Goal: Information Seeking & Learning: Compare options

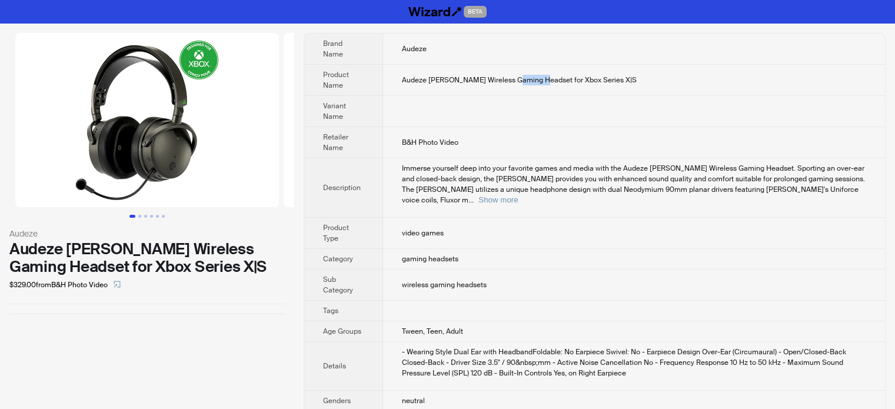
drag, startPoint x: 513, startPoint y: 79, endPoint x: 542, endPoint y: 77, distance: 28.9
type textarea "*******"
click at [542, 77] on span "Audeze [PERSON_NAME] Wireless Gaming Headset for Xbox Series X|S" at bounding box center [519, 79] width 235 height 9
copy span "Headset"
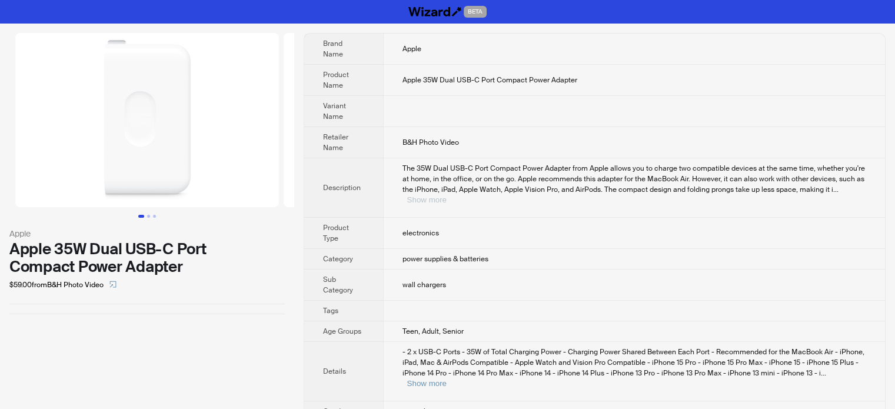
click at [447, 195] on button "Show more" at bounding box center [426, 199] width 39 height 9
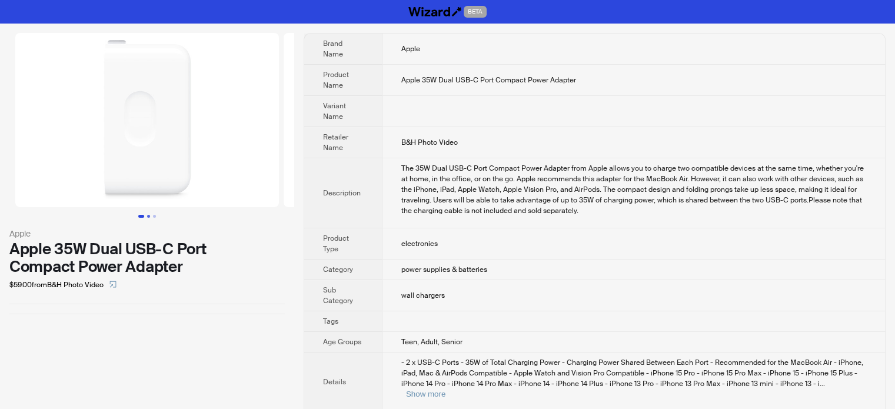
click at [147, 215] on button "Go to slide 2" at bounding box center [148, 216] width 3 height 3
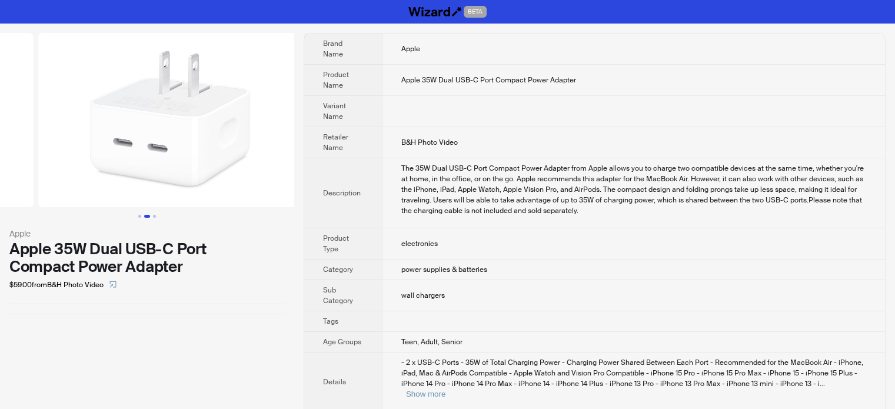
scroll to position [0, 268]
click at [154, 216] on button "Go to slide 3" at bounding box center [154, 216] width 3 height 3
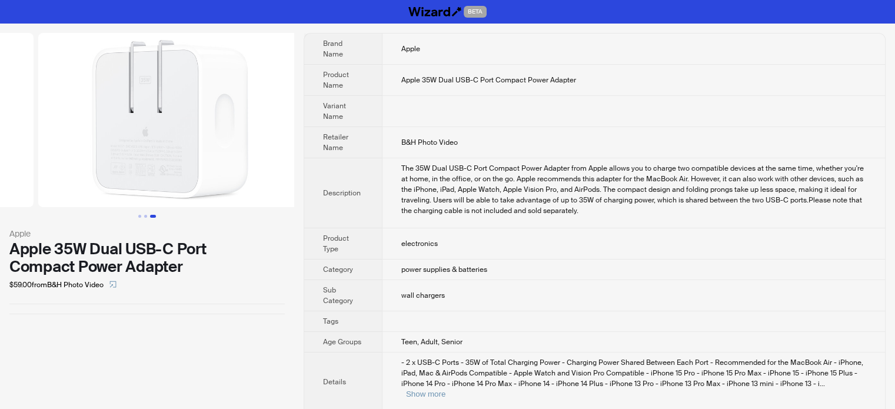
scroll to position [0, 537]
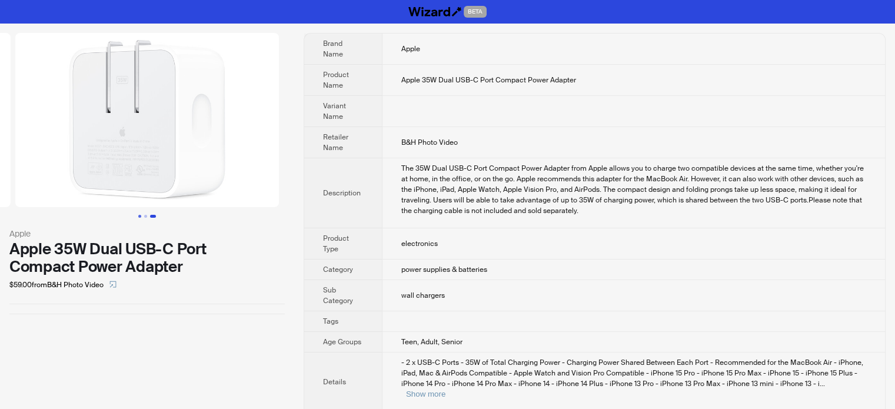
click at [141, 215] on button "Go to slide 1" at bounding box center [139, 216] width 3 height 3
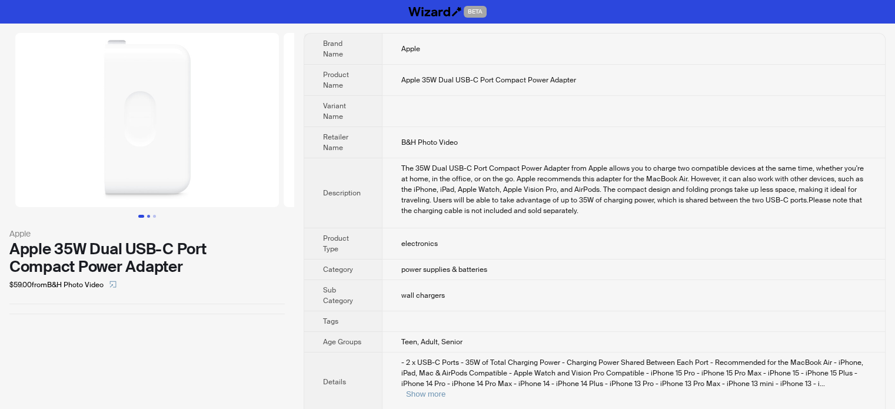
click at [148, 215] on button "Go to slide 2" at bounding box center [148, 216] width 3 height 3
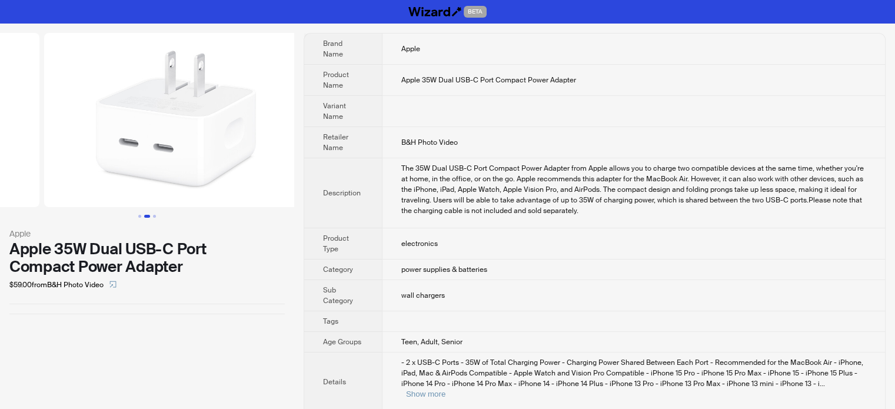
scroll to position [0, 268]
click at [154, 215] on button "Go to slide 3" at bounding box center [154, 216] width 3 height 3
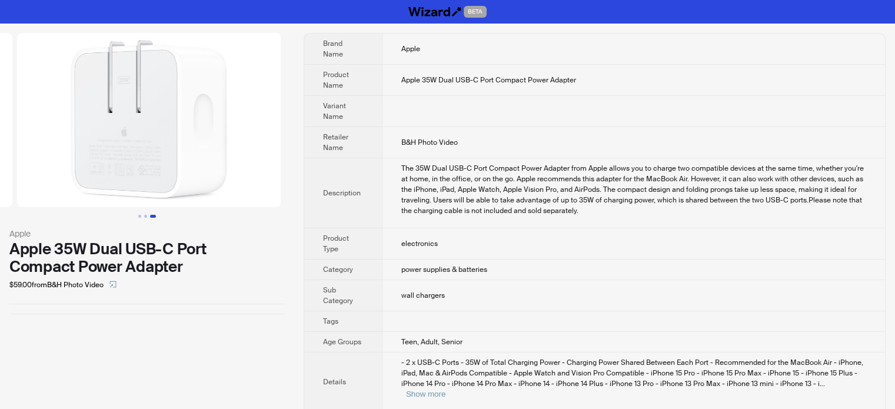
scroll to position [0, 537]
click at [144, 215] on button "Go to slide 2" at bounding box center [145, 216] width 3 height 3
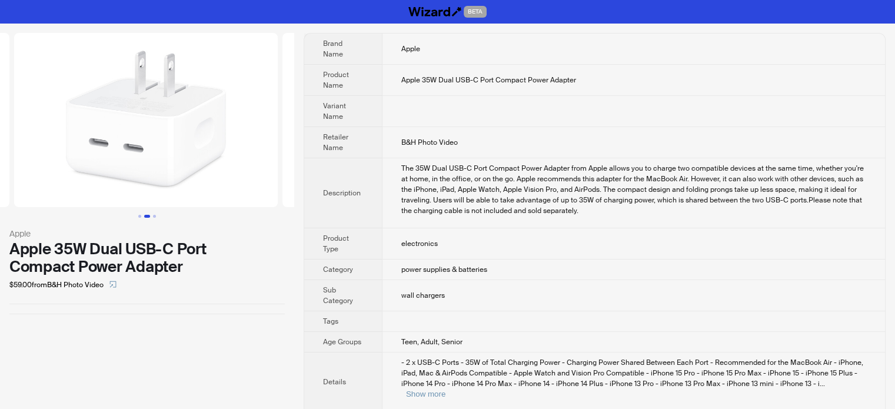
scroll to position [0, 268]
click at [139, 216] on button "Go to slide 1" at bounding box center [139, 216] width 3 height 3
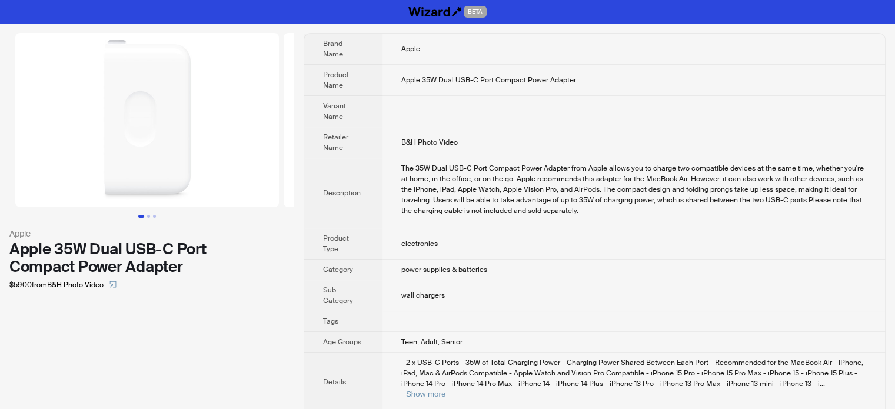
click at [257, 185] on img at bounding box center [147, 120] width 264 height 174
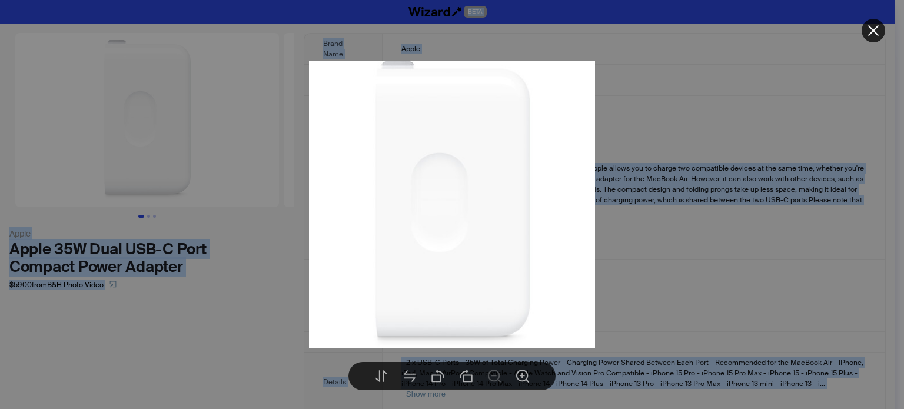
type textarea "**********"
click at [879, 156] on div at bounding box center [452, 204] width 904 height 409
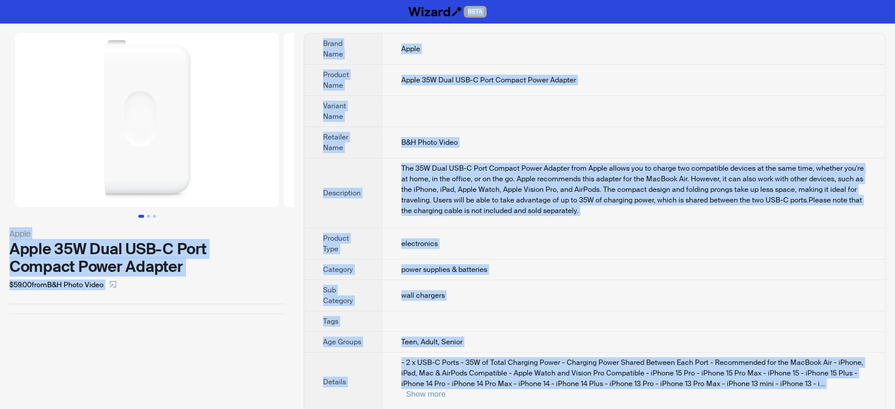
click at [437, 117] on td at bounding box center [633, 111] width 503 height 31
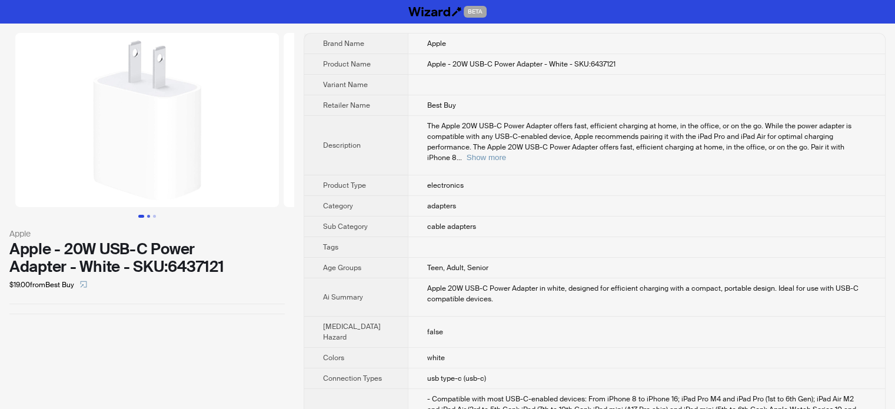
click at [148, 218] on button "Go to slide 2" at bounding box center [148, 216] width 3 height 3
click at [154, 216] on button "Go to slide 3" at bounding box center [154, 216] width 3 height 3
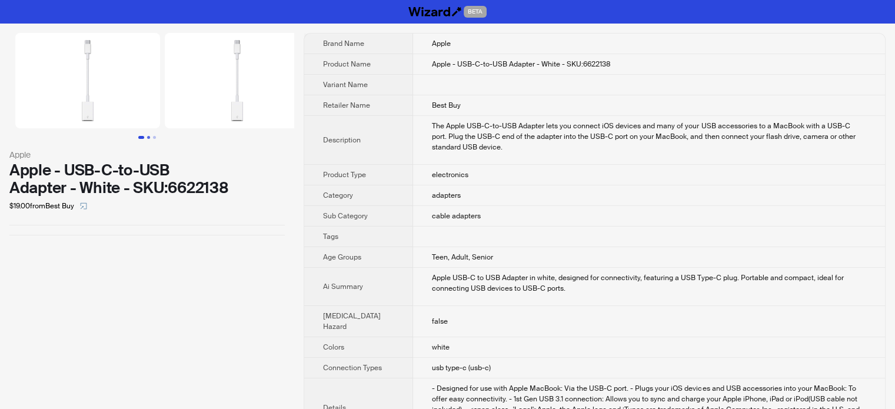
click at [148, 139] on button "Go to slide 2" at bounding box center [148, 137] width 3 height 3
click at [153, 137] on button "Go to slide 3" at bounding box center [154, 137] width 3 height 3
click at [154, 137] on button "Go to slide 3" at bounding box center [154, 137] width 3 height 3
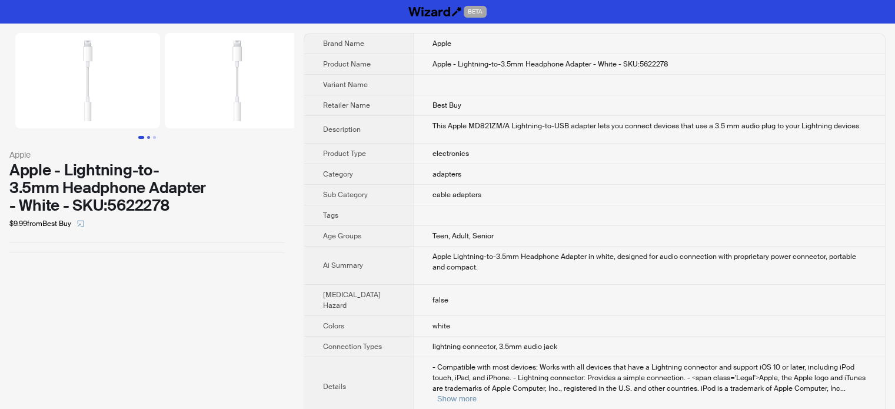
click at [150, 139] on button "Go to slide 2" at bounding box center [148, 137] width 3 height 3
click at [153, 138] on button "Go to slide 3" at bounding box center [154, 137] width 3 height 3
click at [154, 136] on button "Go to slide 3" at bounding box center [154, 137] width 3 height 3
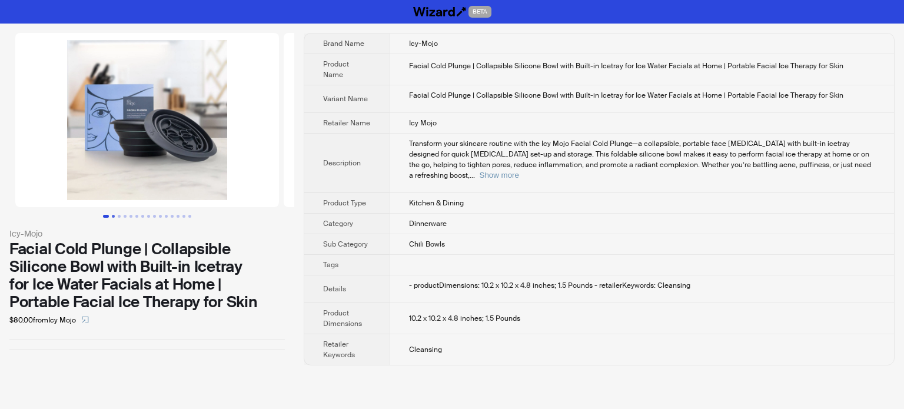
click at [112, 215] on button "Go to slide 2" at bounding box center [113, 216] width 3 height 3
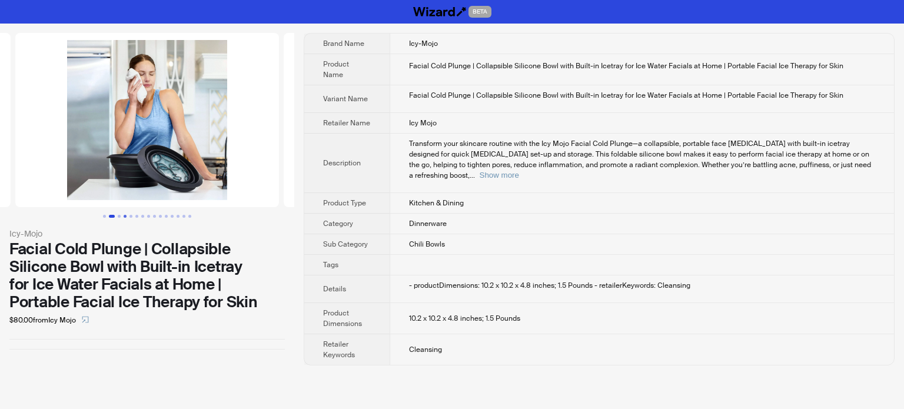
click at [124, 215] on button "Go to slide 4" at bounding box center [125, 216] width 3 height 3
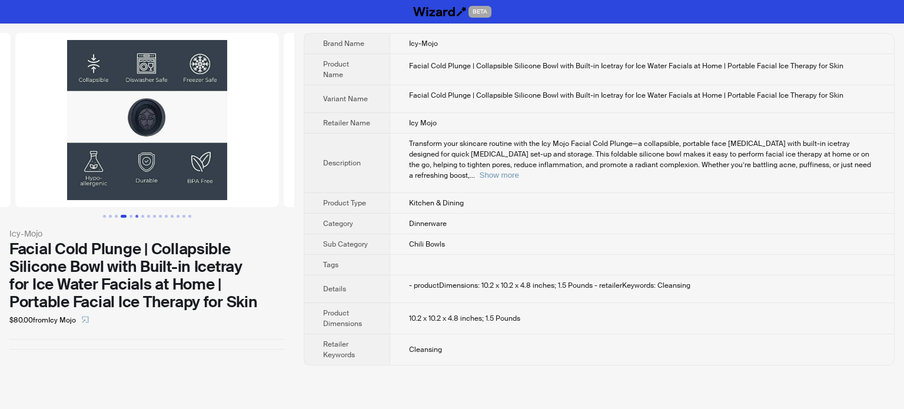
click at [137, 215] on button "Go to slide 6" at bounding box center [136, 216] width 3 height 3
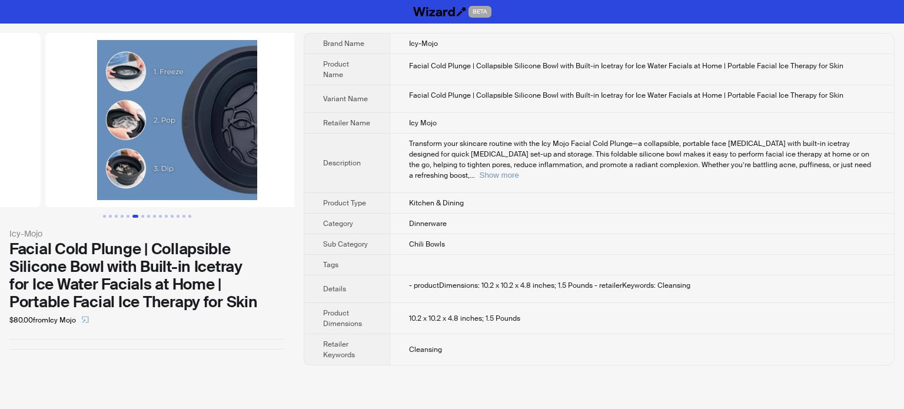
scroll to position [0, 1342]
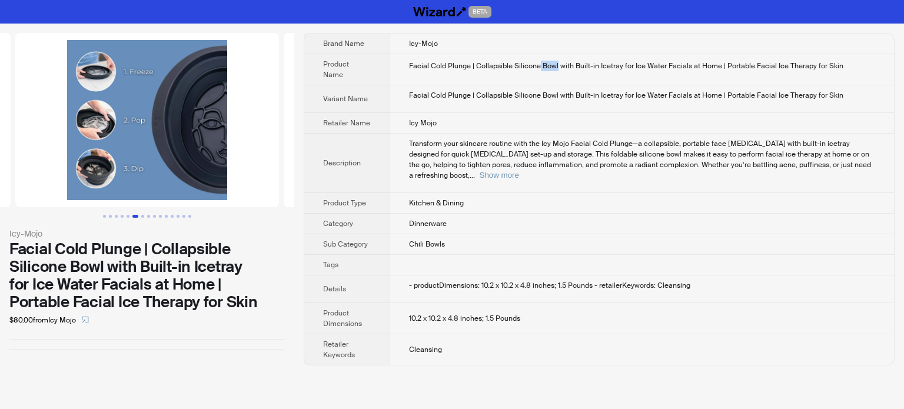
drag, startPoint x: 537, startPoint y: 60, endPoint x: 556, endPoint y: 62, distance: 18.9
type textarea "****"
click at [556, 62] on div "Facial Cold Plunge | Collapsible Silicone Bowl with Built-in Icetray for Ice Wa…" at bounding box center [642, 66] width 466 height 11
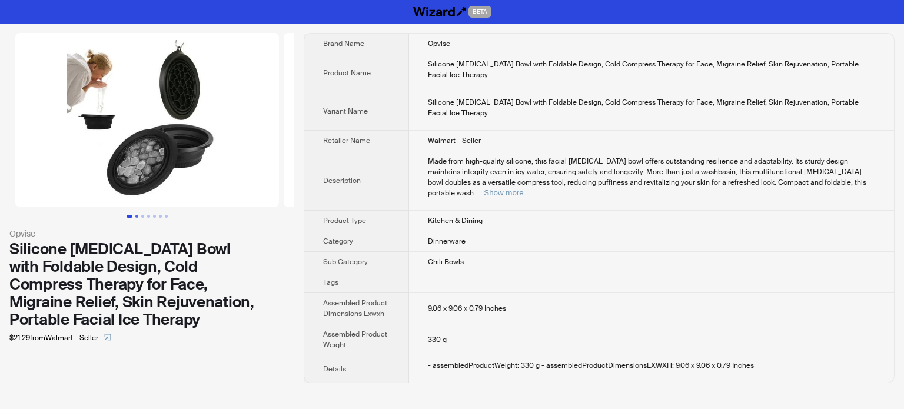
click at [135, 216] on button "Go to slide 2" at bounding box center [136, 216] width 3 height 3
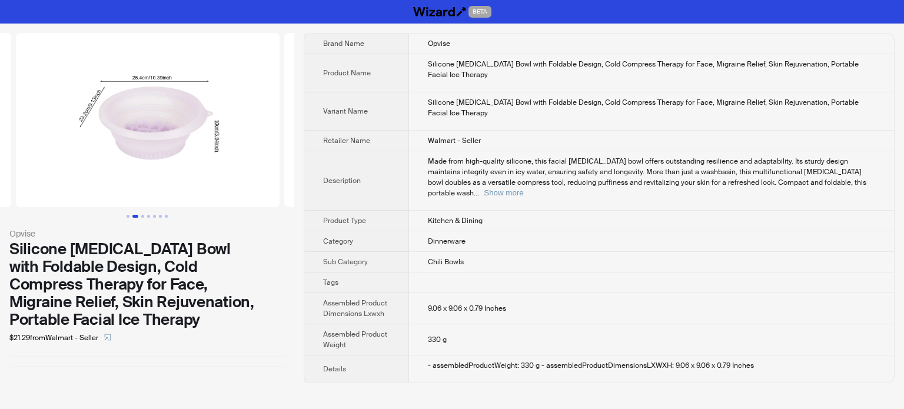
scroll to position [0, 268]
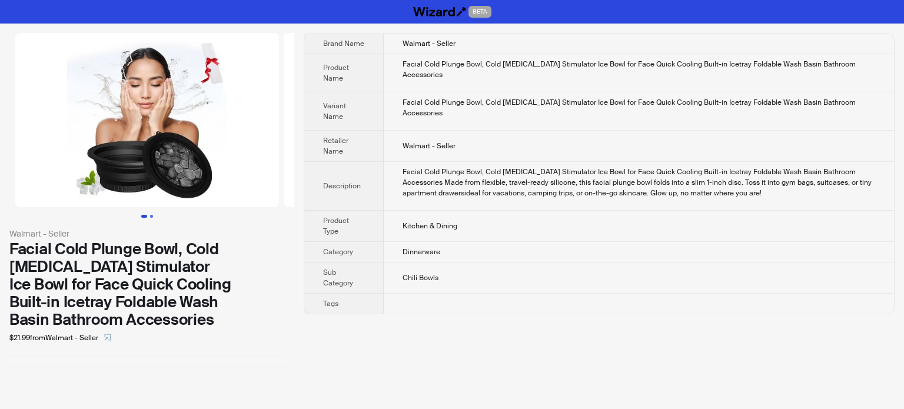
click at [153, 216] on button "Go to slide 2" at bounding box center [151, 216] width 3 height 3
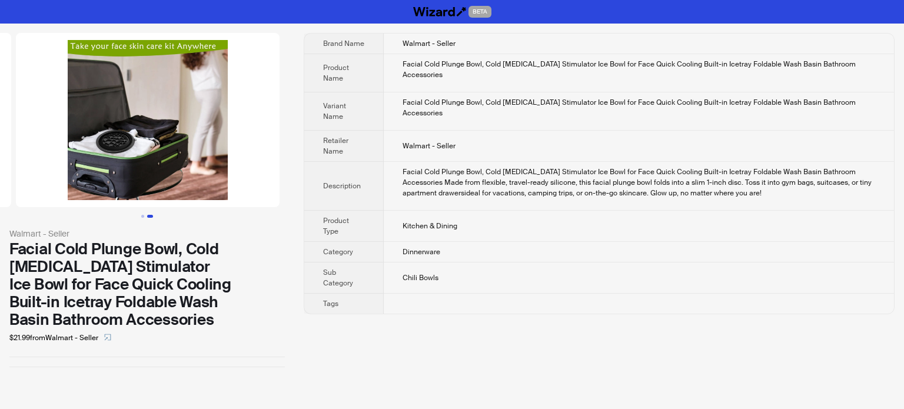
scroll to position [0, 268]
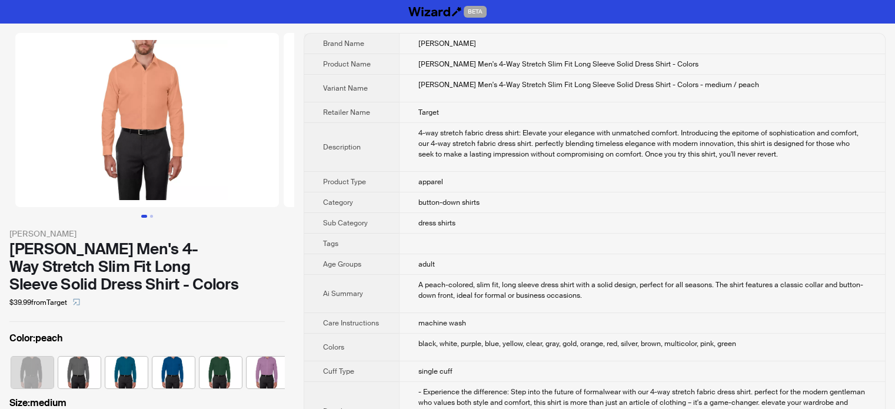
scroll to position [0, 501]
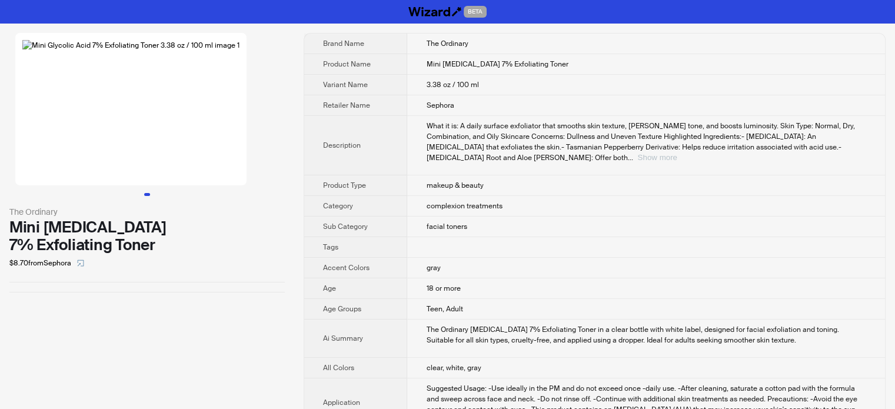
click at [677, 153] on button "Show more" at bounding box center [657, 157] width 39 height 9
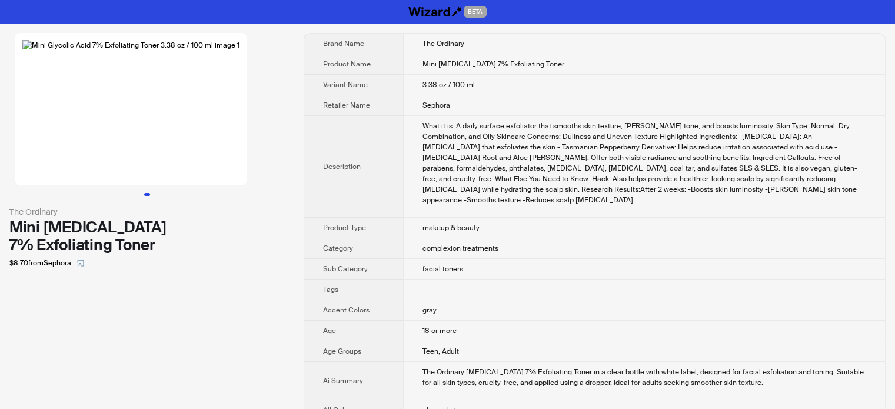
click at [431, 290] on td at bounding box center [644, 290] width 482 height 21
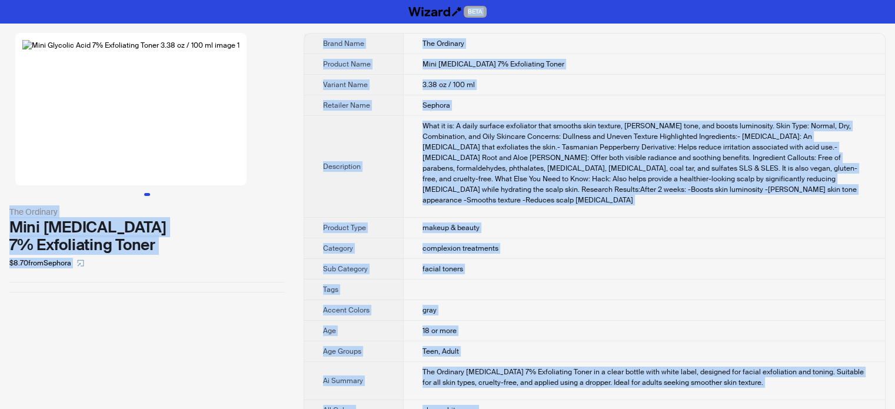
copy body "BETA The Ordinary Mini Glycolic Acid 7% Exfoliating Toner $8.70 from Sephora Br…"
type textarea "**********"
click at [155, 196] on ul at bounding box center [147, 194] width 294 height 3
copy body "BETA The Ordinary Mini Glycolic Acid 7% Exfoliating Toner $8.70 from Sephora Br…"
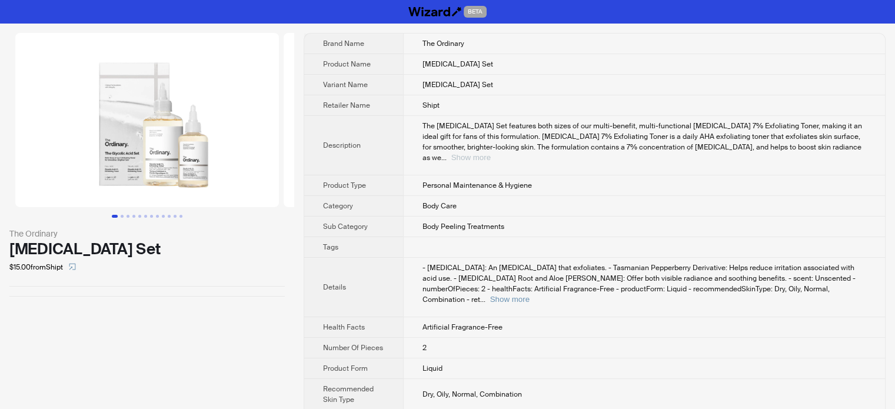
click at [491, 153] on button "Show more" at bounding box center [471, 157] width 39 height 9
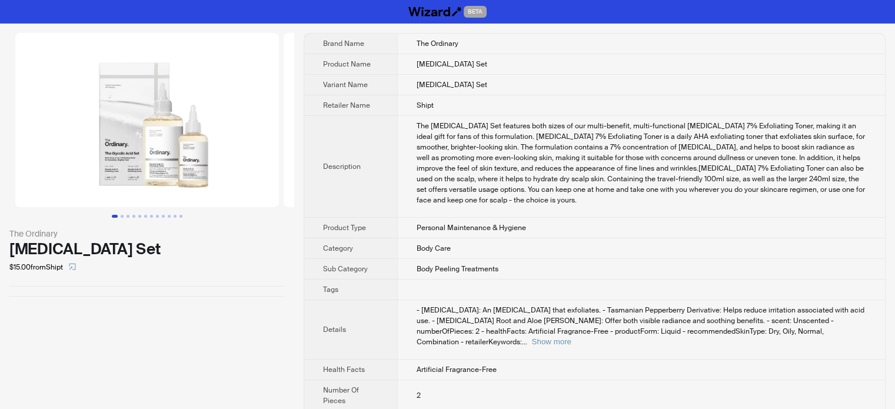
click at [327, 224] on span "Product Type" at bounding box center [344, 227] width 43 height 9
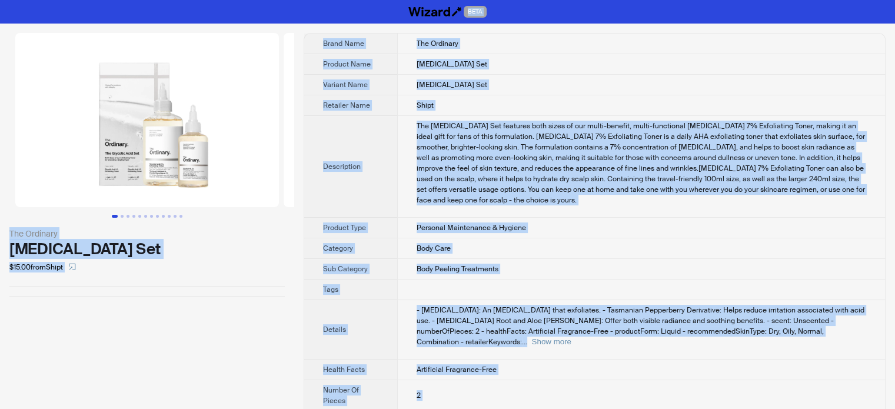
type textarea "**********"
click at [527, 180] on div "The Glycolic Acid Set features both sizes of our multi-benefit, multi-functiona…" at bounding box center [642, 163] width 450 height 85
click at [124, 215] on button "Go to slide 2" at bounding box center [122, 216] width 3 height 3
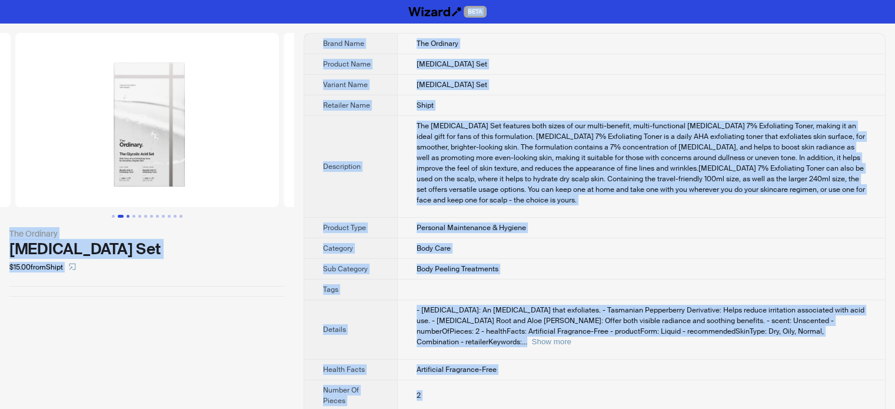
click at [130, 215] on button "Go to slide 3" at bounding box center [128, 216] width 3 height 3
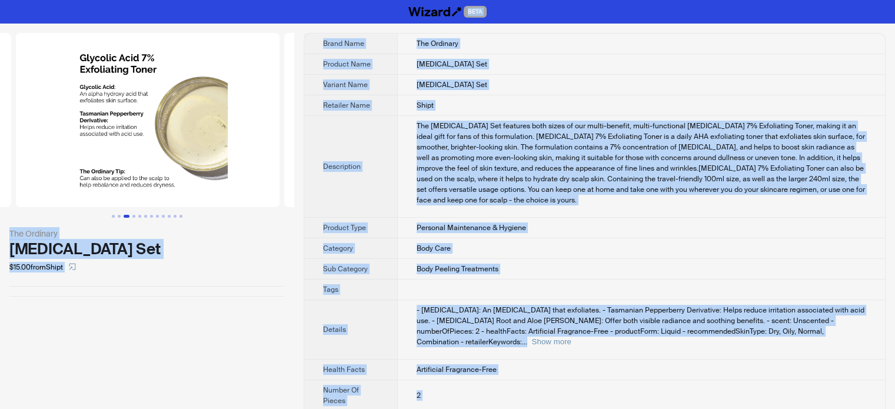
scroll to position [0, 537]
click at [138, 216] on button "Go to slide 5" at bounding box center [139, 216] width 3 height 3
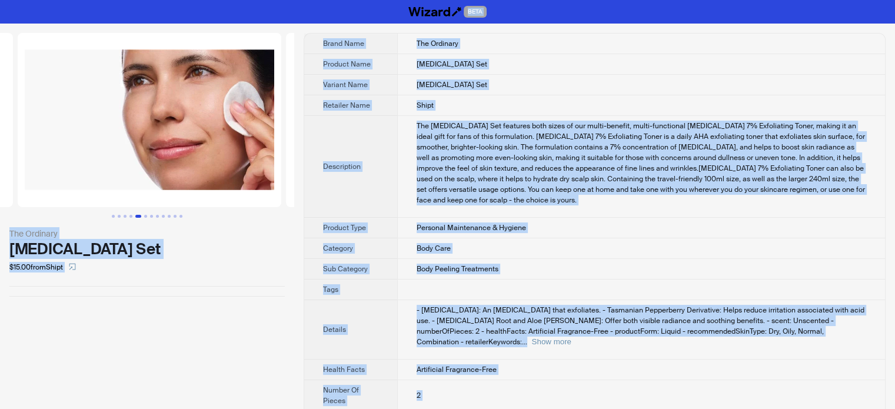
scroll to position [0, 1074]
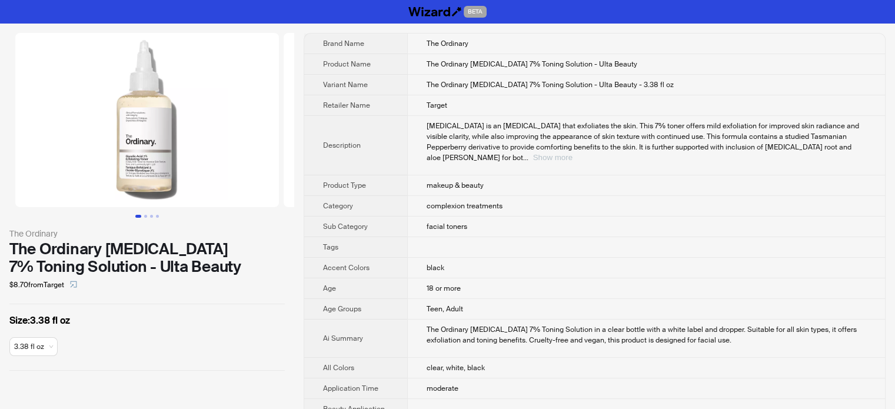
click at [573, 153] on button "Show more" at bounding box center [552, 157] width 39 height 9
click at [145, 217] on button "Go to slide 2" at bounding box center [145, 216] width 3 height 3
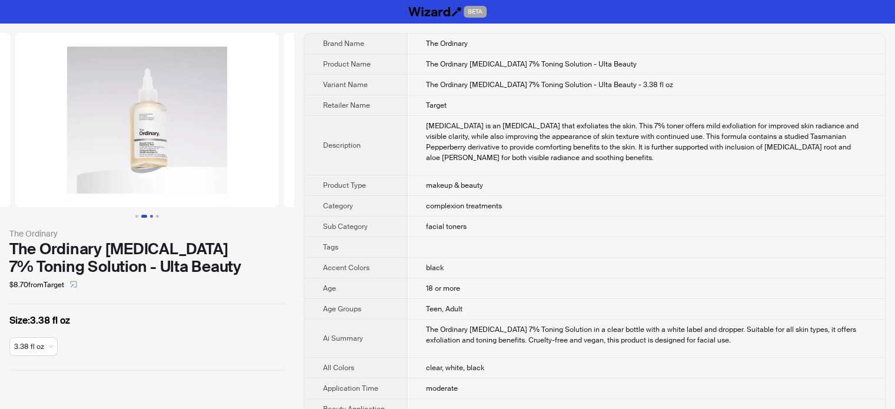
click at [151, 216] on button "Go to slide 3" at bounding box center [151, 216] width 3 height 3
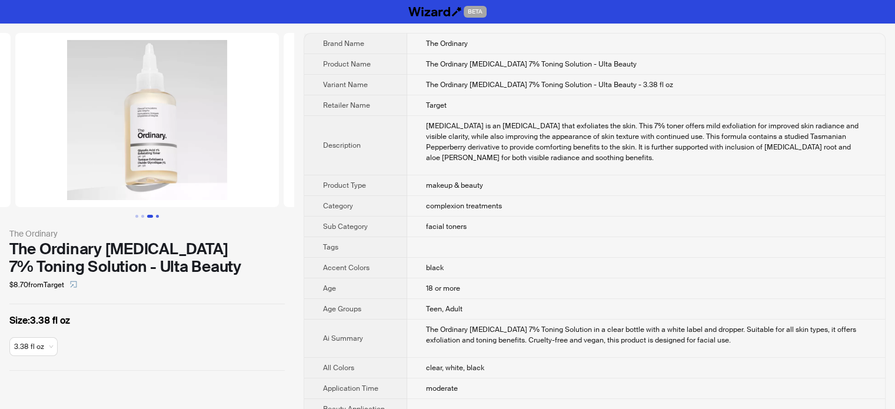
click at [156, 215] on button "Go to slide 4" at bounding box center [157, 216] width 3 height 3
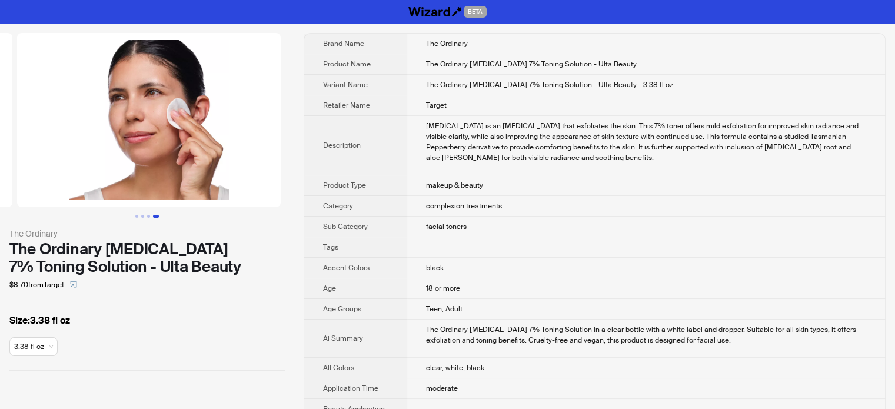
scroll to position [0, 805]
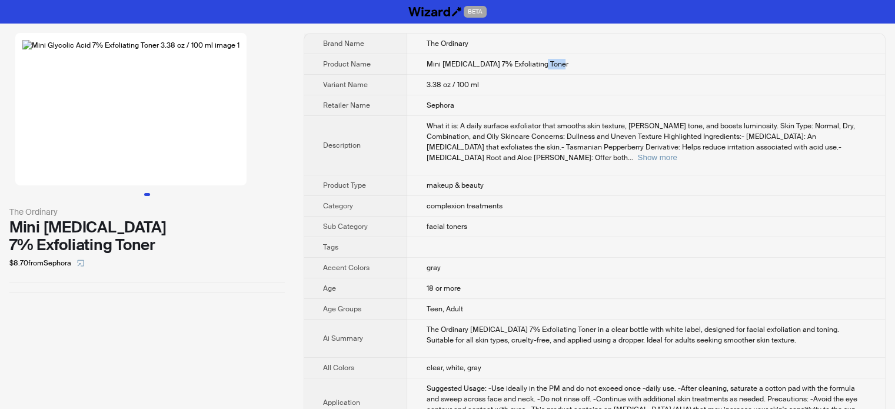
drag, startPoint x: 519, startPoint y: 64, endPoint x: 543, endPoint y: 62, distance: 24.2
type textarea "*****"
click at [543, 62] on td "Mini [MEDICAL_DATA] 7% Exfoliating Toner" at bounding box center [646, 64] width 478 height 21
copy span "Toner"
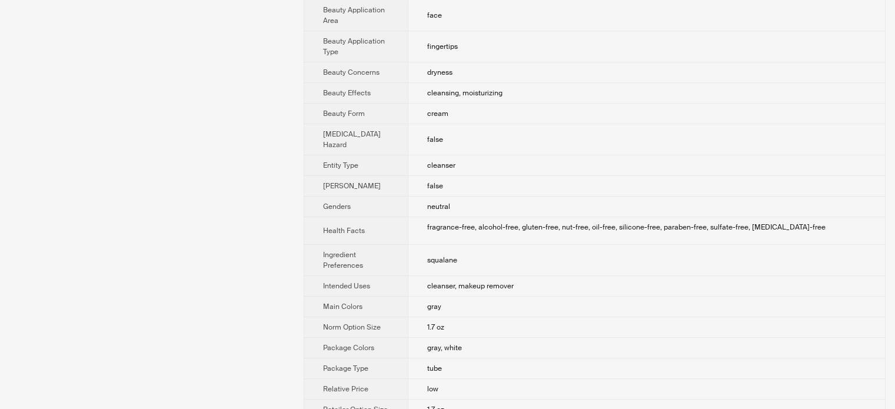
scroll to position [589, 0]
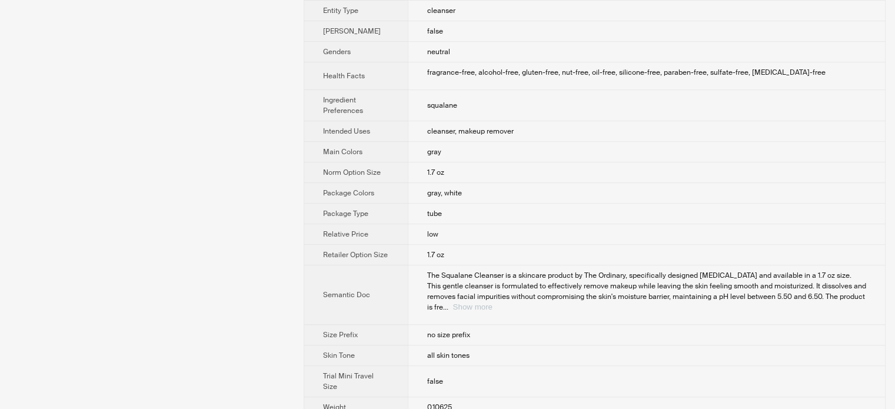
click at [493, 311] on button "Show more" at bounding box center [472, 307] width 39 height 9
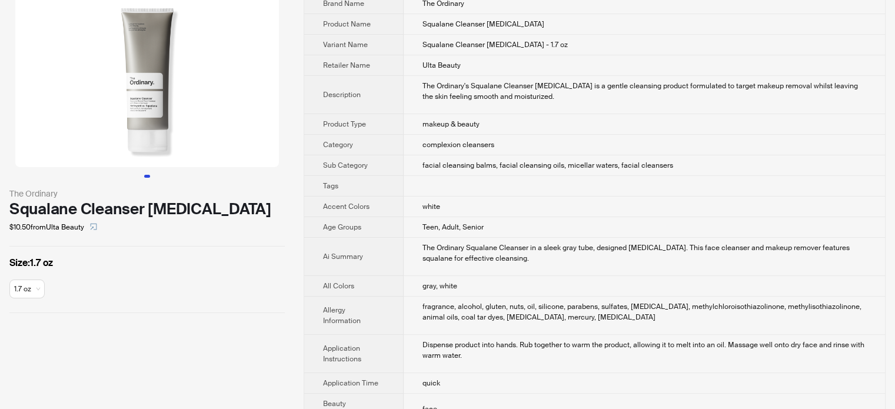
scroll to position [0, 0]
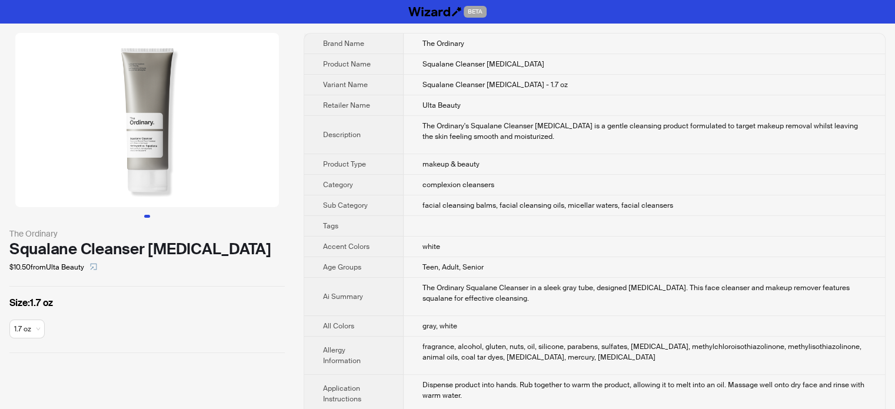
click at [527, 278] on td "Teen, Adult, Senior" at bounding box center [645, 267] width 482 height 21
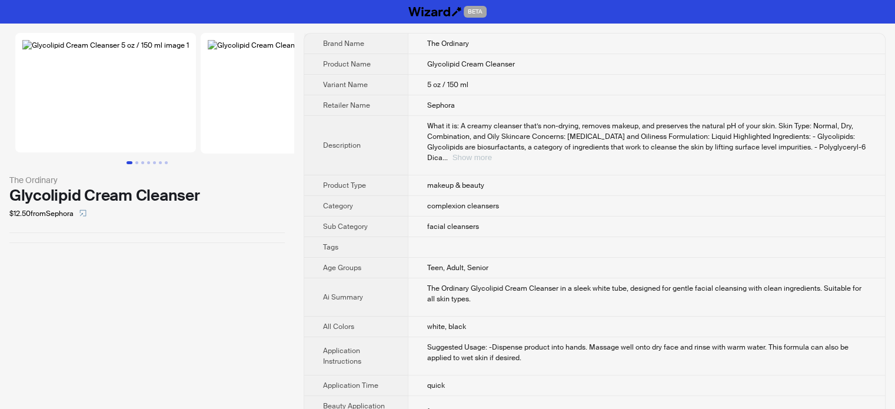
click at [492, 153] on button "Show more" at bounding box center [472, 157] width 39 height 9
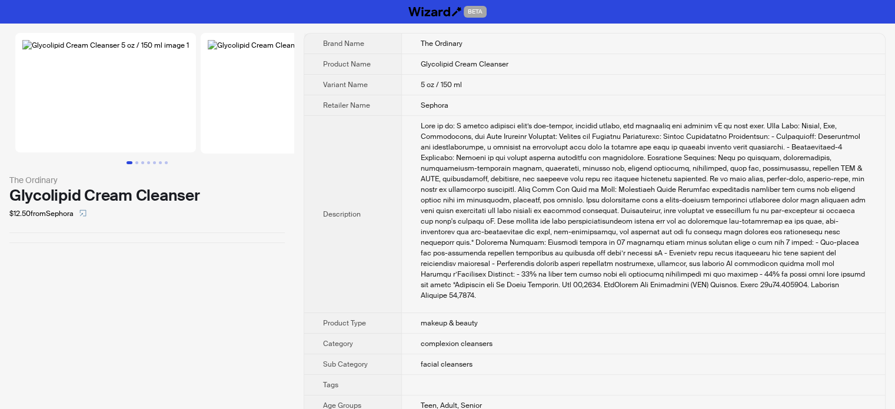
click at [305, 240] on th "Description" at bounding box center [352, 214] width 97 height 197
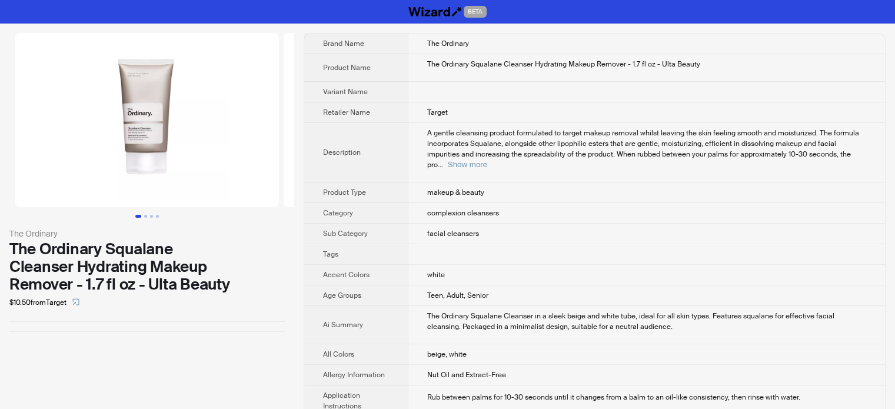
click at [605, 91] on td at bounding box center [646, 92] width 477 height 21
click at [487, 160] on button "Show more" at bounding box center [467, 164] width 39 height 9
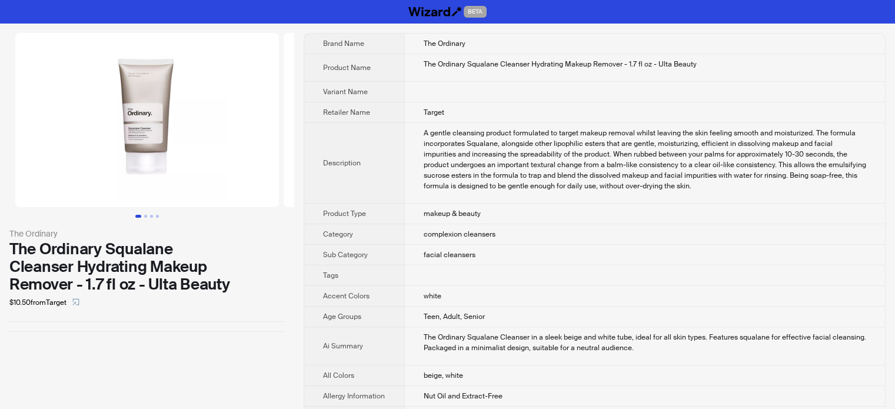
click at [404, 173] on td "A gentle cleansing product formulated to target makeup removal whilst leaving t…" at bounding box center [644, 163] width 481 height 81
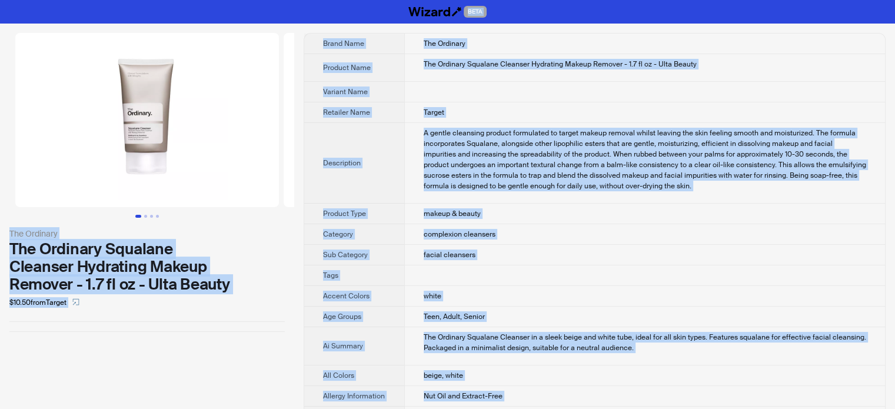
type textarea "**********"
click at [556, 50] on td "The Ordinary" at bounding box center [644, 44] width 481 height 21
click at [535, 72] on td "The Ordinary Squalane Cleanser Hydrating Makeup Remover - 1.7 fl oz - Ulta Beau…" at bounding box center [644, 68] width 481 height 28
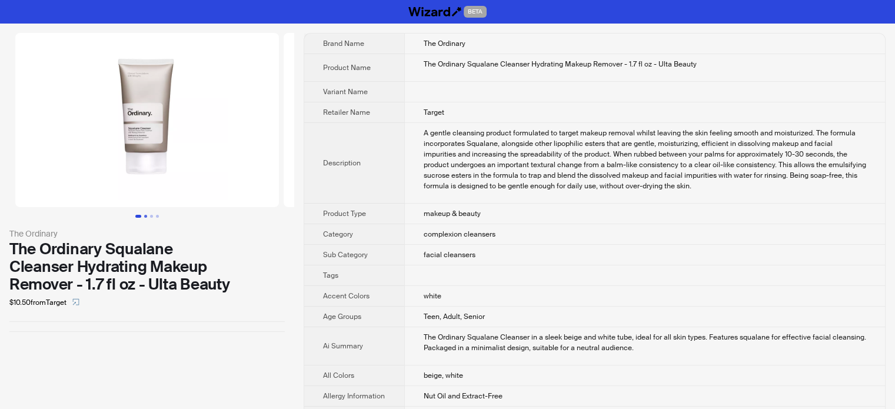
click at [144, 215] on button "Go to slide 2" at bounding box center [145, 216] width 3 height 3
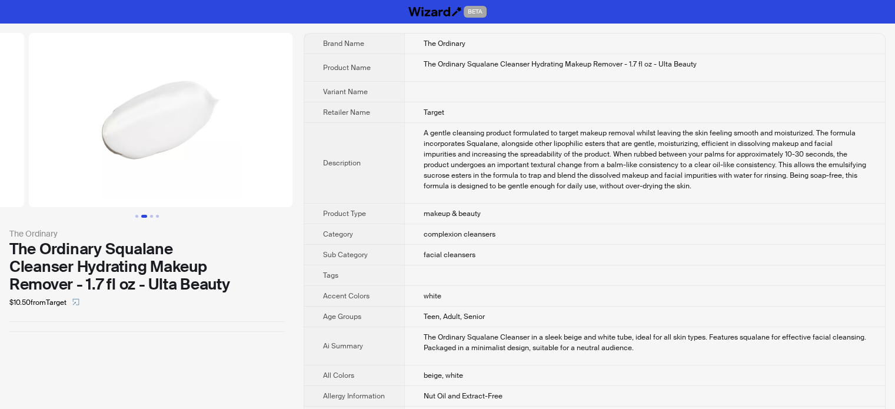
scroll to position [0, 268]
click at [156, 215] on button "Go to slide 4" at bounding box center [157, 216] width 3 height 3
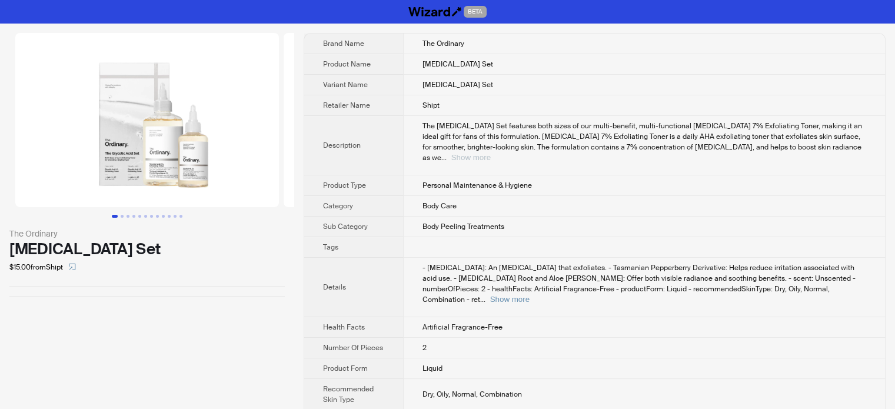
click at [491, 153] on button "Show more" at bounding box center [471, 157] width 39 height 9
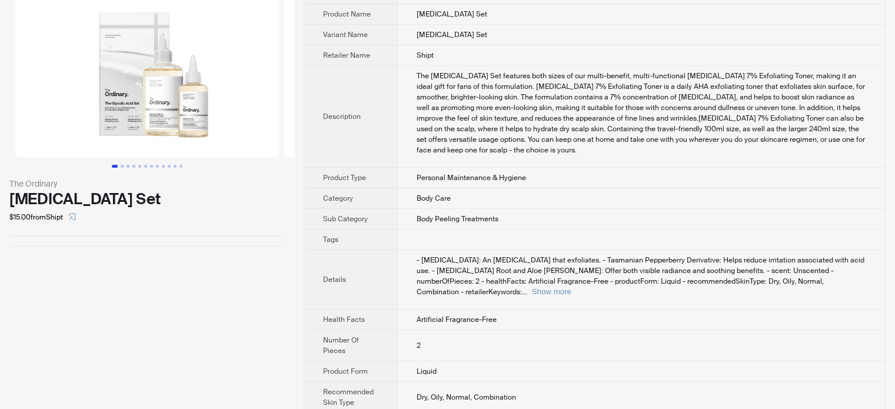
scroll to position [102, 0]
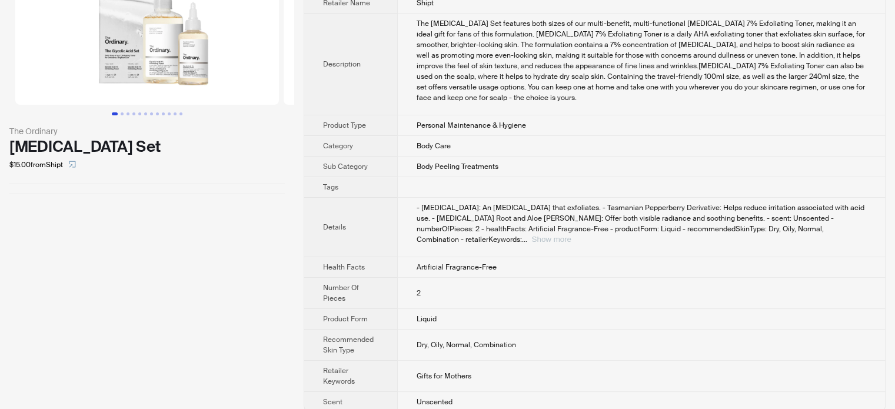
click at [572, 235] on button "Show more" at bounding box center [551, 239] width 39 height 9
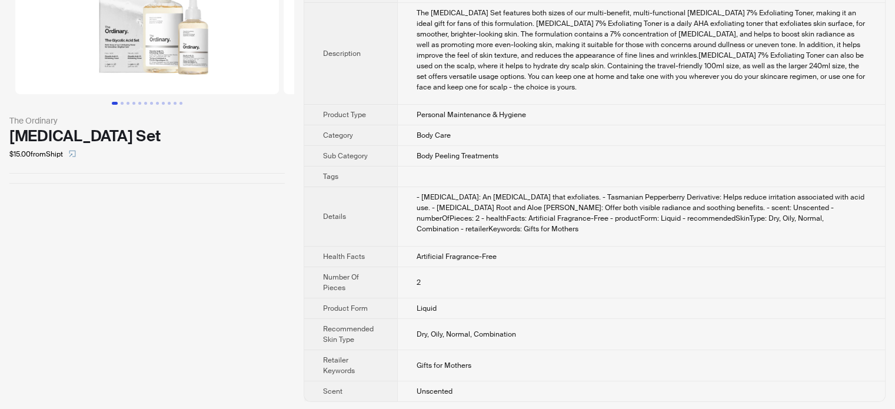
scroll to position [0, 0]
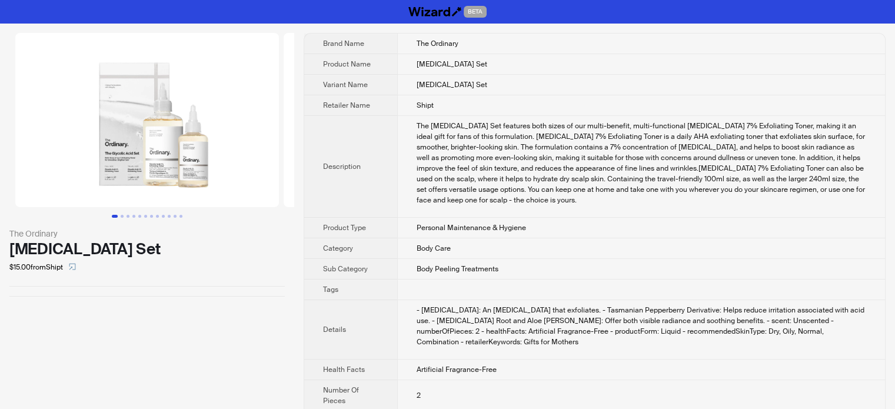
click at [429, 230] on span "Personal Maintenance & Hygiene" at bounding box center [471, 227] width 109 height 9
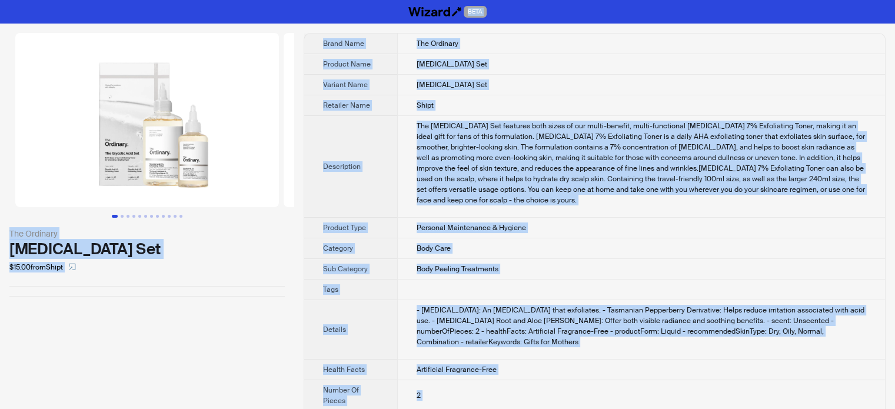
type textarea "**********"
click at [80, 353] on div "The Ordinary Glycolic Acid Set $15.00 from Shipt" at bounding box center [147, 274] width 294 height 501
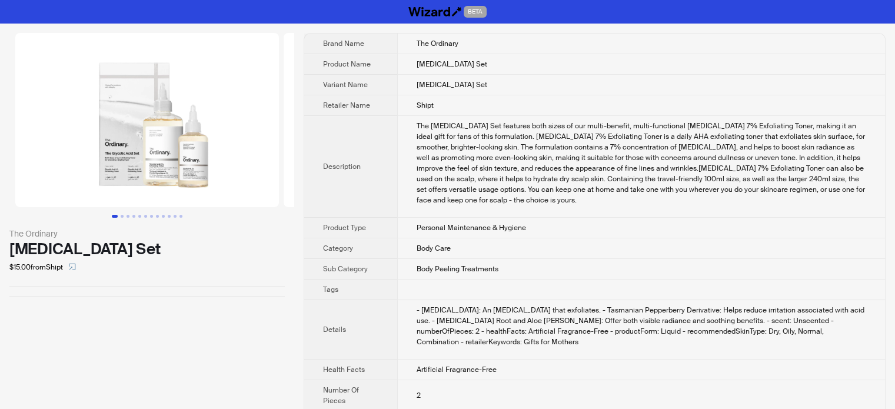
click at [421, 263] on td "Body Peeling Treatments" at bounding box center [641, 269] width 488 height 21
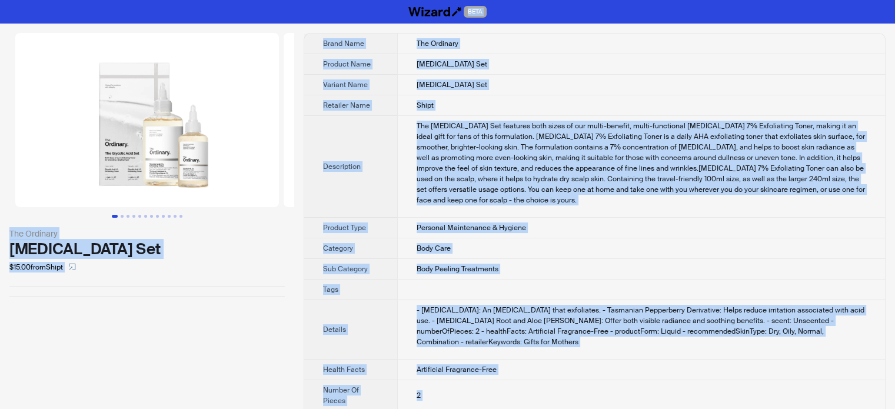
click at [145, 149] on img at bounding box center [147, 120] width 264 height 174
click at [524, 214] on td "The Glycolic Acid Set features both sizes of our multi-benefit, multi-functiona…" at bounding box center [641, 167] width 488 height 102
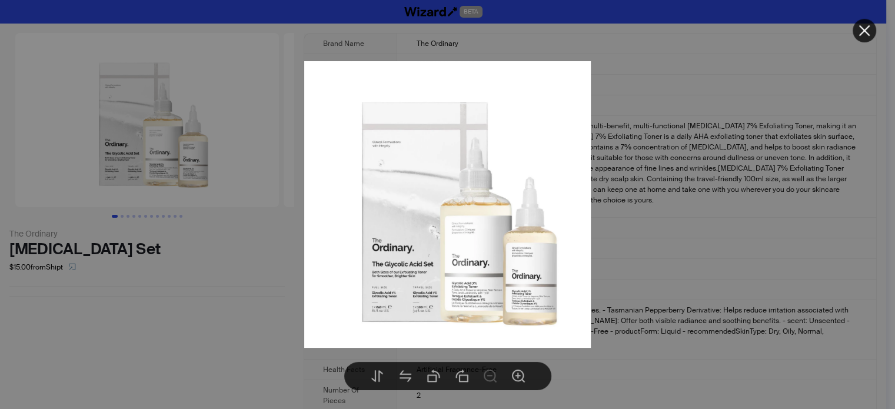
click at [162, 178] on body "BETA The Ordinary Glycolic Acid Set $15.00 from Shipt Brand Name The Ordinary P…" at bounding box center [443, 262] width 887 height 524
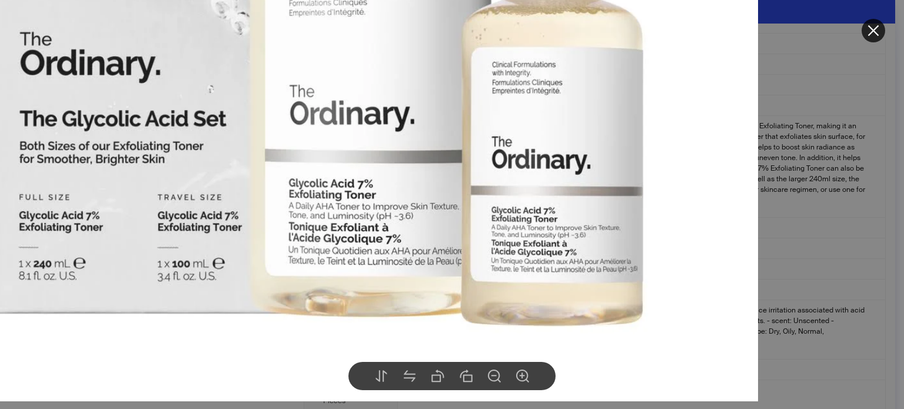
click at [842, 183] on div at bounding box center [452, 204] width 904 height 409
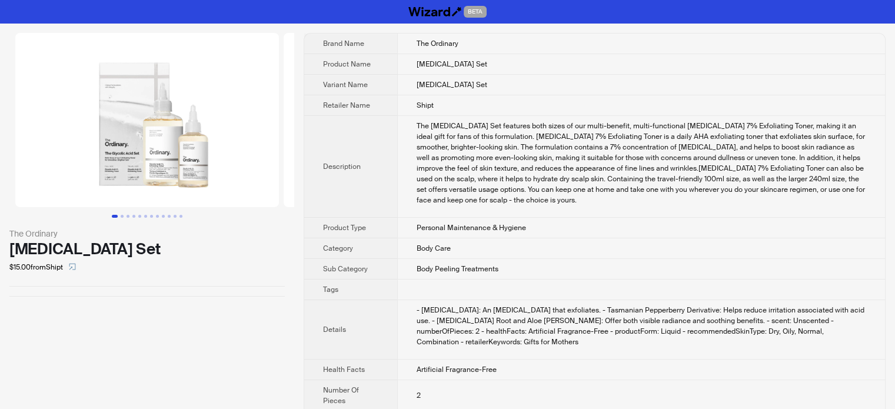
scroll to position [392, 0]
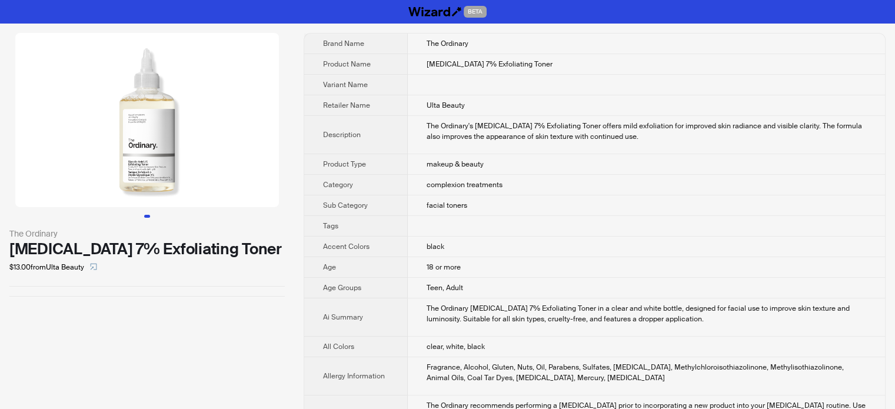
click at [430, 216] on td at bounding box center [646, 226] width 477 height 21
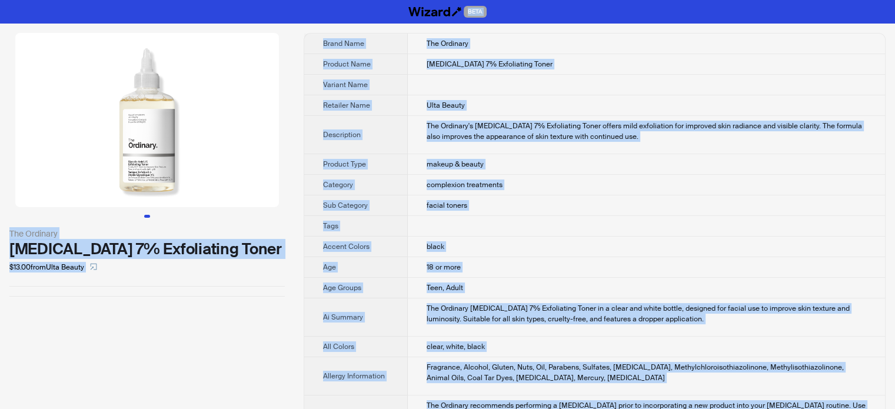
type textarea "**********"
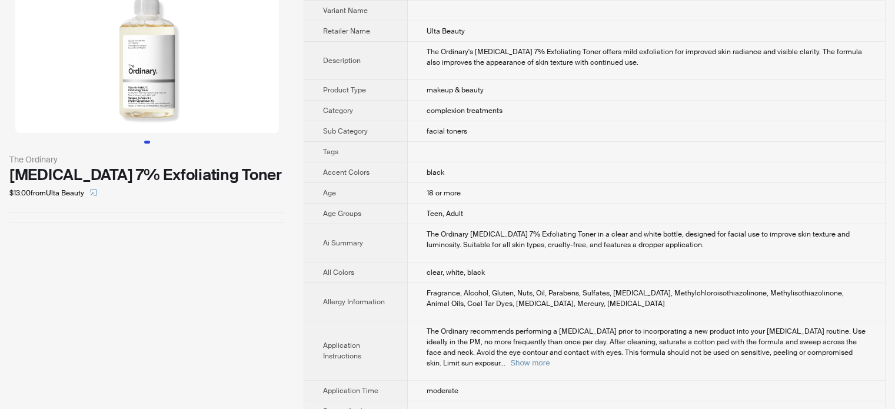
scroll to position [177, 0]
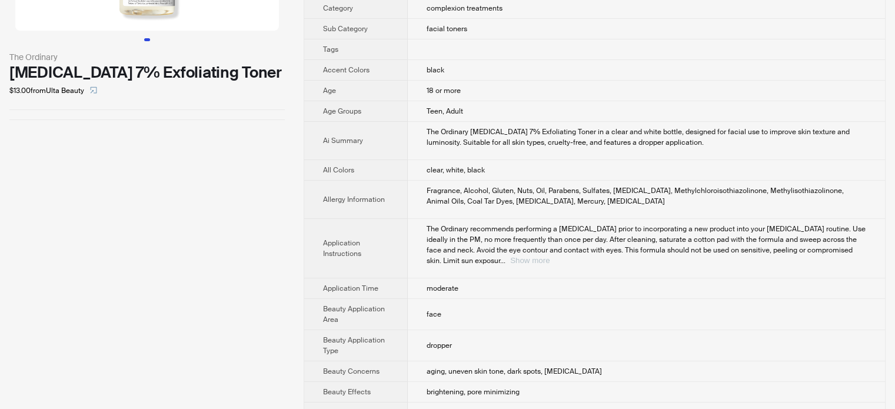
click at [550, 256] on button "Show more" at bounding box center [529, 260] width 39 height 9
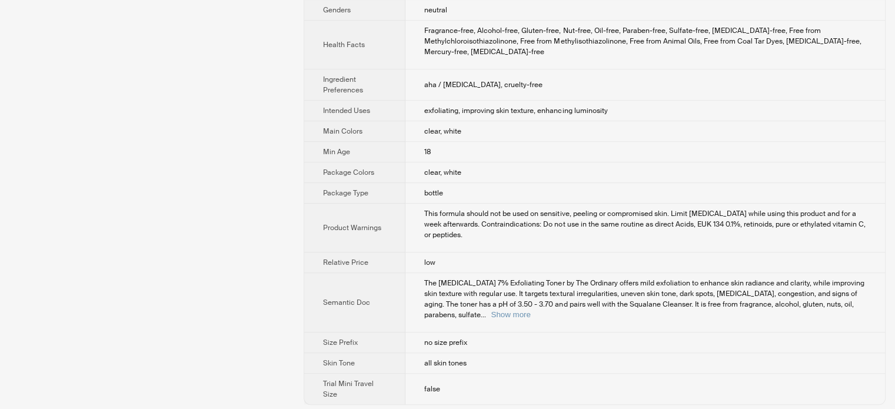
scroll to position [736, 0]
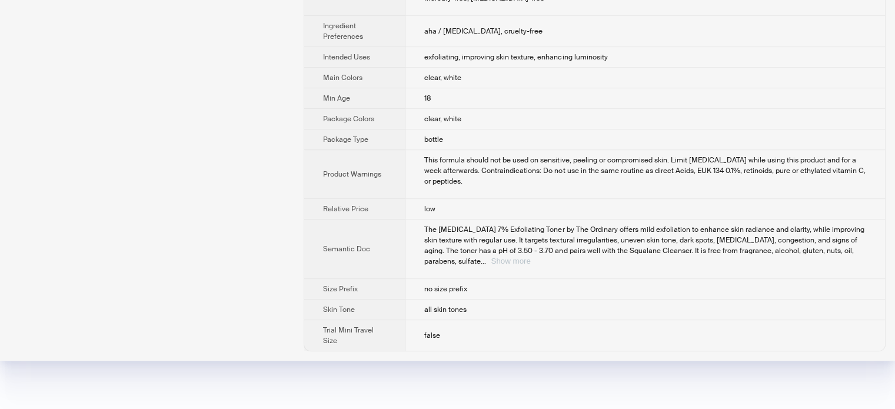
click at [530, 265] on button "Show more" at bounding box center [510, 261] width 39 height 9
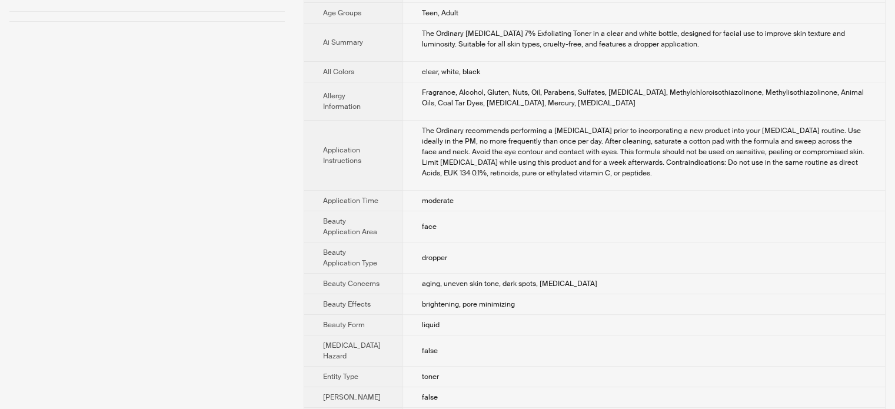
scroll to position [0, 0]
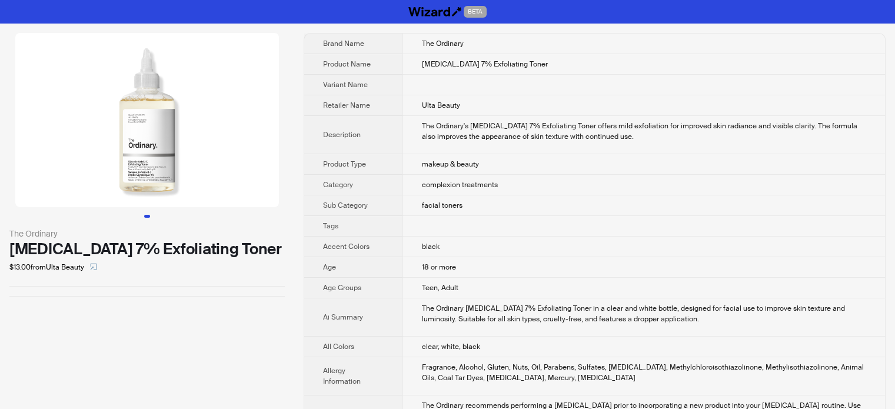
click at [160, 171] on img at bounding box center [147, 120] width 264 height 174
click at [127, 158] on img at bounding box center [147, 120] width 264 height 174
click at [504, 257] on td "black" at bounding box center [644, 247] width 483 height 21
click at [463, 237] on td at bounding box center [644, 226] width 483 height 21
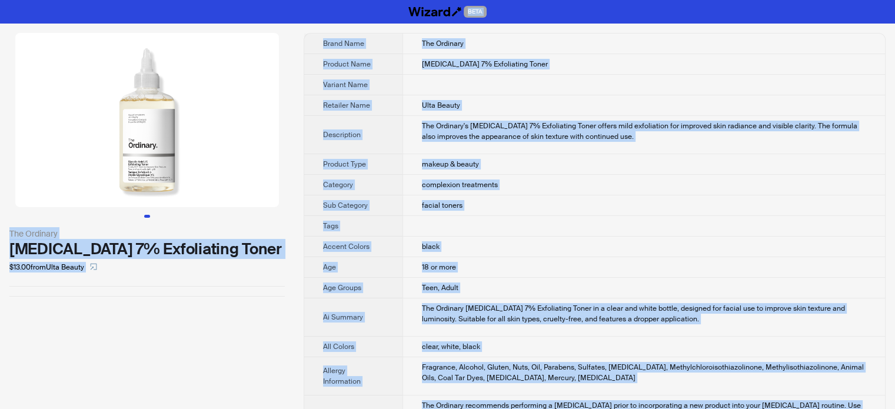
click at [192, 301] on div "The Ordinary Glycolic Acid 7% Exfoliating Toner $13.00 from Ulta Beauty" at bounding box center [147, 165] width 294 height 283
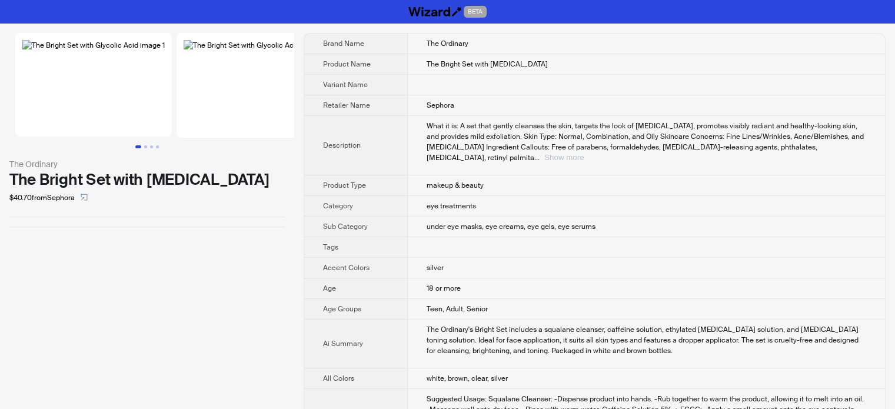
click at [584, 153] on button "Show more" at bounding box center [564, 157] width 39 height 9
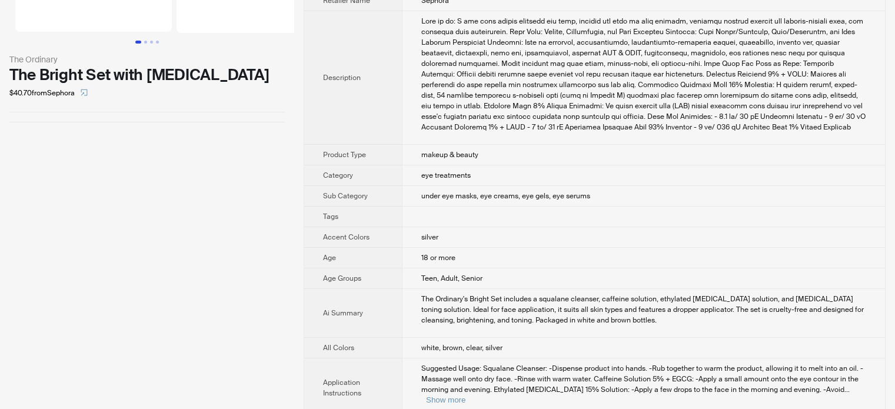
scroll to position [235, 0]
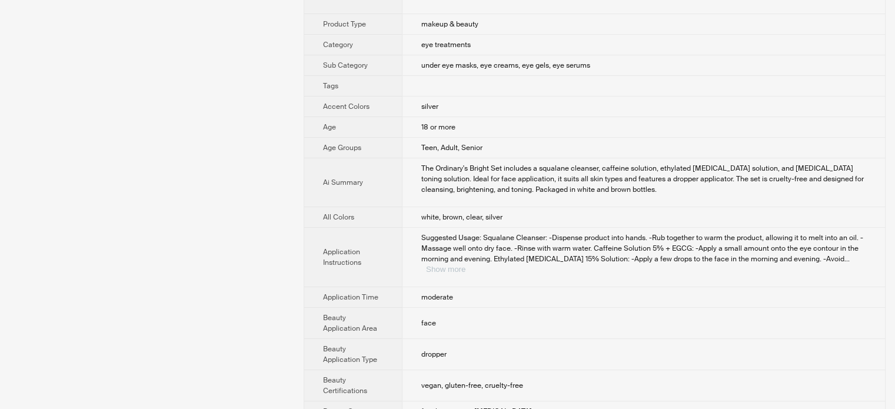
click at [466, 268] on button "Show more" at bounding box center [445, 269] width 39 height 9
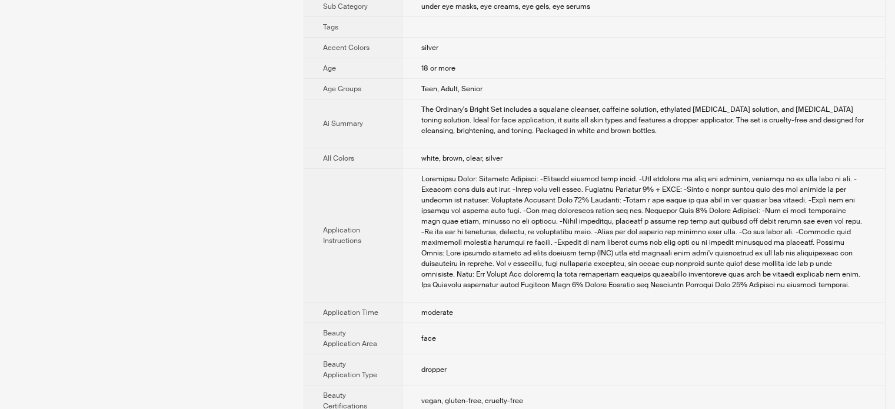
scroll to position [0, 0]
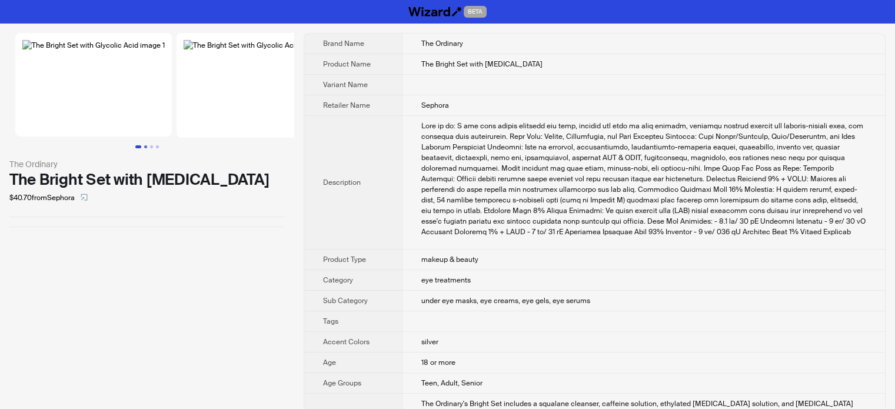
click at [144, 148] on button "Go to slide 2" at bounding box center [145, 146] width 3 height 3
click at [151, 148] on button "Go to slide 3" at bounding box center [151, 146] width 3 height 3
click at [160, 148] on ul at bounding box center [147, 146] width 294 height 3
click at [135, 148] on button "Go to slide 1" at bounding box center [136, 146] width 3 height 3
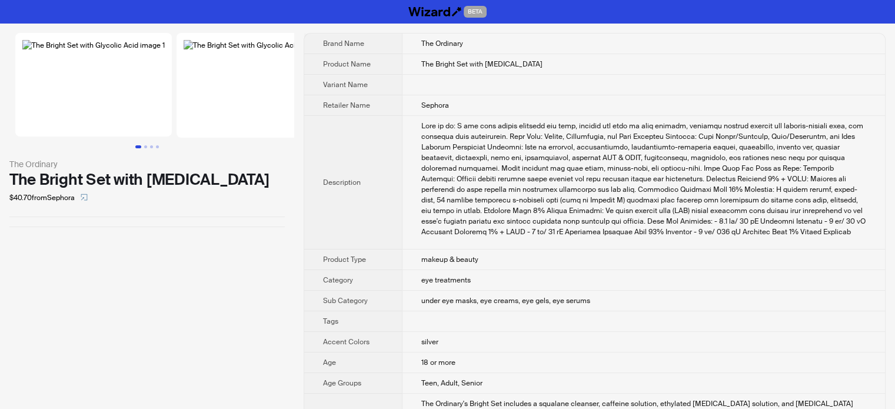
drag, startPoint x: 403, startPoint y: 345, endPoint x: 454, endPoint y: 343, distance: 50.7
click at [404, 345] on td "silver" at bounding box center [643, 342] width 483 height 21
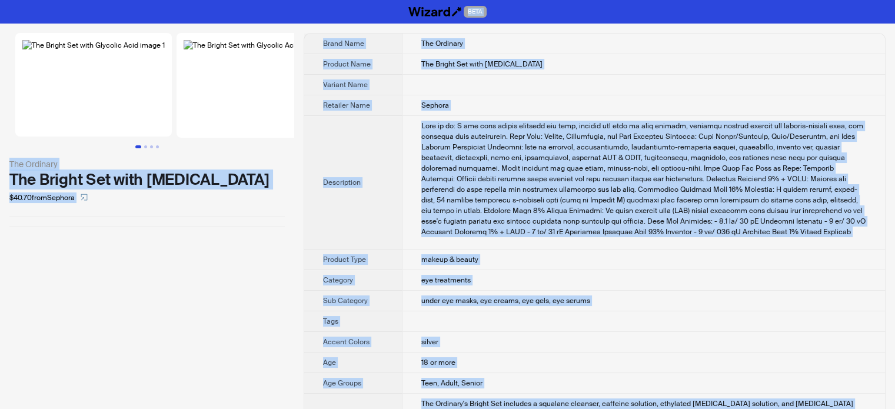
type textarea "**********"
click at [460, 159] on div "What it is: A set that gently cleanses the skin, targets the look of dark circl…" at bounding box center [643, 179] width 445 height 117
click at [516, 207] on div "What it is: A set that gently cleanses the skin, targets the look of dark circl…" at bounding box center [643, 179] width 445 height 117
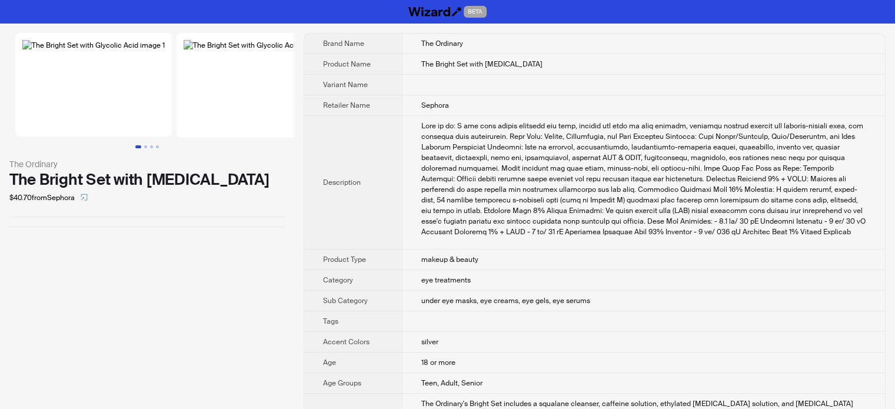
click at [162, 137] on img at bounding box center [93, 85] width 157 height 104
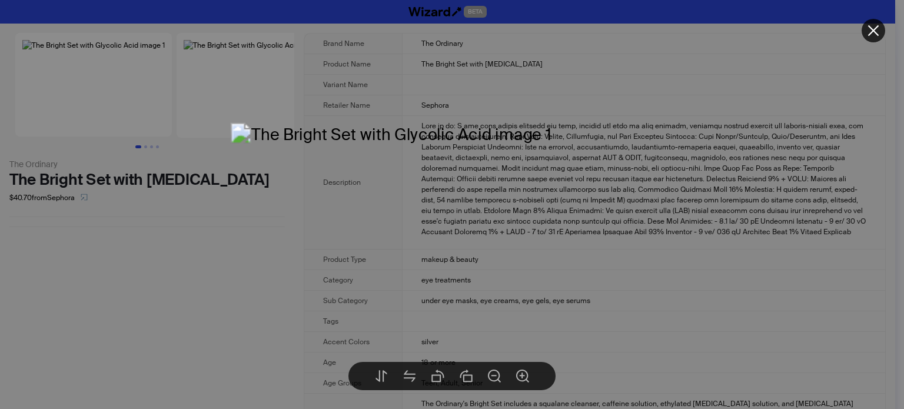
click at [778, 88] on div at bounding box center [452, 204] width 904 height 409
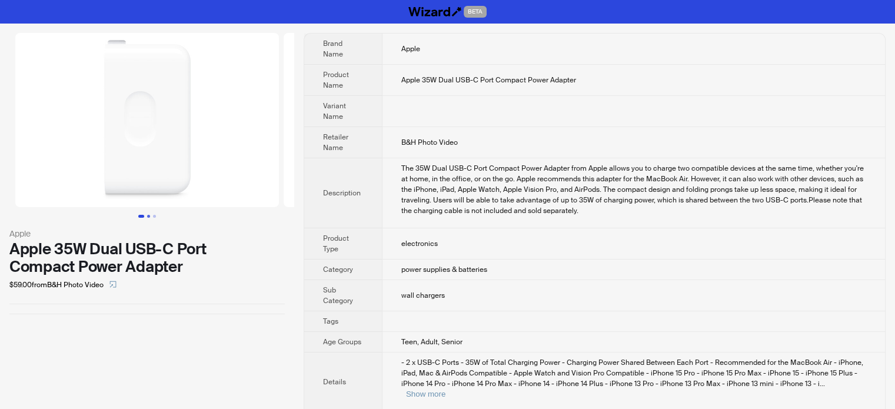
click at [148, 215] on button "Go to slide 2" at bounding box center [148, 216] width 3 height 3
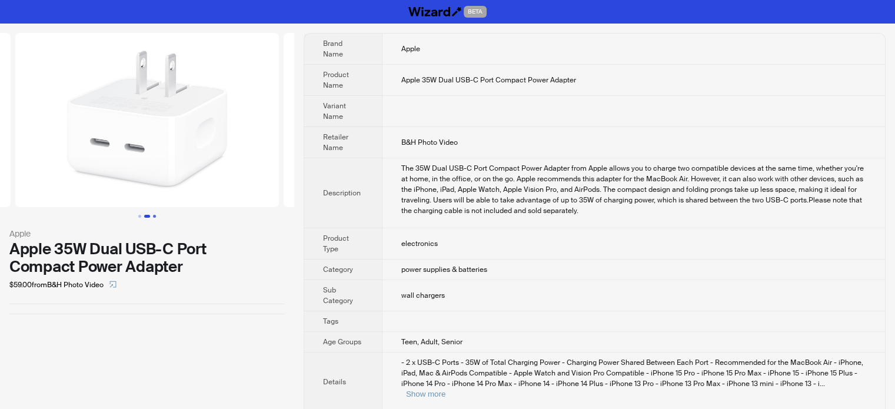
click at [155, 215] on button "Go to slide 3" at bounding box center [154, 216] width 3 height 3
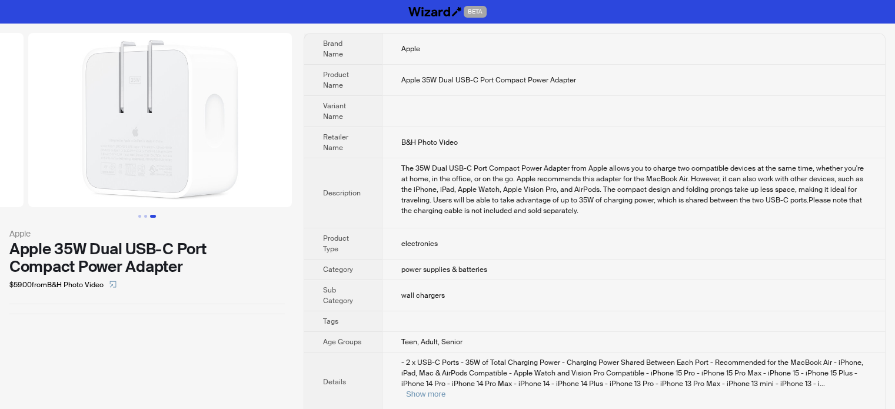
scroll to position [0, 537]
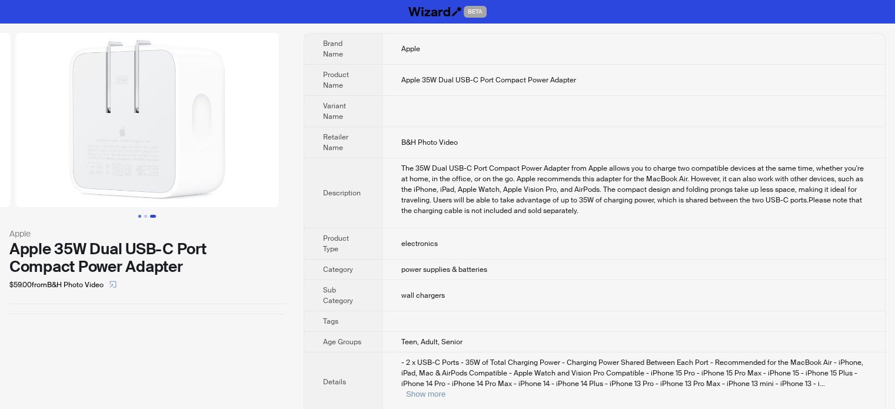
click at [140, 216] on button "Go to slide 1" at bounding box center [139, 216] width 3 height 3
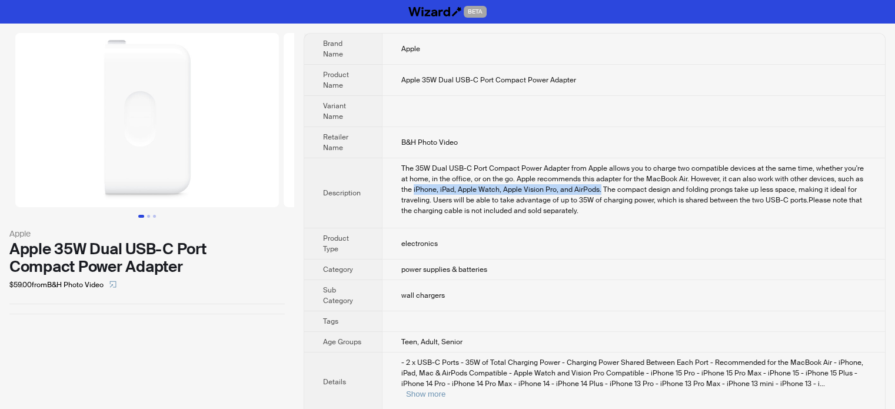
drag, startPoint x: 585, startPoint y: 188, endPoint x: 400, endPoint y: 185, distance: 185.4
click at [400, 185] on td "The 35W Dual USB-C Port Compact Power Adapter from Apple allows you to charge t…" at bounding box center [633, 193] width 503 height 70
click at [450, 197] on div "The 35W Dual USB-C Port Compact Power Adapter from Apple allows you to charge t…" at bounding box center [633, 189] width 465 height 53
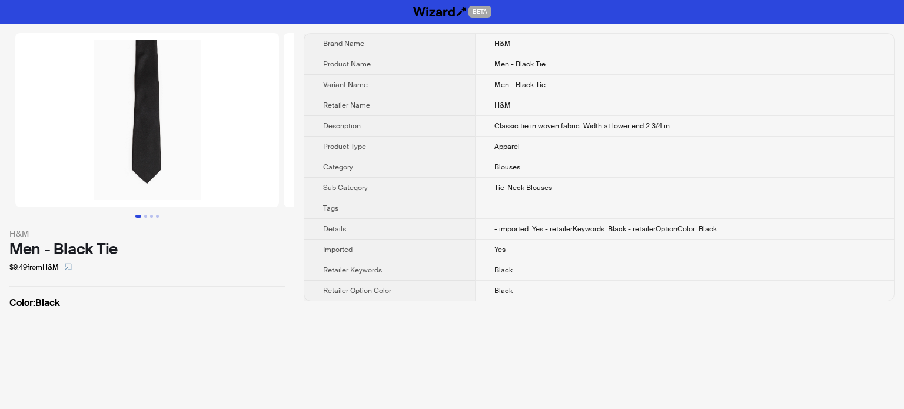
click at [367, 202] on th "Tags" at bounding box center [389, 208] width 171 height 21
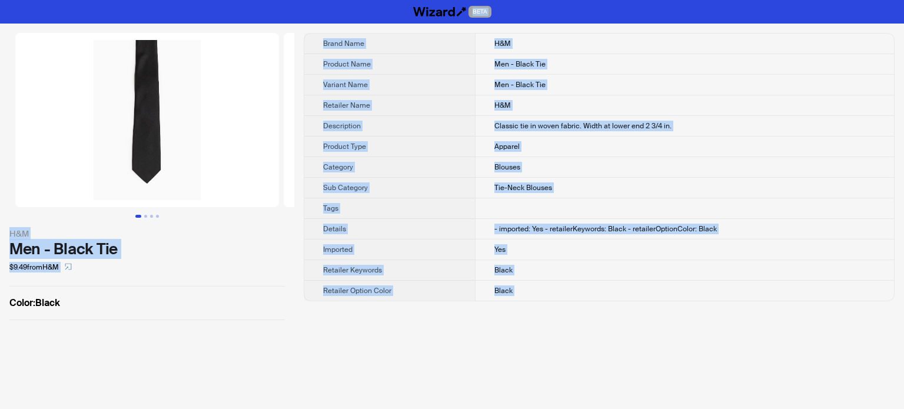
type textarea "**********"
click at [192, 263] on div "$9.49 from H&M" at bounding box center [146, 267] width 275 height 19
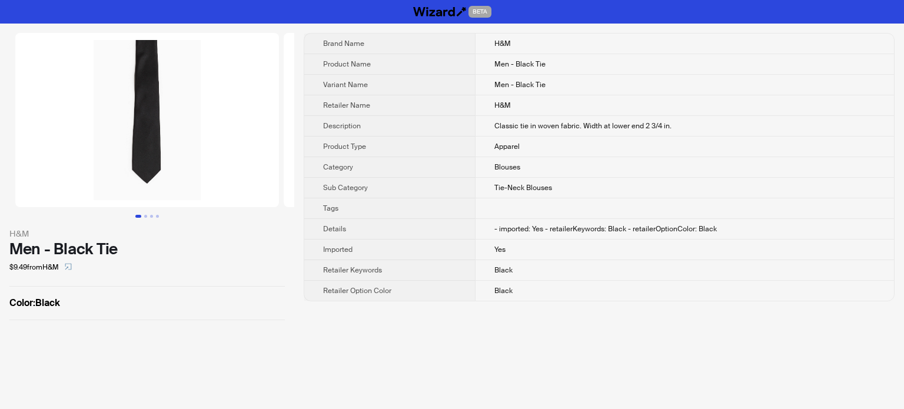
click at [155, 262] on div "$9.49 from H&M" at bounding box center [146, 267] width 275 height 19
click at [175, 320] on div at bounding box center [146, 320] width 275 height 1
drag, startPoint x: 643, startPoint y: 124, endPoint x: 669, endPoint y: 124, distance: 25.9
click at [669, 124] on span "Classic tie in woven fabric. Width at lower end 2 3/4 in." at bounding box center [582, 125] width 177 height 9
click at [643, 164] on td "Blouses" at bounding box center [684, 167] width 419 height 21
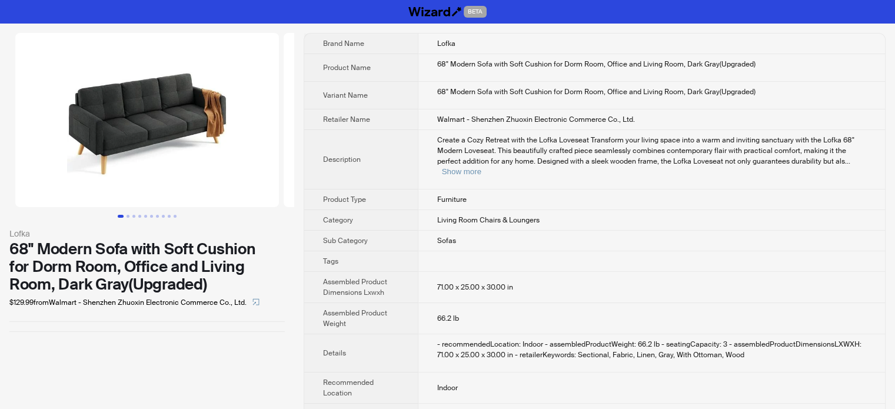
click at [423, 211] on td "Living Room Chairs & Loungers" at bounding box center [651, 220] width 467 height 21
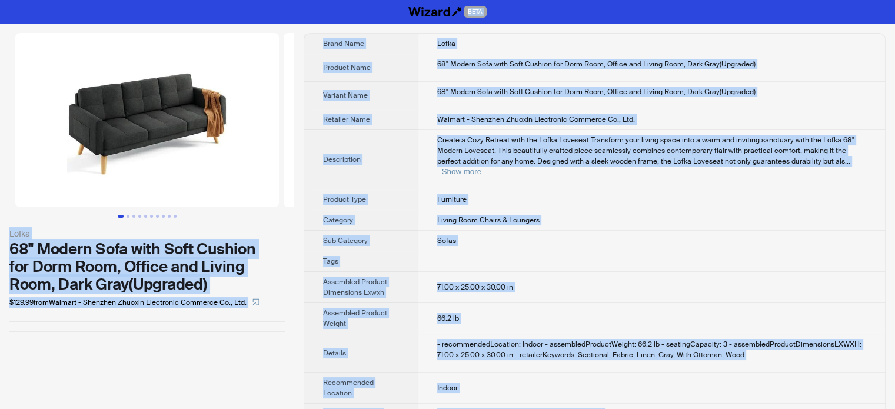
type textarea "**********"
click at [433, 215] on td "Living Room Chairs & Loungers" at bounding box center [651, 220] width 467 height 21
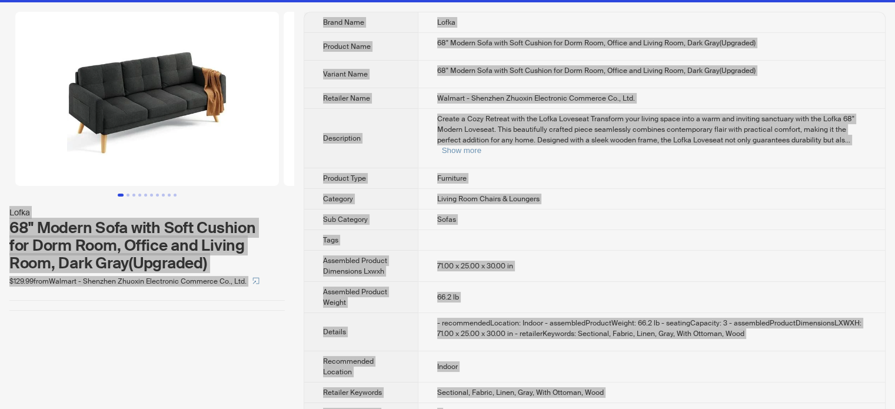
scroll to position [33, 0]
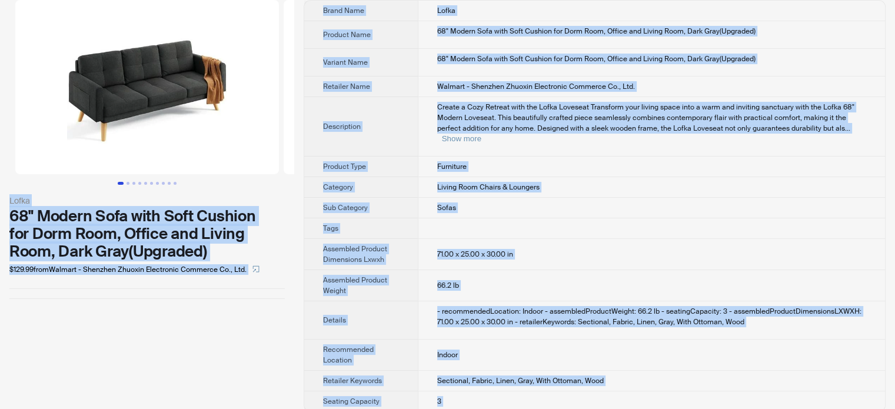
click at [485, 31] on div "68" Modern Sofa with Soft Cushion for Dorm Room, Office and Living Room, Dark G…" at bounding box center [651, 31] width 429 height 11
click at [452, 42] on td "68" Modern Sofa with Soft Cushion for Dorm Room, Office and Living Room, Dark G…" at bounding box center [651, 35] width 467 height 28
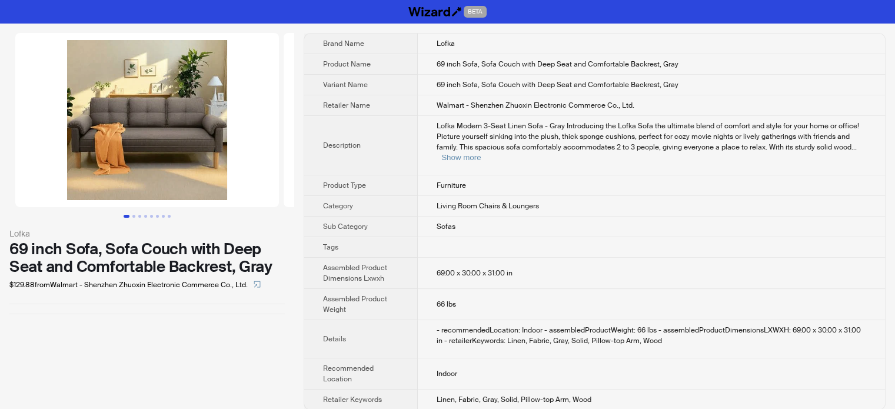
click at [424, 198] on td "Living Room Chairs & Loungers" at bounding box center [651, 206] width 467 height 21
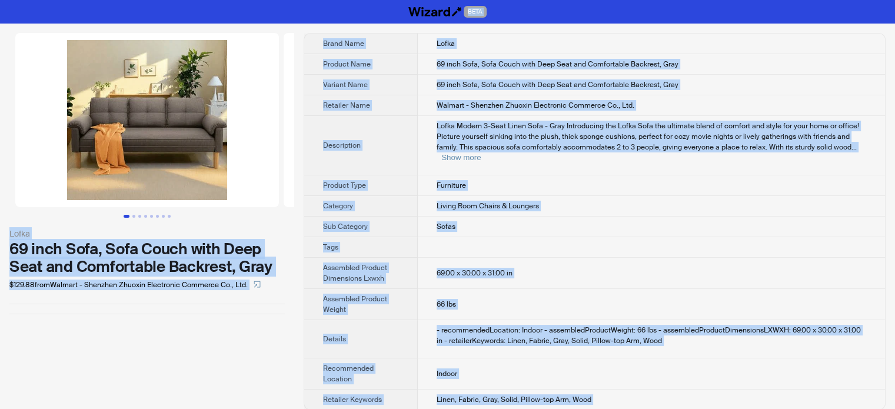
copy body "BETA Lofka 69 inch Sofa, Sofa Couch with Deep Seat and Comfortable Backrest, Gr…"
type textarea "**********"
click at [492, 94] on td "69 inch Sofa, Sofa Couch with Deep Seat and Comfortable Backrest, Gray" at bounding box center [651, 85] width 467 height 21
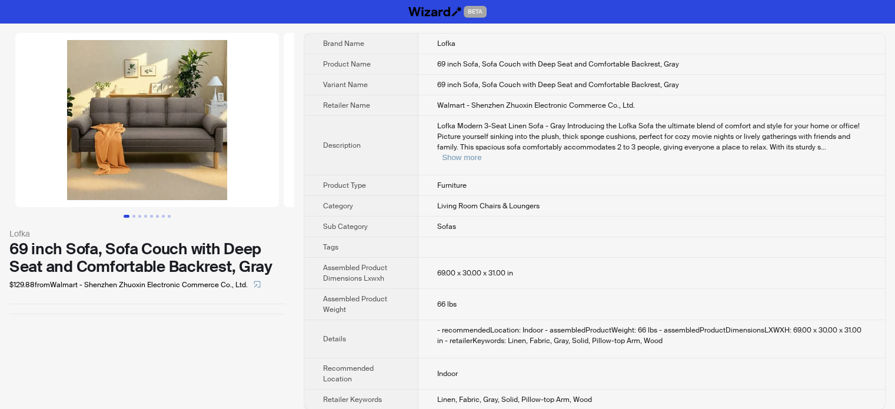
drag, startPoint x: 481, startPoint y: 289, endPoint x: 487, endPoint y: 331, distance: 42.9
click at [487, 331] on tbody "Brand Name Lofka Product Name 69 inch Sofa, Sofa Couch with Deep Seat and Comfo…" at bounding box center [594, 222] width 581 height 376
click at [522, 250] on td at bounding box center [652, 247] width 467 height 21
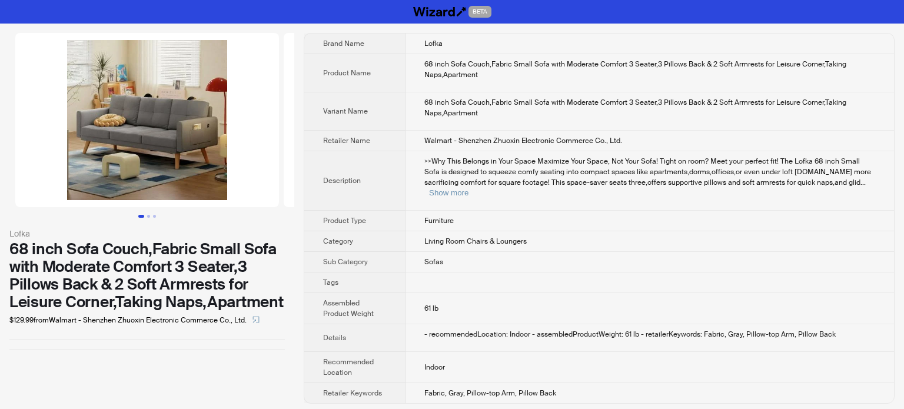
click at [408, 160] on td ">>Why This Belongs in Your Space Maximize Your Space, Not Your Sofa! Tight on r…" at bounding box center [650, 180] width 489 height 59
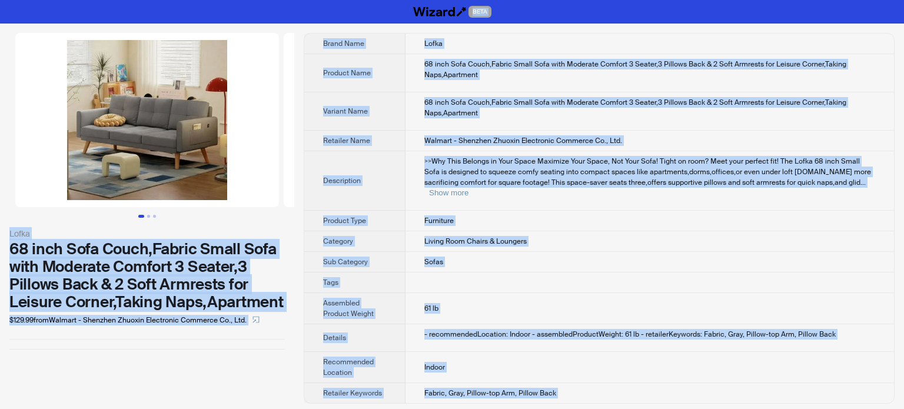
type textarea "**********"
click at [546, 235] on td "Living Room Chairs & Loungers" at bounding box center [650, 241] width 489 height 21
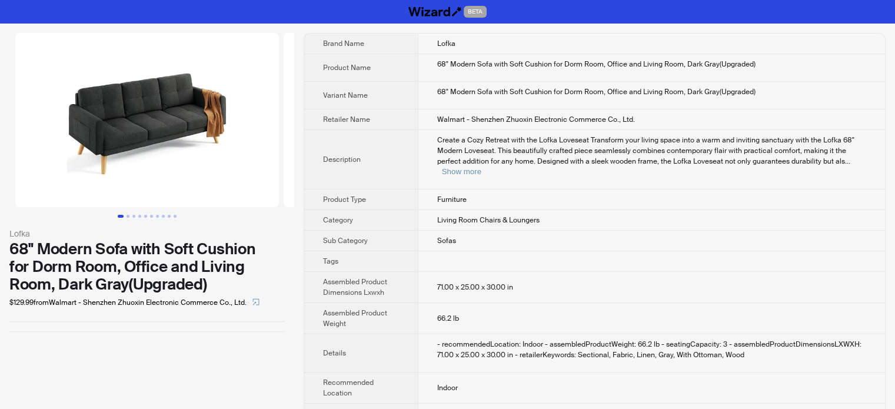
click at [440, 236] on span "Sofas" at bounding box center [446, 240] width 19 height 9
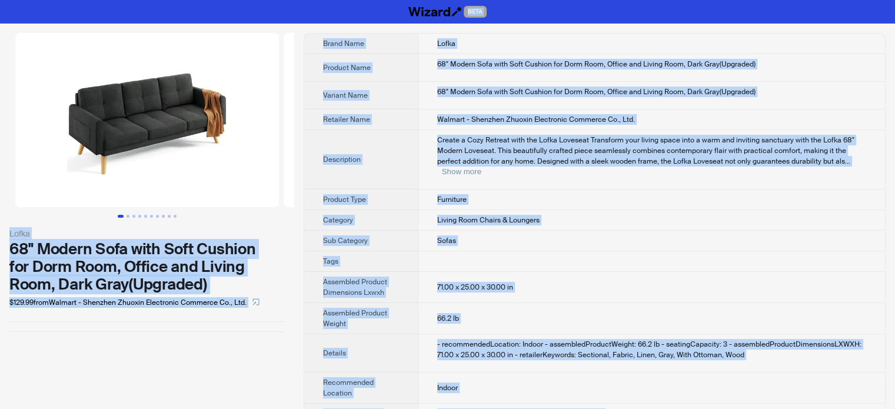
copy body "BETA Lofka 68" Modern Sofa with Soft Cushion for Dorm Room, Office and Living R…"
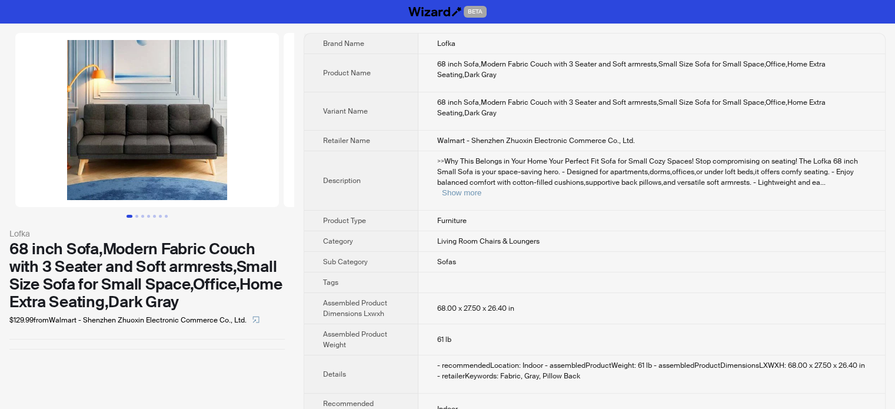
click at [360, 216] on span "Product Type" at bounding box center [344, 220] width 43 height 9
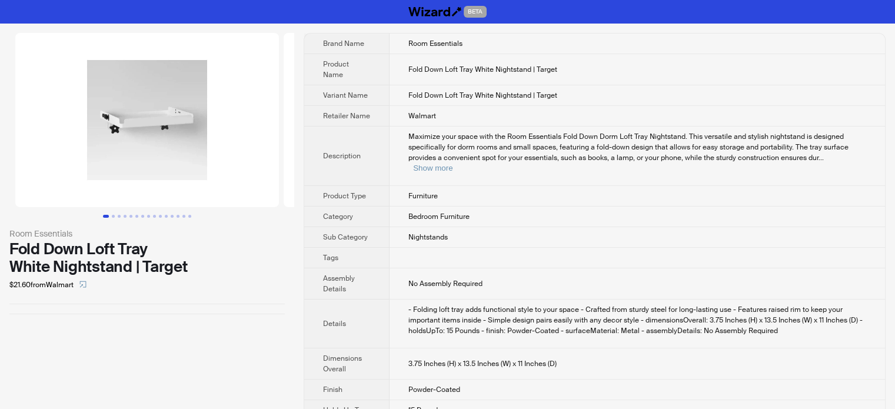
click at [512, 300] on td "- Folding loft tray adds functional style to your space - Crafted from sturdy s…" at bounding box center [638, 324] width 496 height 49
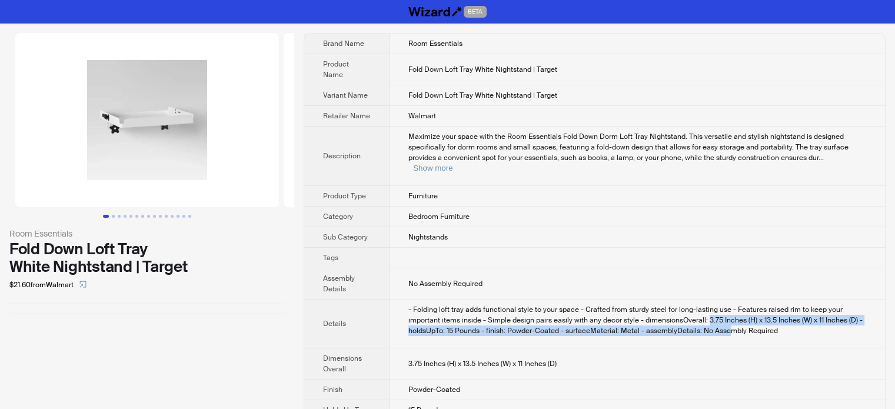
drag, startPoint x: 707, startPoint y: 310, endPoint x: 725, endPoint y: 315, distance: 18.8
type textarea "**********"
click at [725, 315] on div "- Folding loft tray adds functional style to your space - Crafted from sturdy s…" at bounding box center [638, 320] width 458 height 32
click at [701, 317] on div "- Folding loft tray adds functional style to your space - Crafted from sturdy s…" at bounding box center [638, 320] width 458 height 32
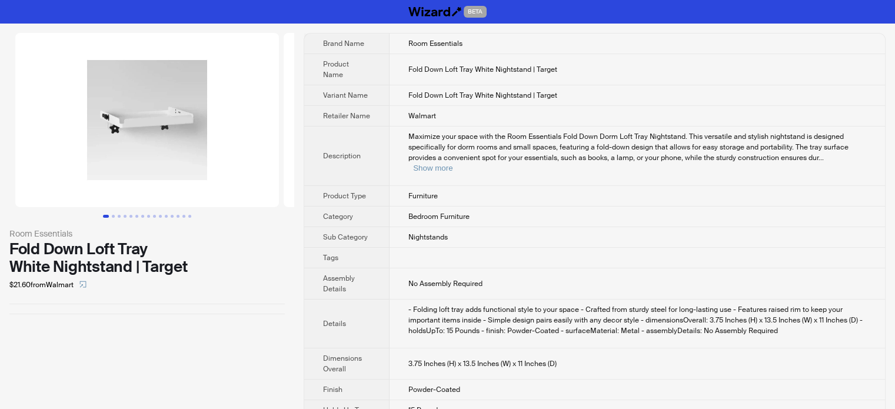
click at [636, 167] on td "Maximize your space with the Room Essentials Fold Down Dorm Loft Tray Nightstan…" at bounding box center [638, 156] width 496 height 59
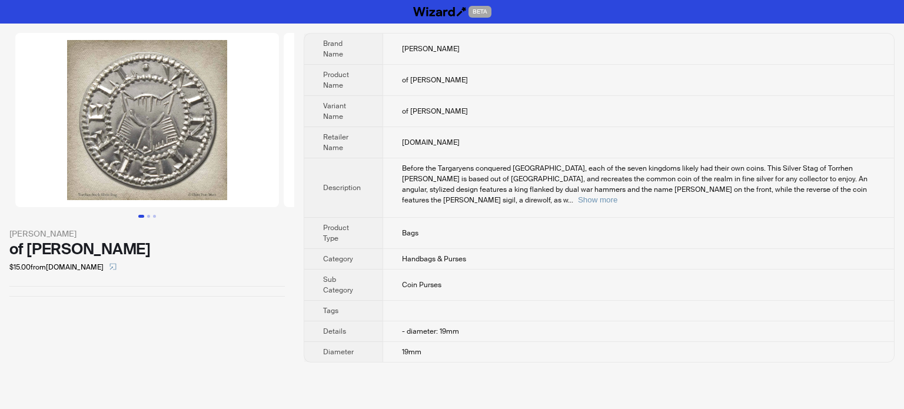
click at [144, 215] on button "Go to slide 1" at bounding box center [141, 216] width 6 height 3
click at [148, 215] on button "Go to slide 2" at bounding box center [148, 216] width 3 height 3
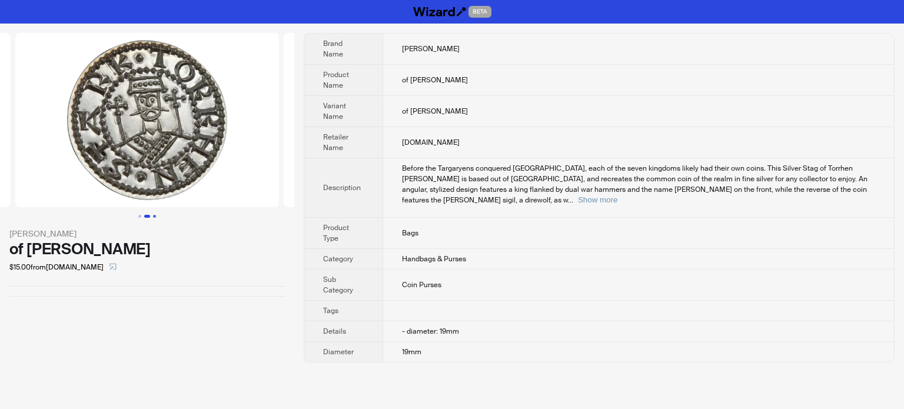
click at [153, 215] on button "Go to slide 3" at bounding box center [154, 216] width 3 height 3
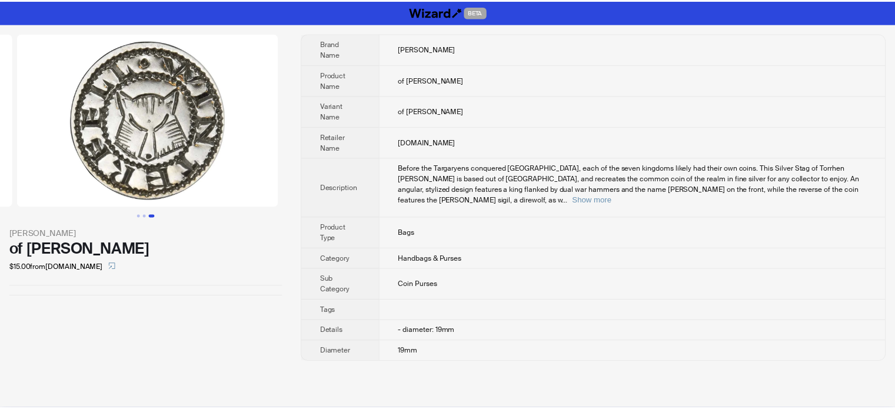
scroll to position [0, 537]
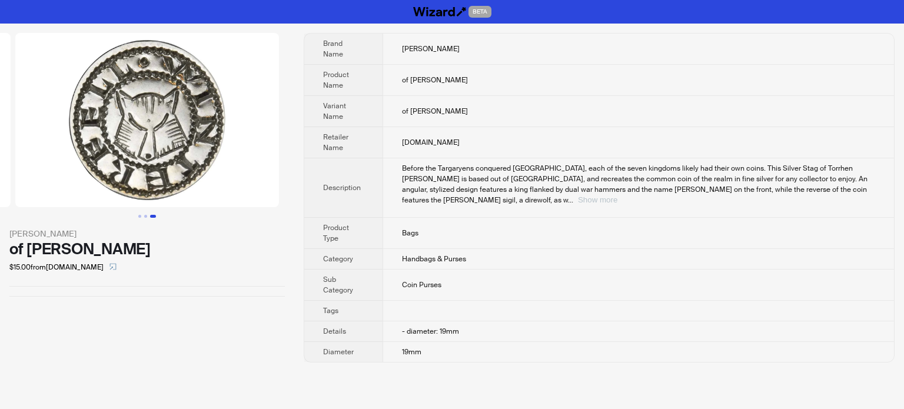
click at [618, 195] on button "Show more" at bounding box center [597, 199] width 39 height 9
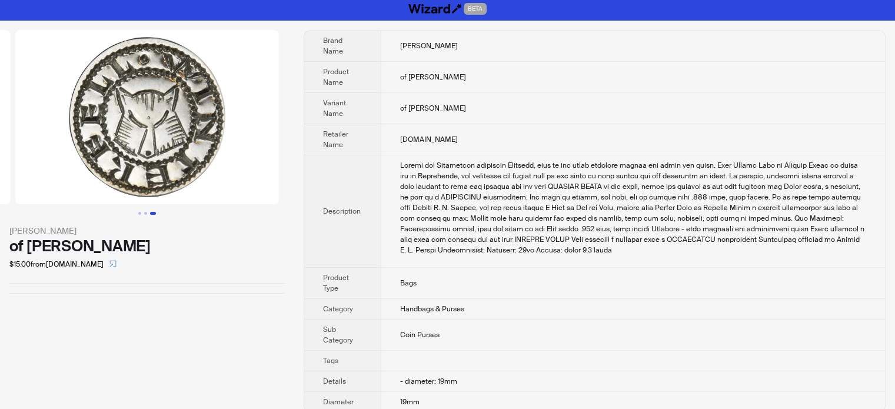
scroll to position [0, 0]
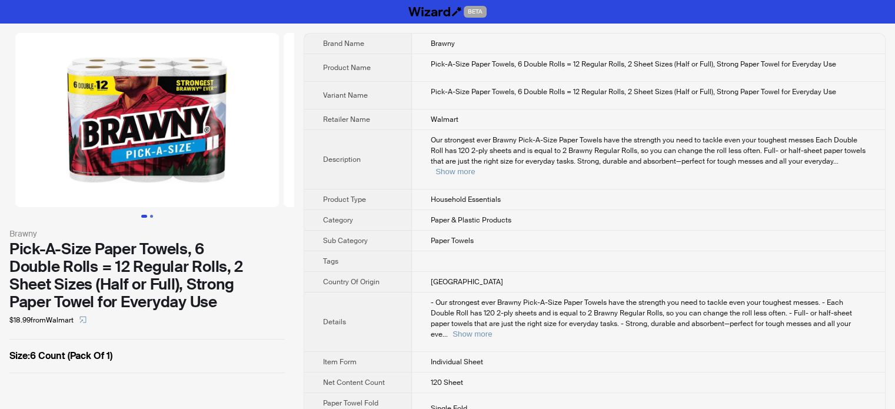
click at [151, 216] on button "Go to slide 2" at bounding box center [151, 216] width 3 height 3
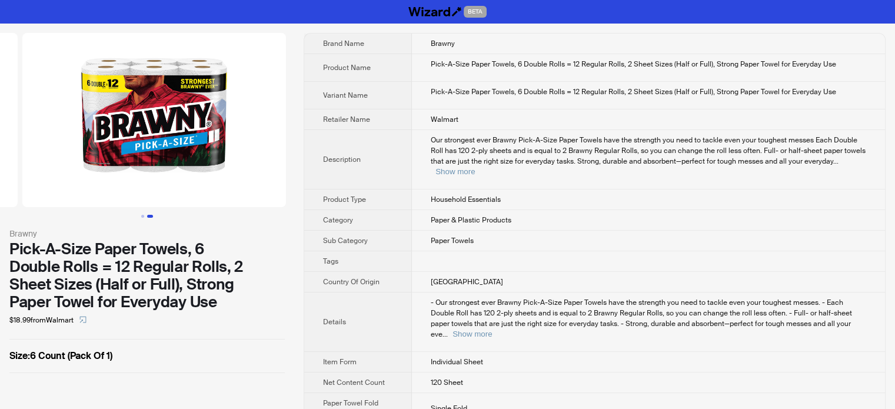
scroll to position [0, 268]
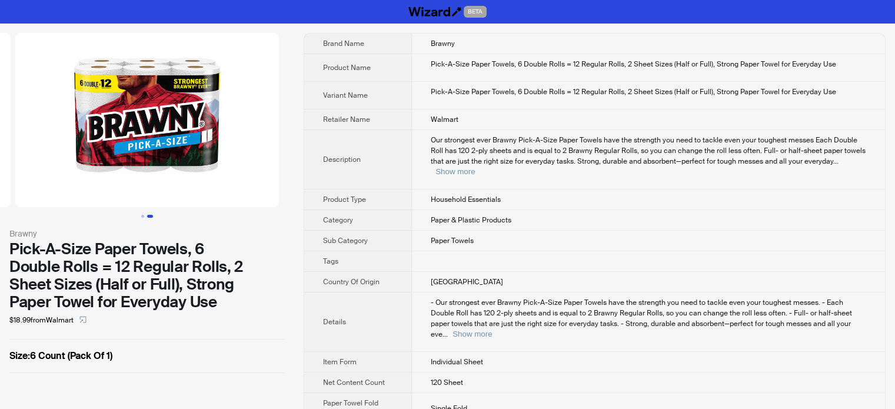
click at [446, 272] on td "USA" at bounding box center [648, 282] width 473 height 21
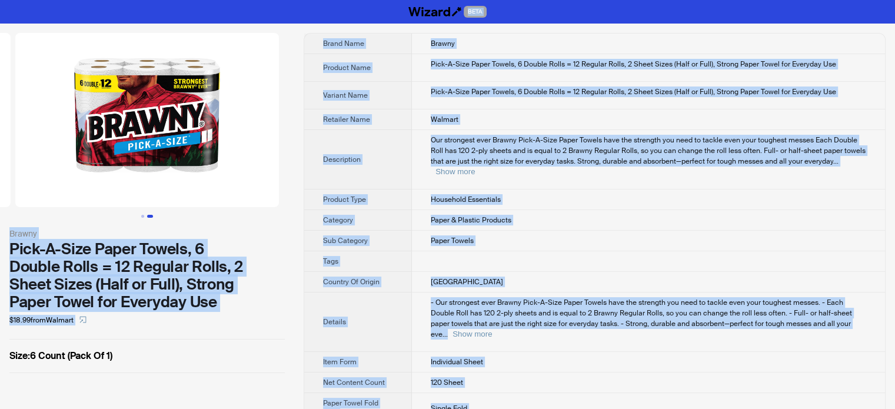
type textarea "**********"
click at [659, 57] on td "Pick-A-Size Paper Towels, 6 Double Rolls = 12 Regular Rolls, 2 Sheet Sizes (Hal…" at bounding box center [648, 68] width 473 height 28
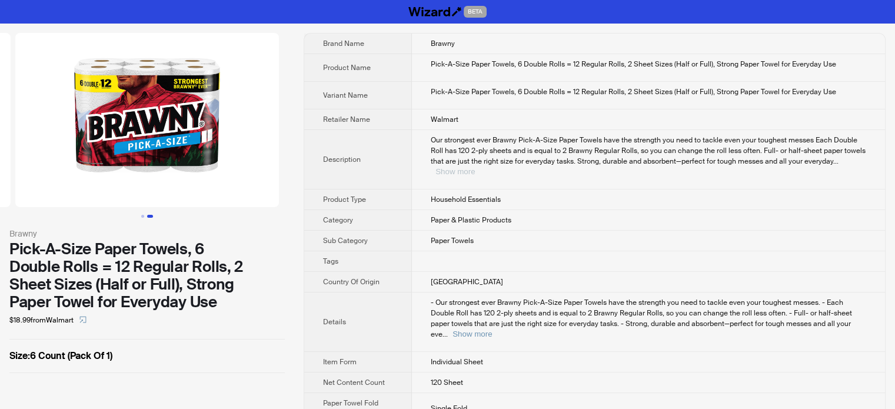
click at [475, 167] on button "Show more" at bounding box center [455, 171] width 39 height 9
click at [204, 15] on div "BETA" at bounding box center [447, 12] width 895 height 24
click at [459, 246] on td "Paper Towels" at bounding box center [647, 241] width 476 height 21
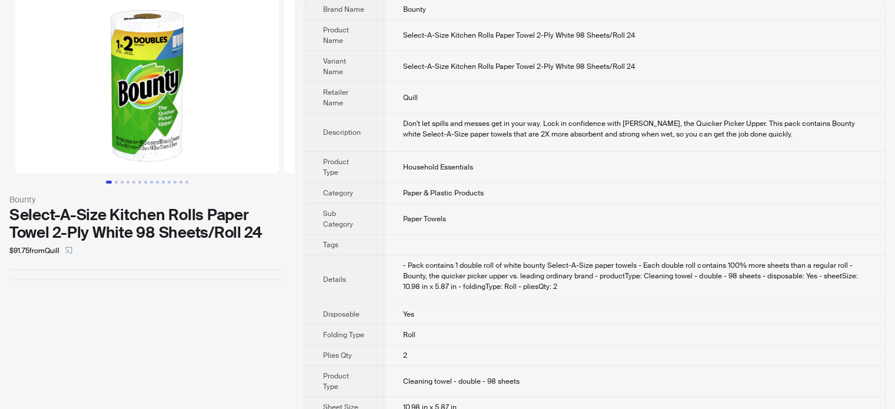
scroll to position [50, 0]
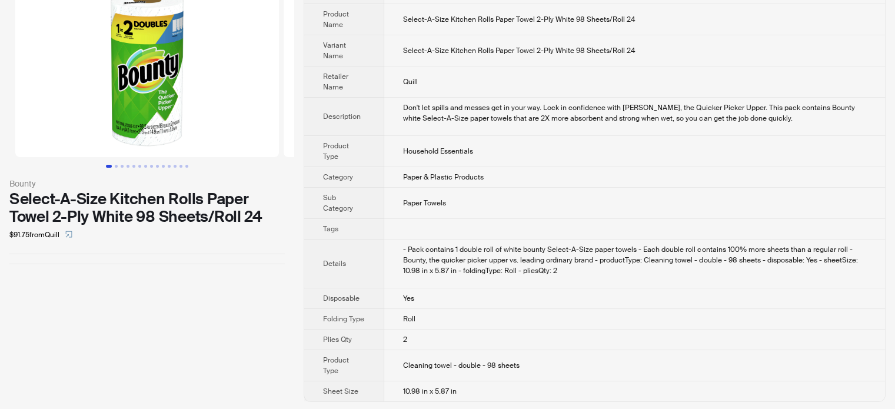
click at [440, 180] on span "Paper & Plastic Products" at bounding box center [443, 176] width 81 height 9
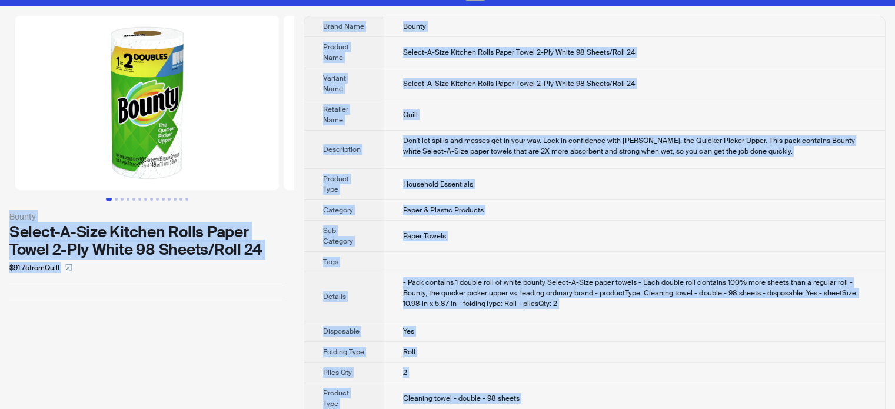
scroll to position [0, 0]
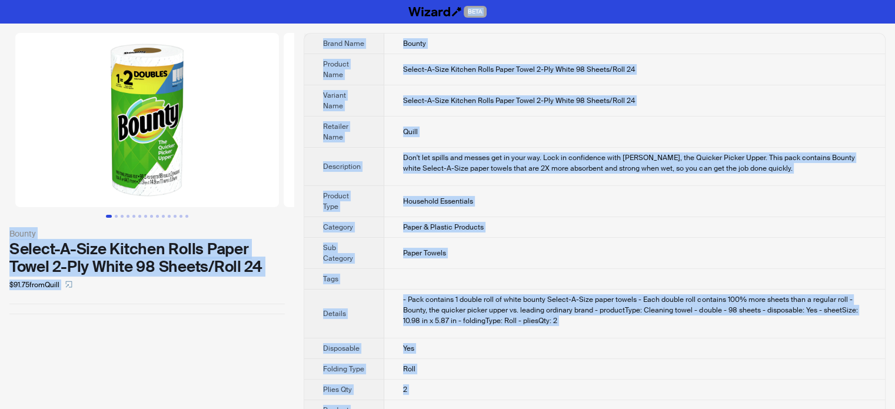
type textarea "**********"
click at [482, 128] on td "Quill" at bounding box center [634, 132] width 501 height 31
click at [415, 186] on td "Household Essentials" at bounding box center [634, 201] width 501 height 31
click at [442, 104] on span "Select-A-Size Kitchen Rolls Paper Towel 2-Ply White 98 Sheets/Roll 24" at bounding box center [519, 100] width 232 height 9
click at [438, 214] on td "Household Essentials" at bounding box center [634, 201] width 501 height 31
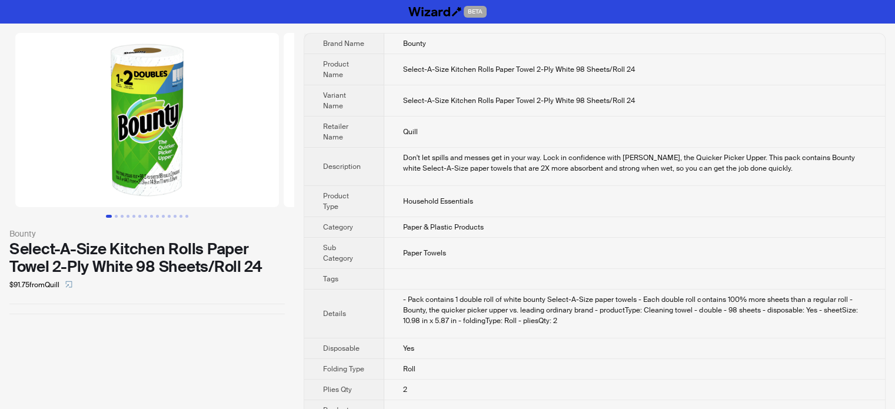
click at [168, 143] on img at bounding box center [147, 120] width 264 height 174
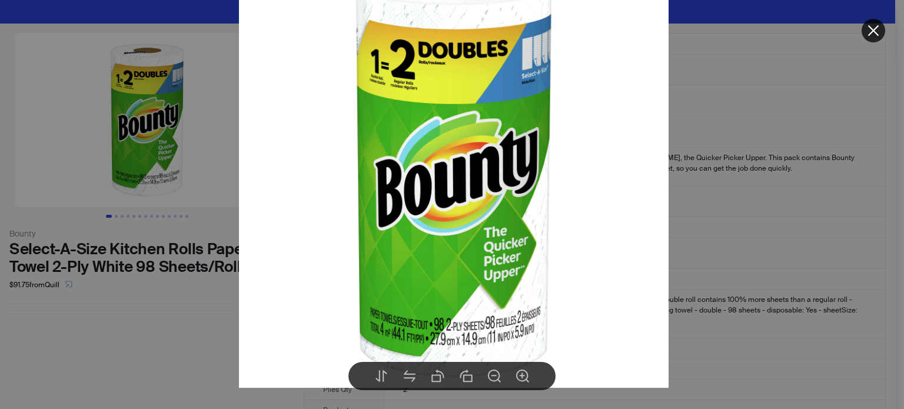
click at [115, 218] on div at bounding box center [452, 204] width 904 height 409
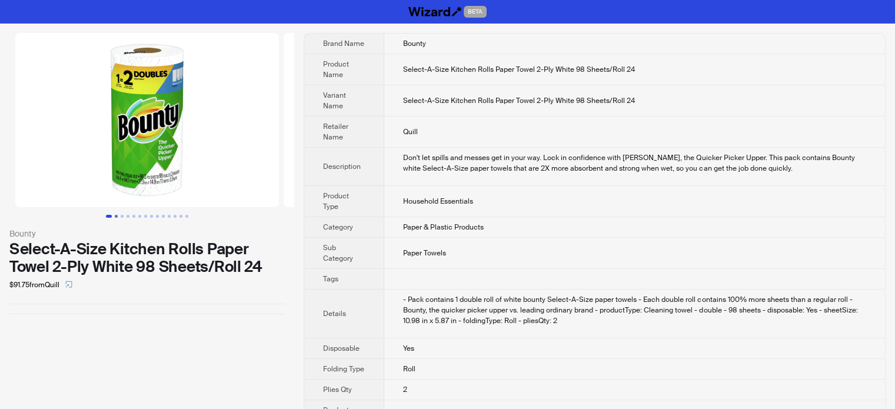
click at [117, 215] on button "Go to slide 2" at bounding box center [116, 216] width 3 height 3
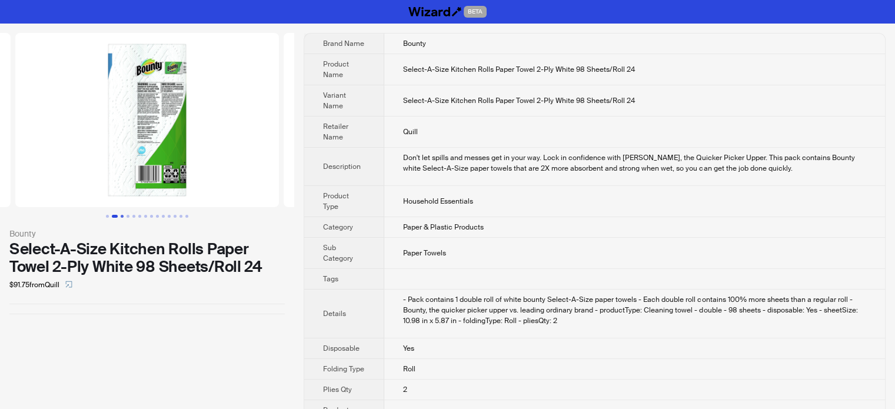
click at [121, 215] on button "Go to slide 3" at bounding box center [122, 216] width 3 height 3
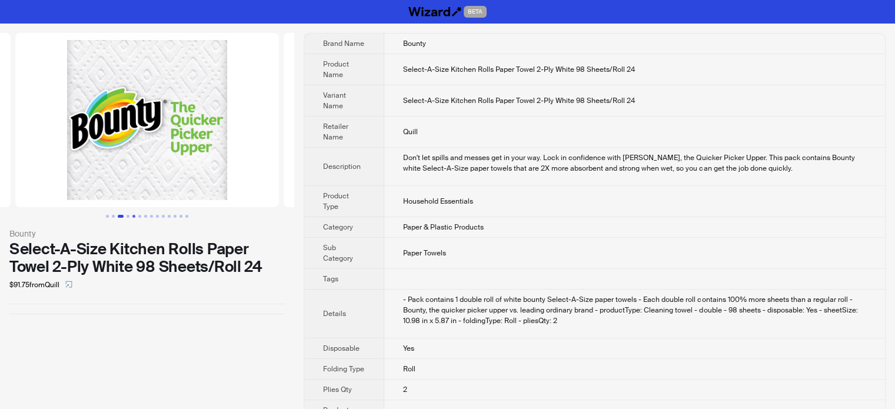
click at [134, 215] on button "Go to slide 5" at bounding box center [133, 216] width 3 height 3
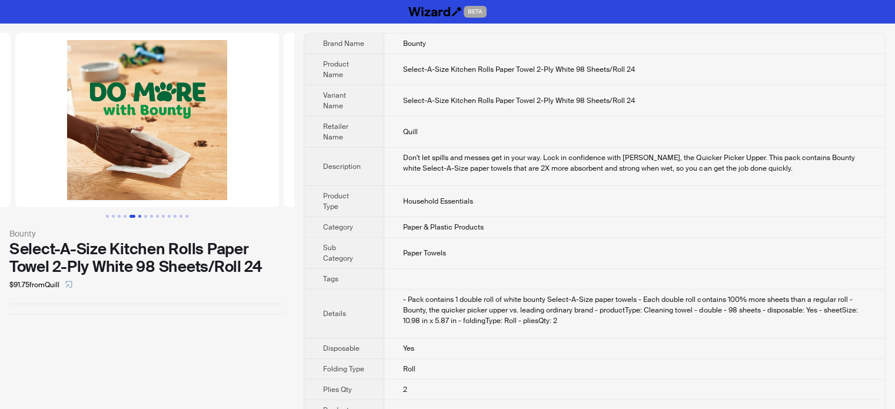
click at [140, 215] on button "Go to slide 6" at bounding box center [139, 216] width 3 height 3
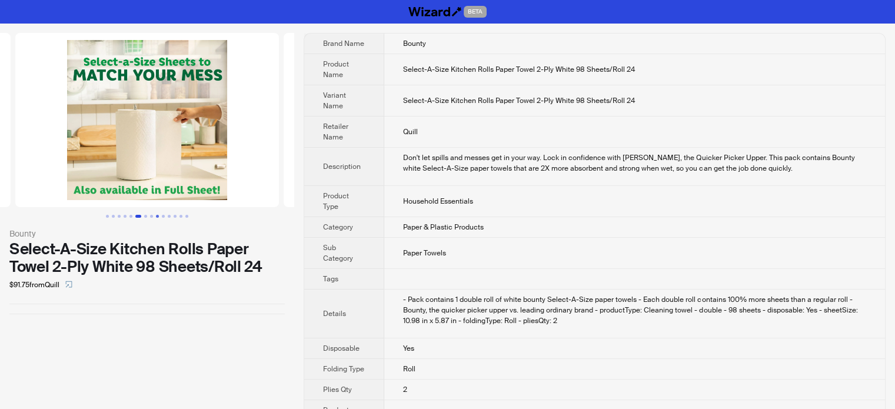
click at [158, 215] on button "Go to slide 9" at bounding box center [157, 216] width 3 height 3
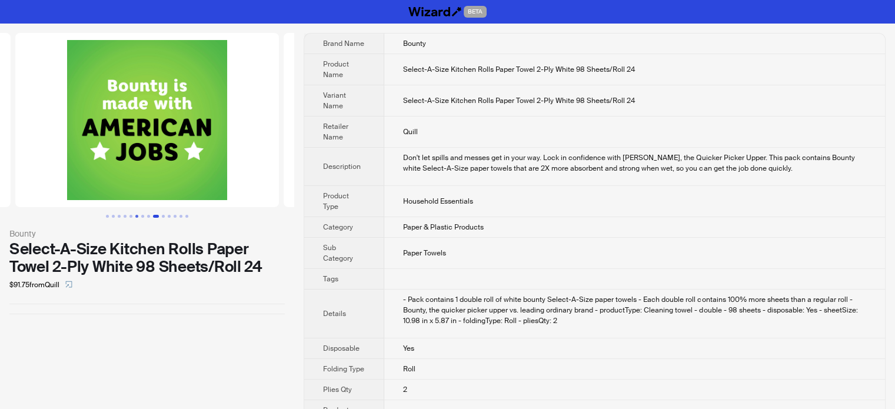
click at [137, 217] on button "Go to slide 6" at bounding box center [136, 216] width 3 height 3
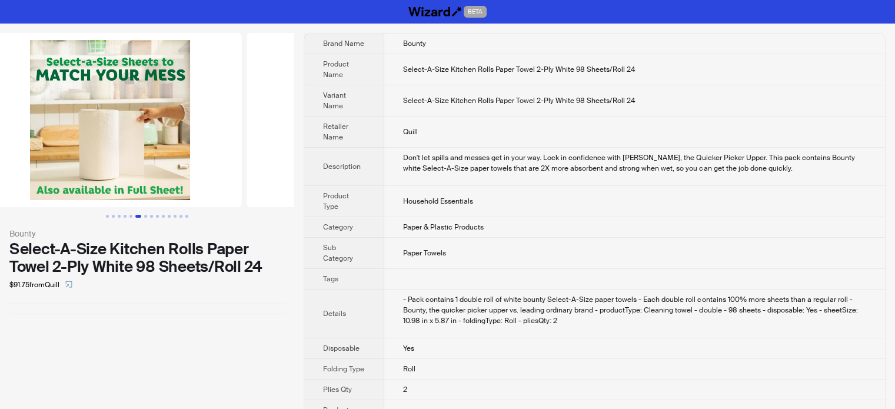
scroll to position [0, 1342]
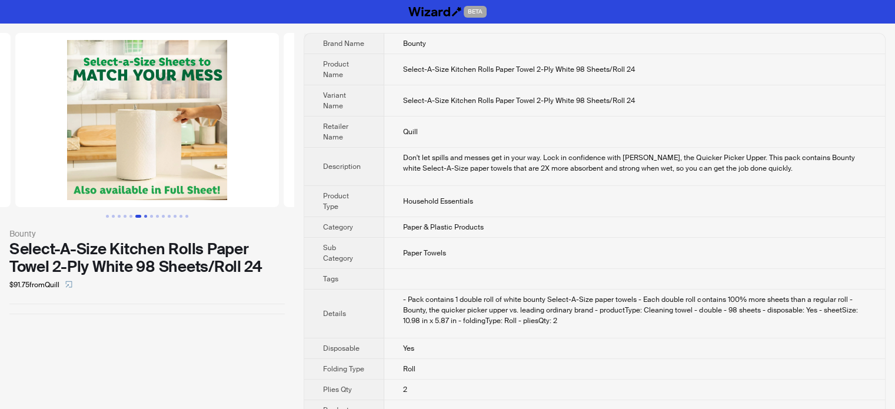
click at [147, 215] on button "Go to slide 7" at bounding box center [145, 216] width 3 height 3
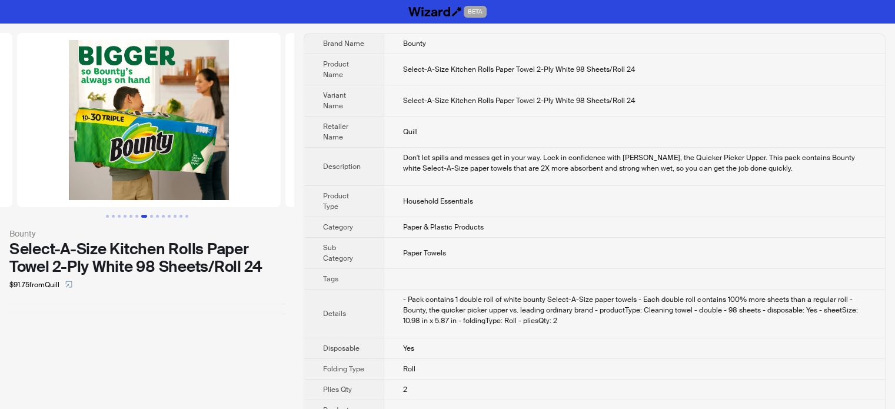
scroll to position [0, 1611]
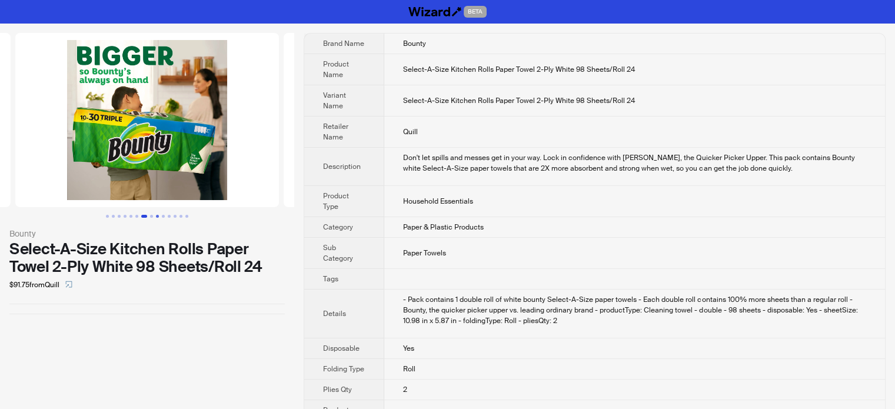
click at [156, 215] on button "Go to slide 9" at bounding box center [157, 216] width 3 height 3
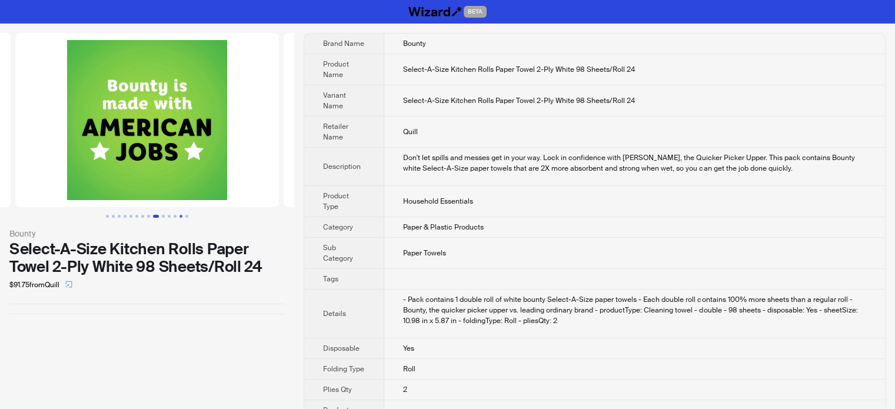
click at [180, 215] on button "Go to slide 13" at bounding box center [181, 216] width 3 height 3
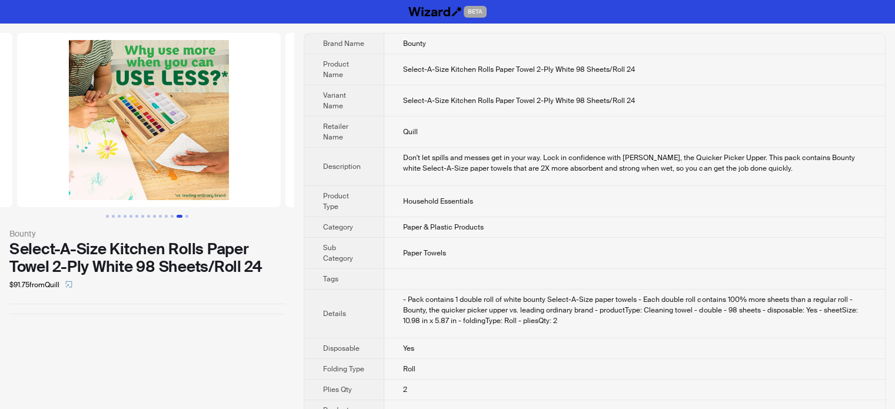
scroll to position [0, 3221]
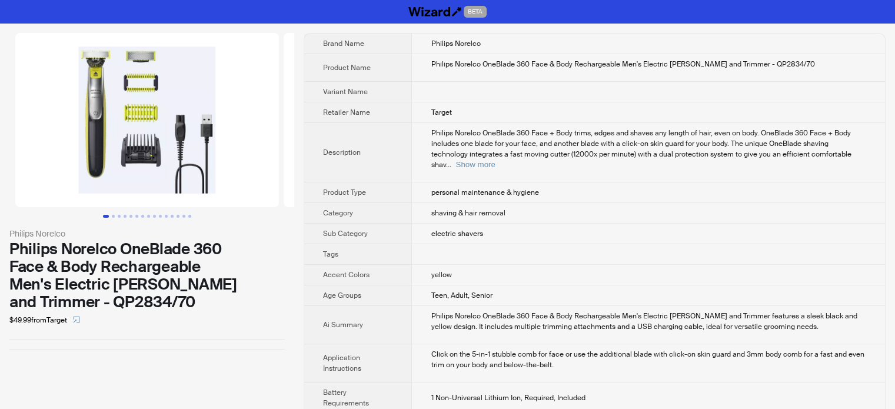
click at [388, 127] on th "Description" at bounding box center [358, 152] width 108 height 59
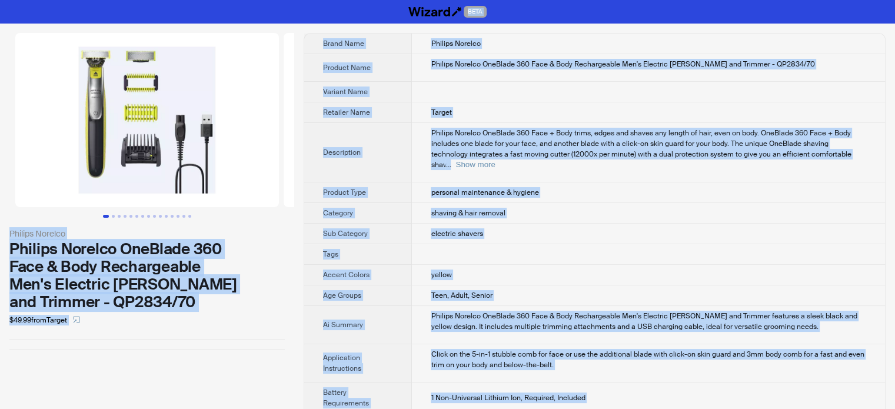
copy body "BETA Philips Norelco Philips Norelco OneBlade 360 Face & Body Rechargeable Men'…"
type textarea "**********"
click at [330, 106] on th "Retailer Name" at bounding box center [358, 112] width 108 height 21
click at [607, 78] on td "Philips Norelco OneBlade 360 Face & Body Rechargeable Men's Electric Shaver and…" at bounding box center [648, 68] width 473 height 28
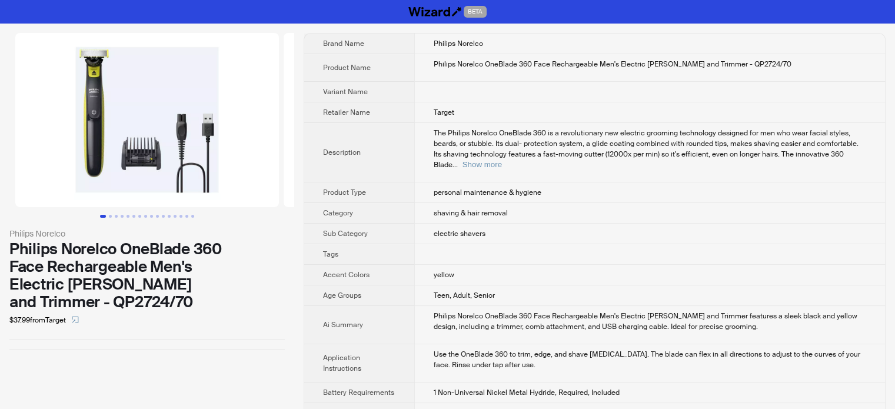
click at [438, 141] on span "The Philips Norelco OneBlade 360 is a revolutionary new electric grooming techn…" at bounding box center [646, 148] width 425 height 41
click at [502, 160] on button "Show more" at bounding box center [482, 164] width 39 height 9
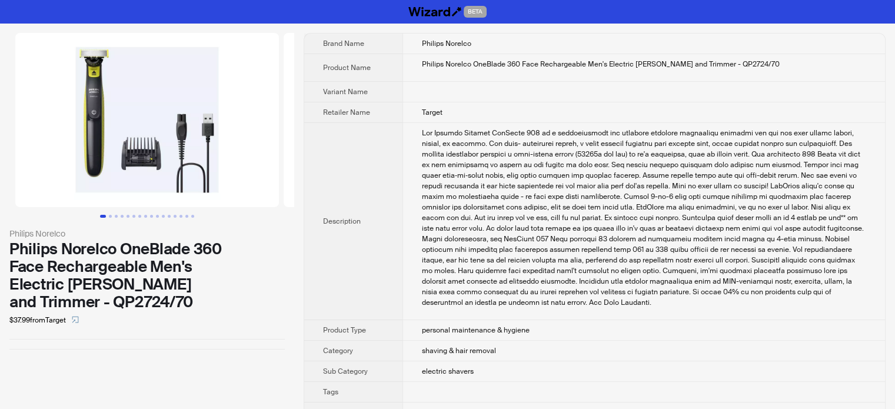
click at [403, 198] on td at bounding box center [644, 221] width 483 height 197
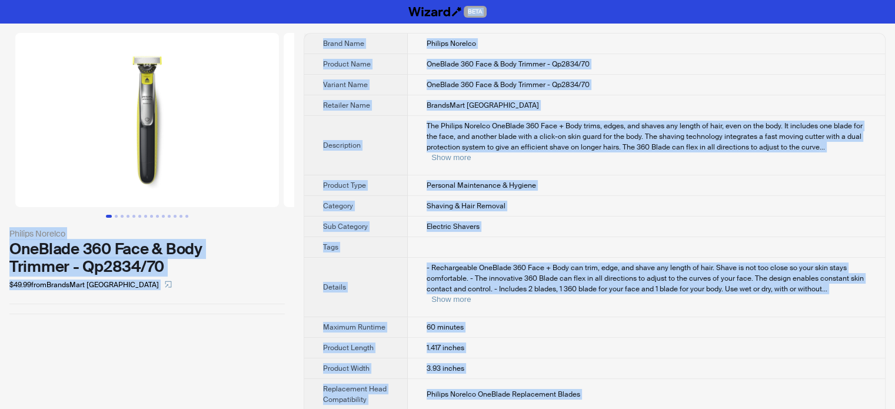
type textarea "**********"
click at [524, 317] on td "60 minutes" at bounding box center [646, 327] width 477 height 21
click at [439, 217] on td "Electric Shavers" at bounding box center [646, 227] width 477 height 21
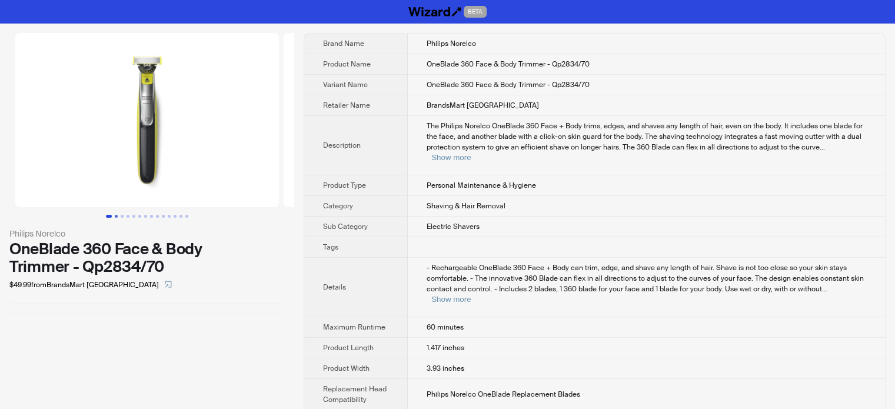
click at [117, 215] on button "Go to slide 2" at bounding box center [116, 216] width 3 height 3
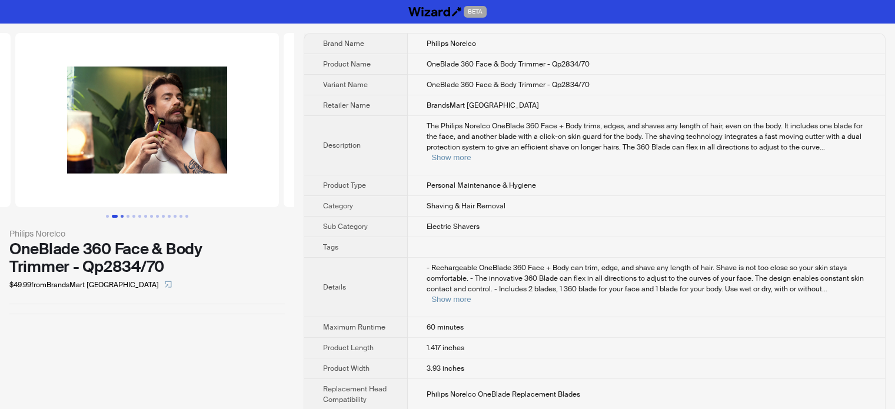
click at [123, 215] on button "Go to slide 3" at bounding box center [122, 216] width 3 height 3
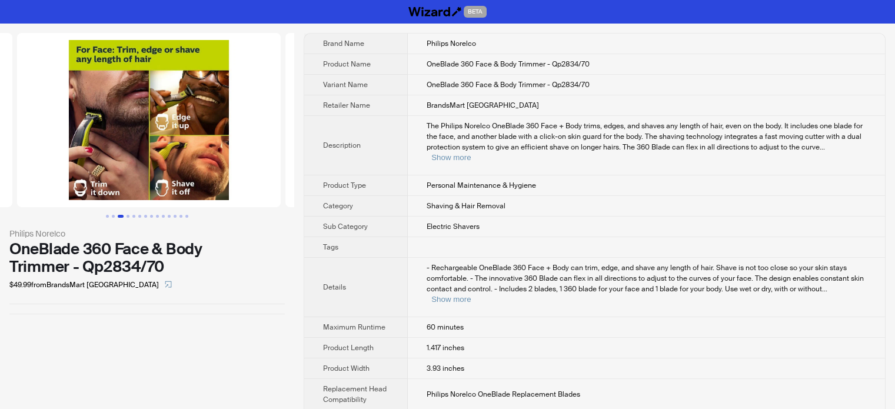
scroll to position [0, 537]
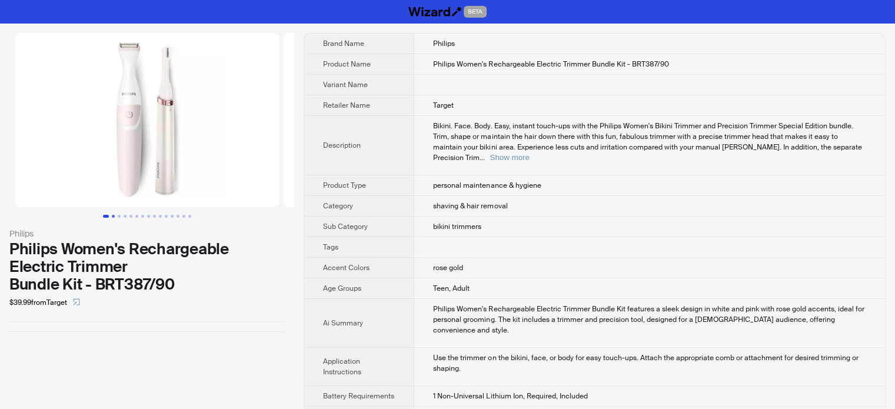
click at [112, 218] on button "Go to slide 2" at bounding box center [113, 216] width 3 height 3
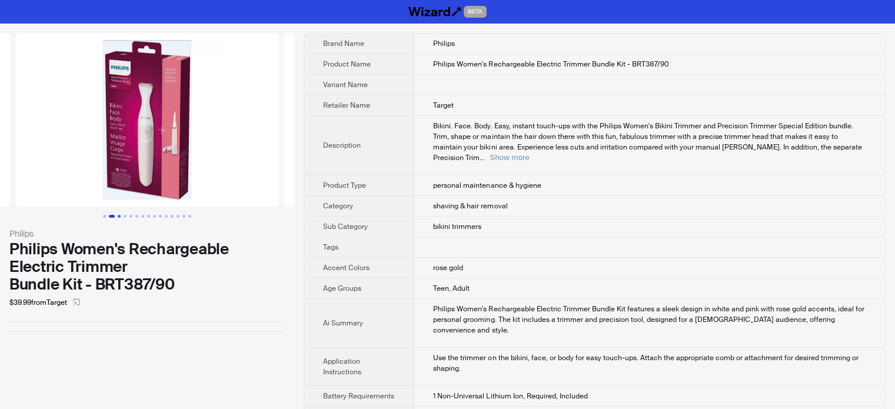
click at [118, 218] on button "Go to slide 3" at bounding box center [119, 216] width 3 height 3
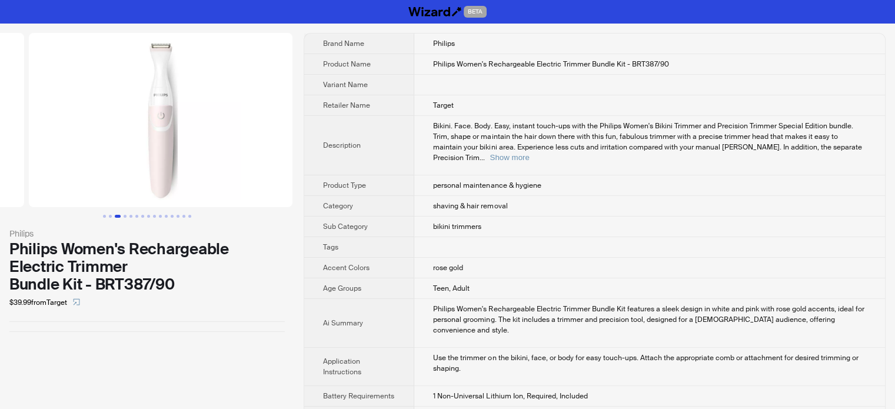
scroll to position [0, 537]
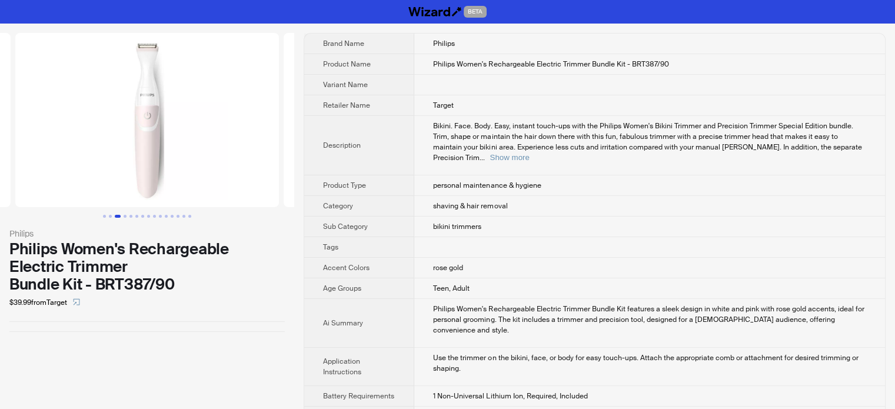
click at [587, 79] on td at bounding box center [649, 85] width 471 height 21
click at [435, 181] on span "personal maintenance & hygiene" at bounding box center [487, 185] width 108 height 9
click at [433, 201] on span "shaving & hair removal" at bounding box center [470, 205] width 74 height 9
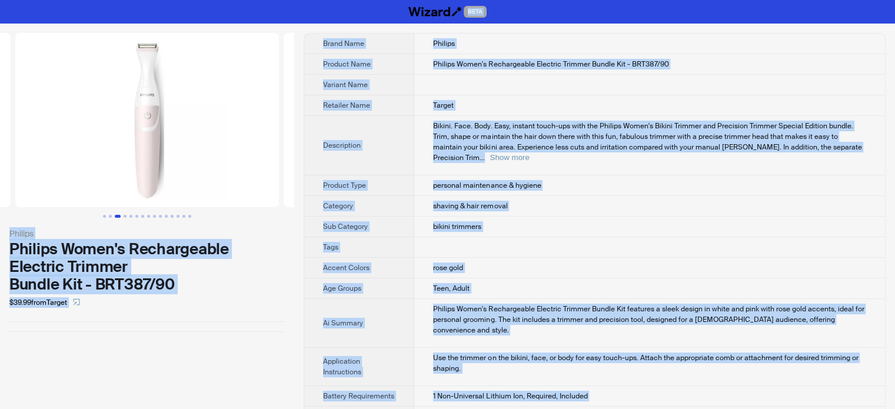
type textarea "**********"
click at [170, 274] on div "Philips Women's Rechargeable Electric Trimmer Bundle Kit - BRT387/90" at bounding box center [146, 266] width 275 height 53
click at [478, 56] on td "Philips Women's Rechargeable Electric Trimmer Bundle Kit - BRT387/90" at bounding box center [649, 64] width 471 height 21
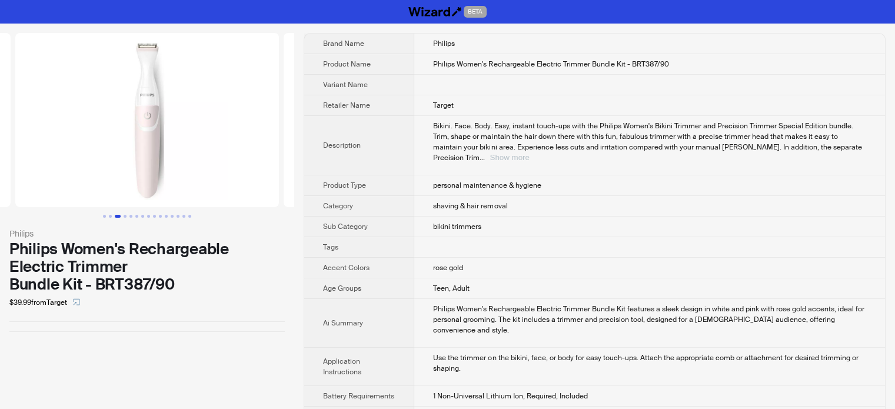
click at [529, 153] on button "Show more" at bounding box center [509, 157] width 39 height 9
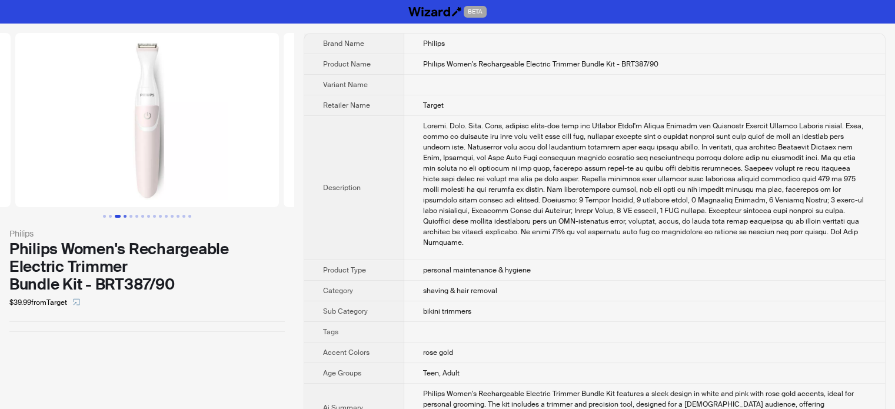
click at [124, 216] on button "Go to slide 4" at bounding box center [125, 216] width 3 height 3
click at [147, 215] on button "Go to slide 8" at bounding box center [148, 216] width 3 height 3
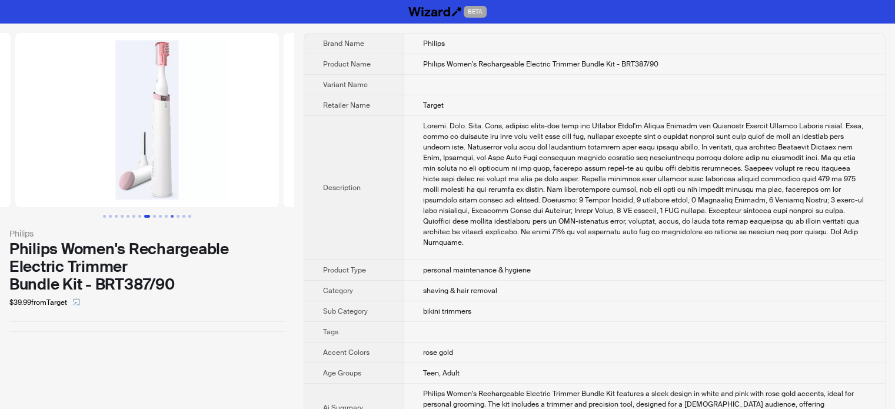
click at [172, 217] on button "Go to slide 12" at bounding box center [172, 216] width 3 height 3
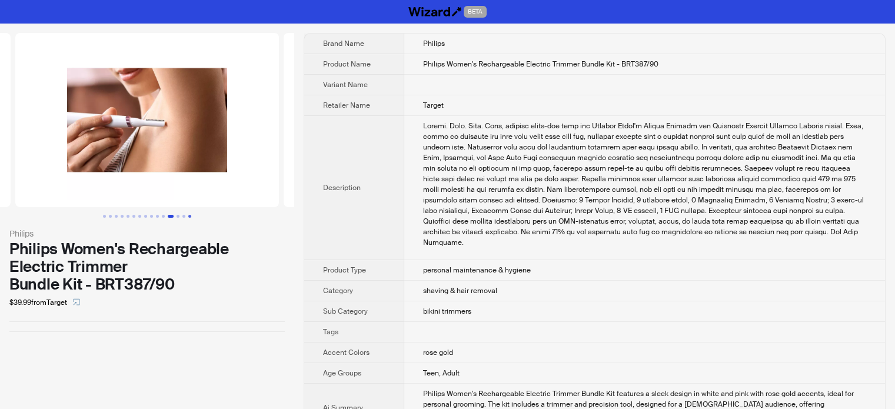
click at [188, 216] on button "Go to slide 15" at bounding box center [189, 216] width 3 height 3
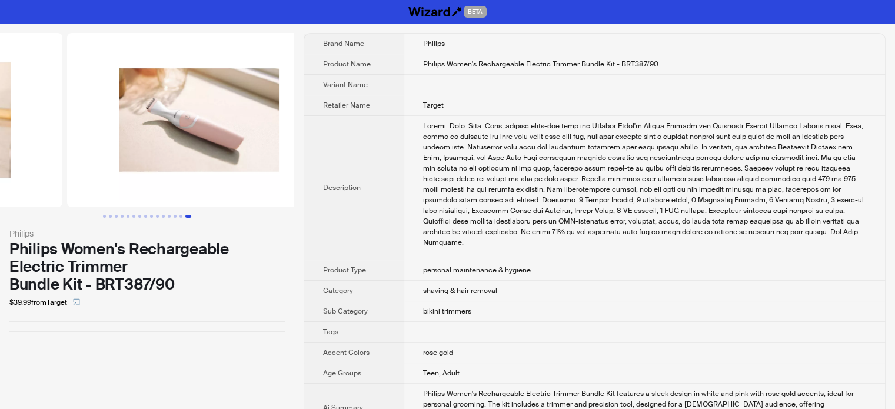
scroll to position [0, 3758]
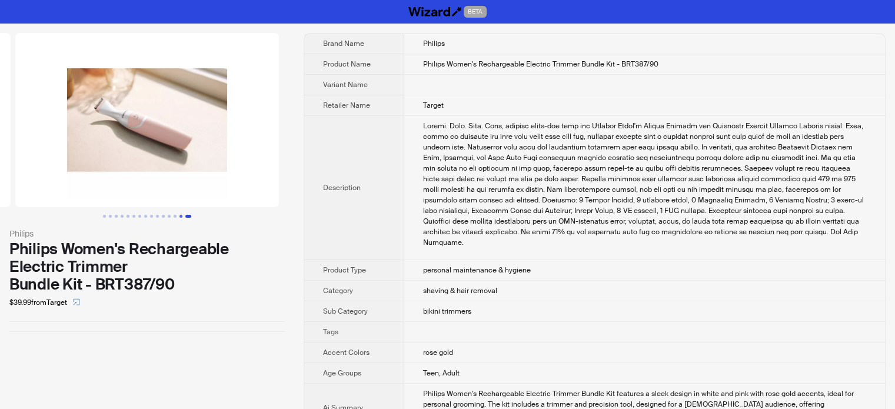
click at [181, 216] on button "Go to slide 14" at bounding box center [181, 216] width 3 height 3
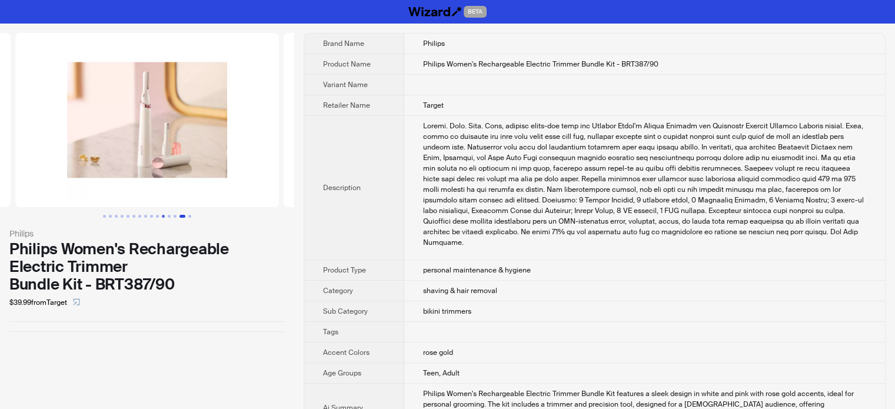
click at [165, 216] on button "Go to slide 11" at bounding box center [163, 216] width 3 height 3
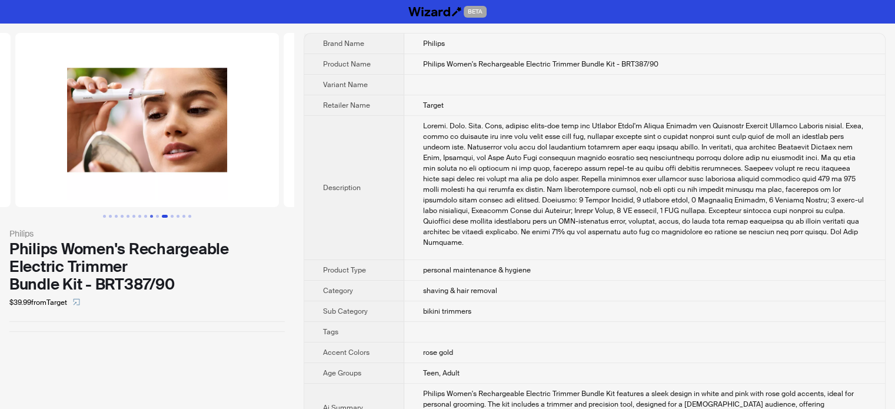
click at [151, 217] on button "Go to slide 9" at bounding box center [151, 216] width 3 height 3
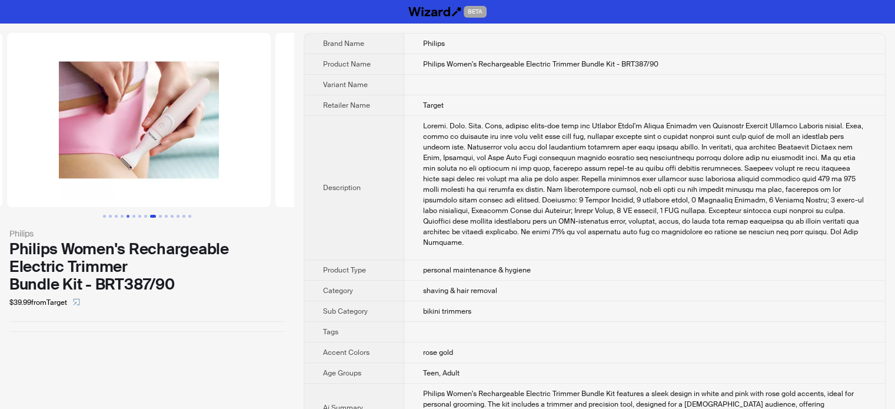
scroll to position [0, 2147]
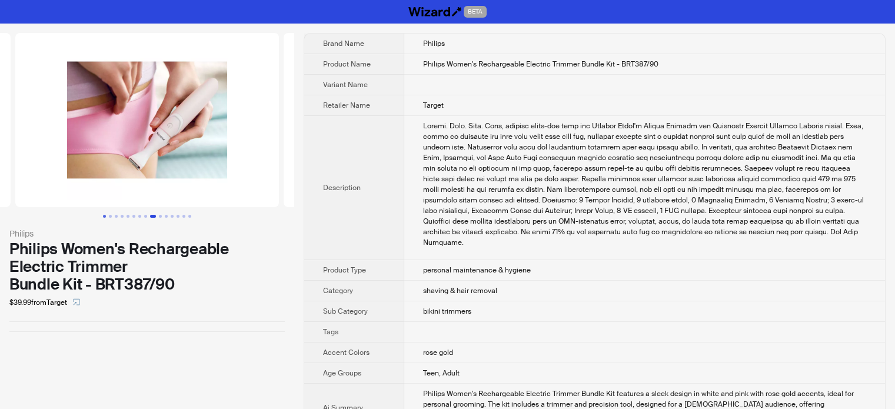
click at [103, 215] on button "Go to slide 1" at bounding box center [104, 216] width 3 height 3
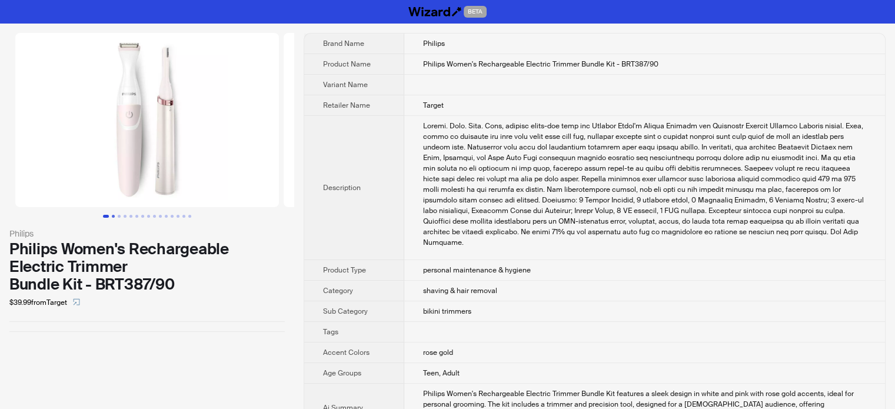
click at [112, 215] on button "Go to slide 2" at bounding box center [113, 216] width 3 height 3
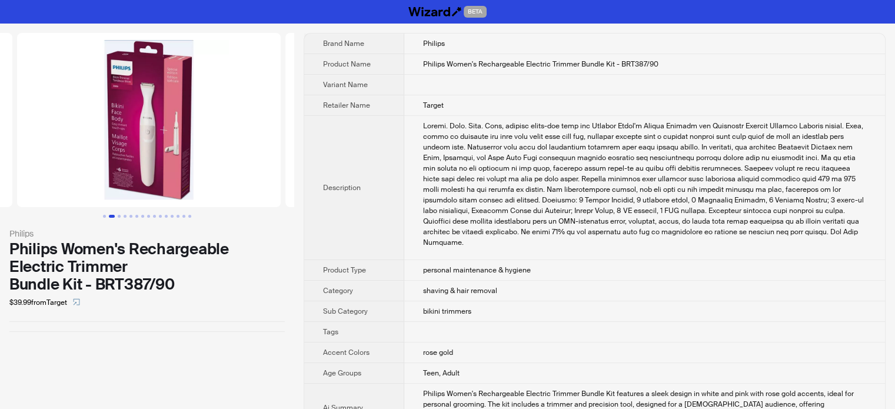
scroll to position [0, 268]
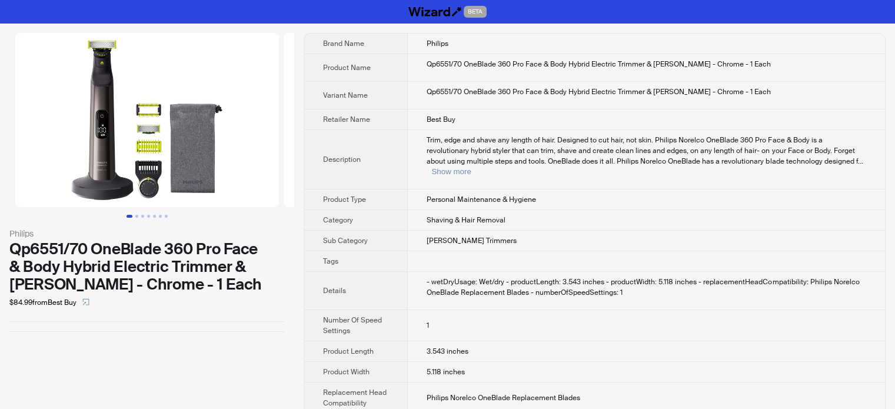
click at [389, 138] on th "Description" at bounding box center [356, 159] width 104 height 59
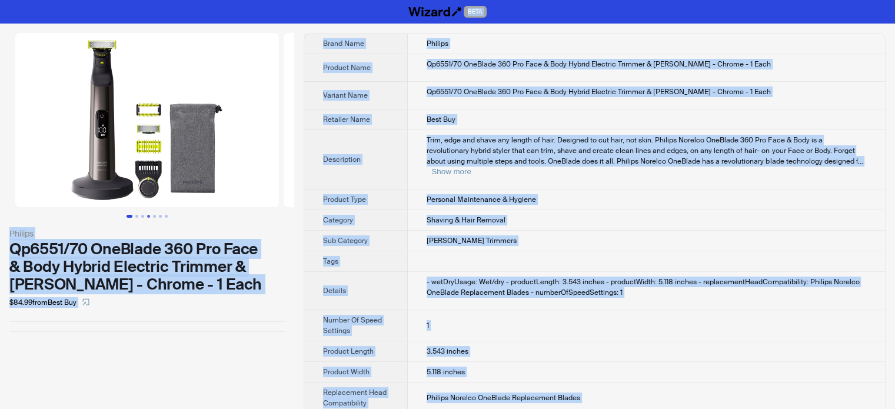
type textarea "**********"
click at [147, 216] on button "Go to slide 4" at bounding box center [148, 216] width 3 height 3
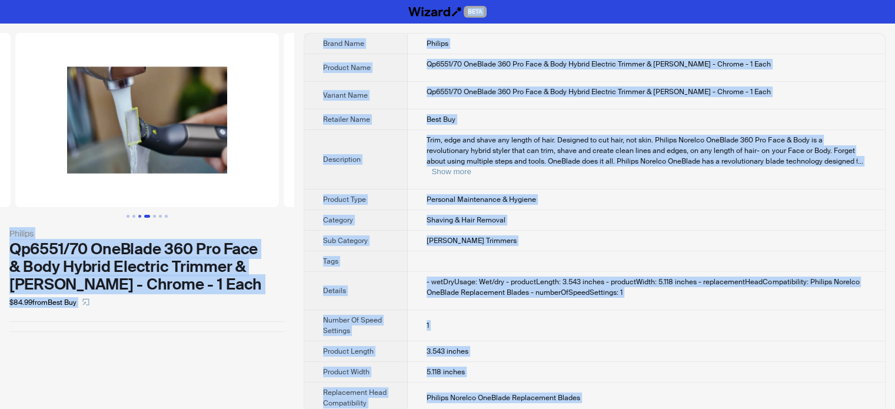
click at [141, 217] on button "Go to slide 3" at bounding box center [139, 216] width 3 height 3
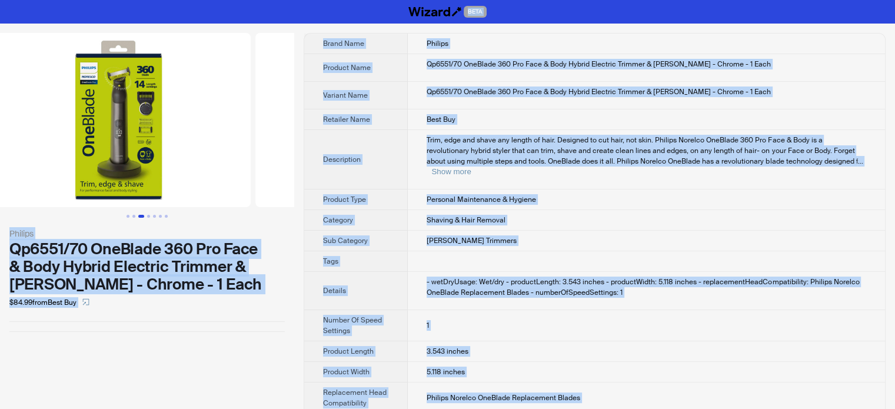
scroll to position [0, 537]
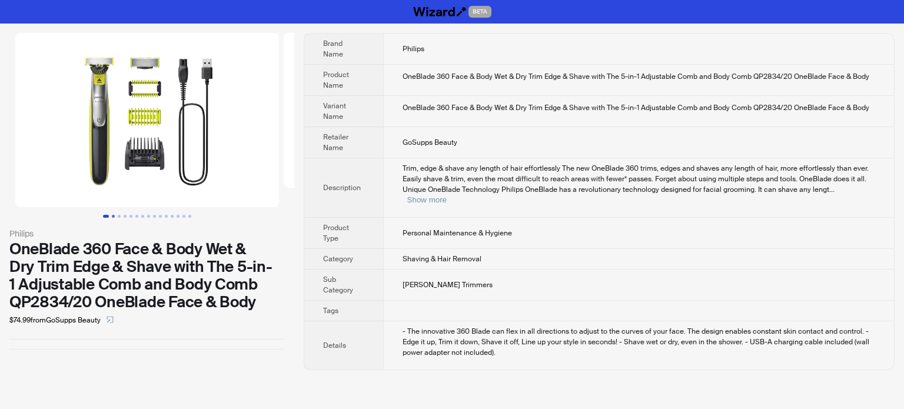
click at [114, 215] on button "Go to slide 2" at bounding box center [113, 216] width 3 height 3
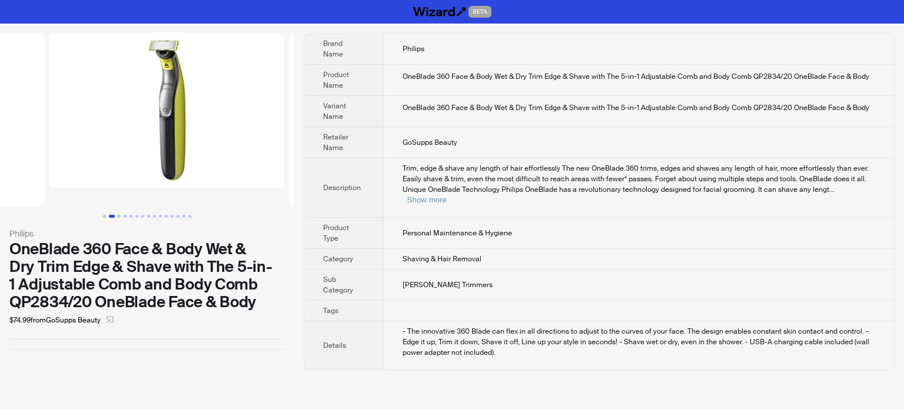
scroll to position [0, 254]
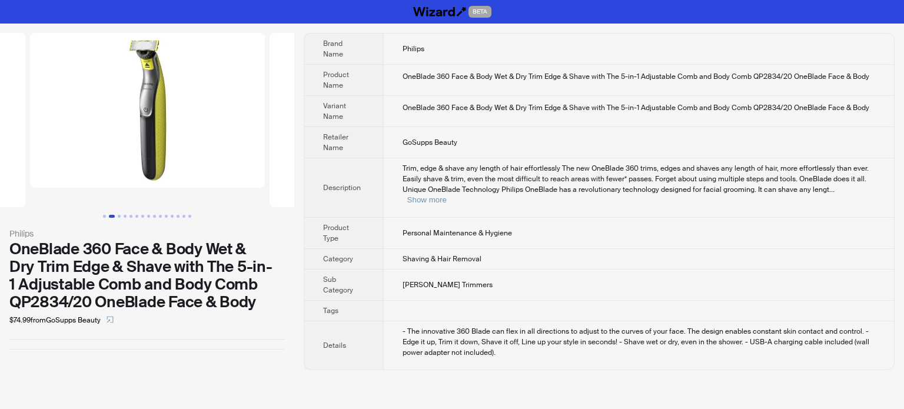
click at [340, 125] on th "Variant Name" at bounding box center [343, 111] width 79 height 31
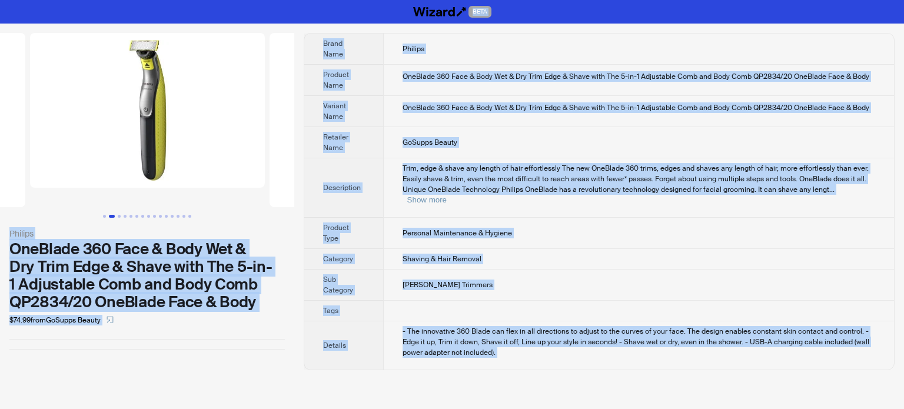
copy body "BETA Philips OneBlade 360 Face & Body Wet & Dry Trim Edge & Shave with The 5-in…"
type textarea "**********"
click at [118, 216] on button "Go to slide 3" at bounding box center [119, 216] width 3 height 3
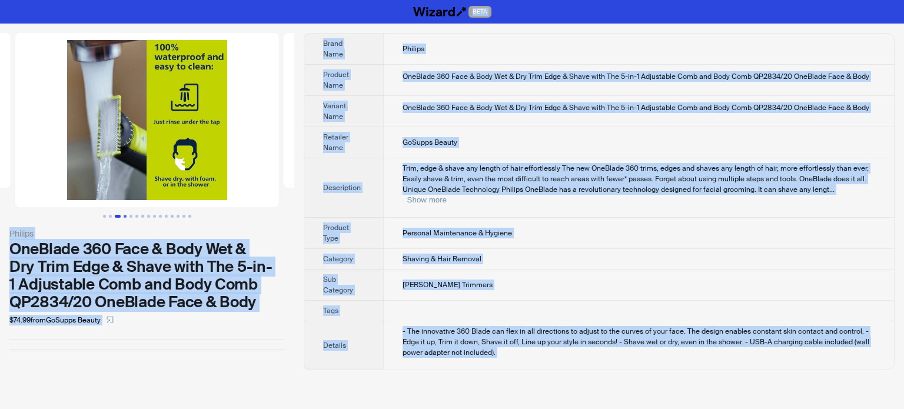
click at [125, 216] on button "Go to slide 4" at bounding box center [125, 216] width 3 height 3
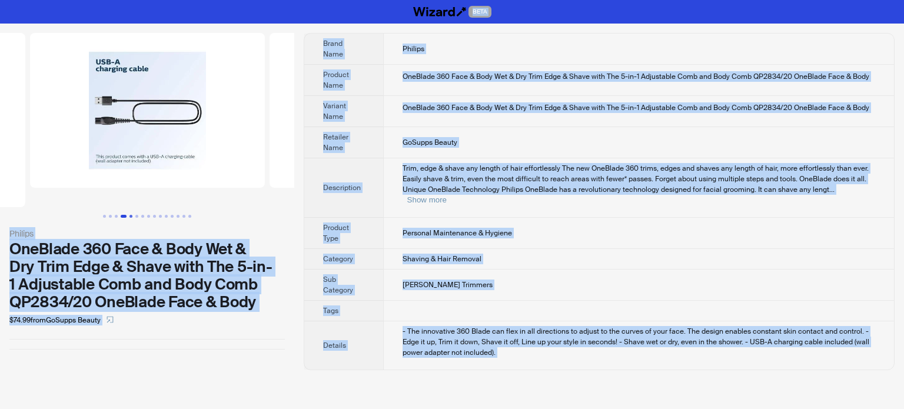
click at [131, 217] on button "Go to slide 5" at bounding box center [131, 216] width 3 height 3
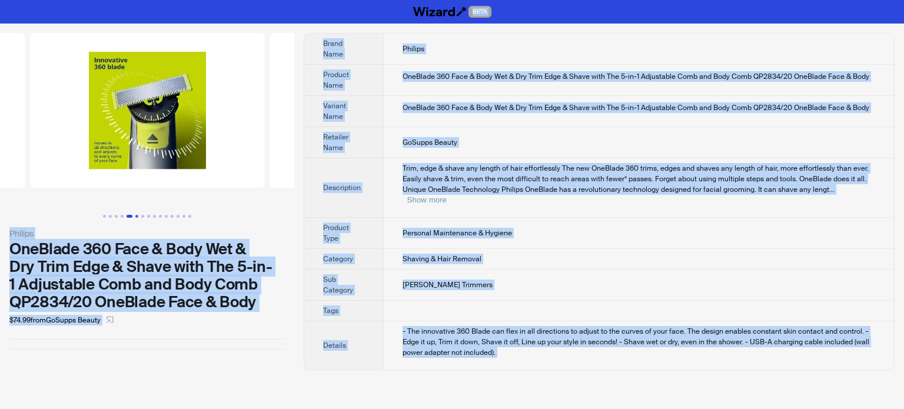
click at [136, 217] on button "Go to slide 6" at bounding box center [136, 216] width 3 height 3
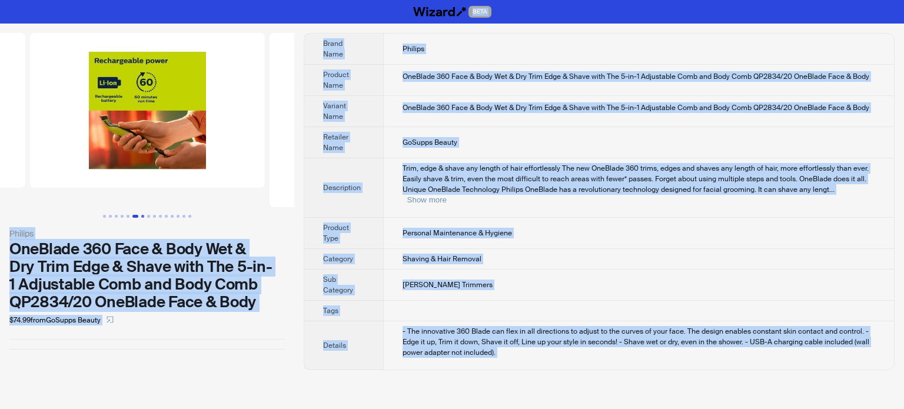
click at [144, 216] on button "Go to slide 7" at bounding box center [142, 216] width 3 height 3
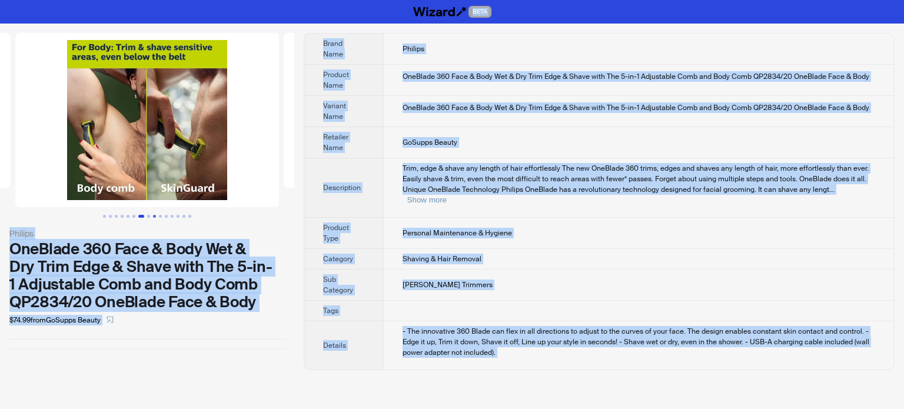
click at [155, 217] on button "Go to slide 9" at bounding box center [154, 216] width 3 height 3
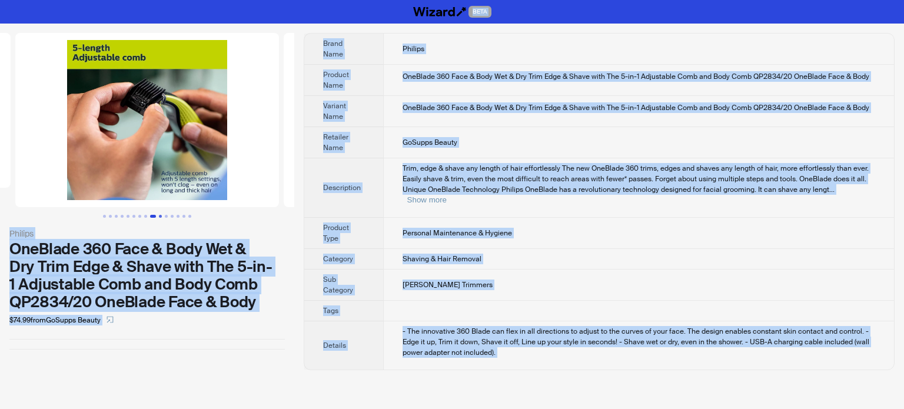
click at [162, 216] on button "Go to slide 10" at bounding box center [160, 216] width 3 height 3
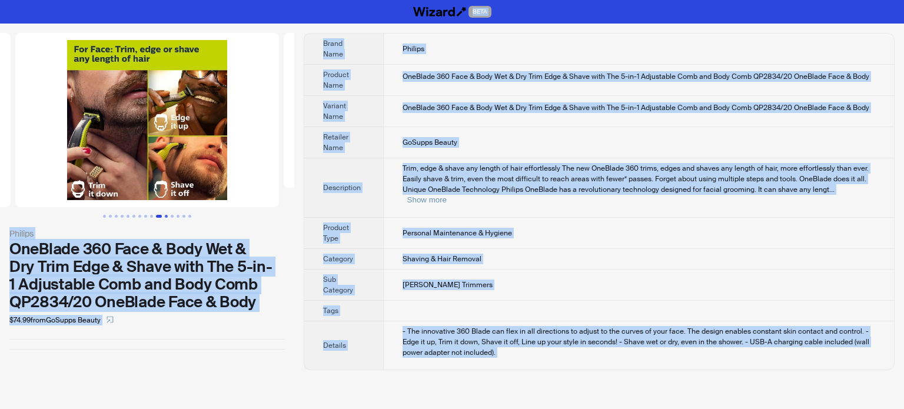
click at [165, 216] on button "Go to slide 11" at bounding box center [166, 216] width 3 height 3
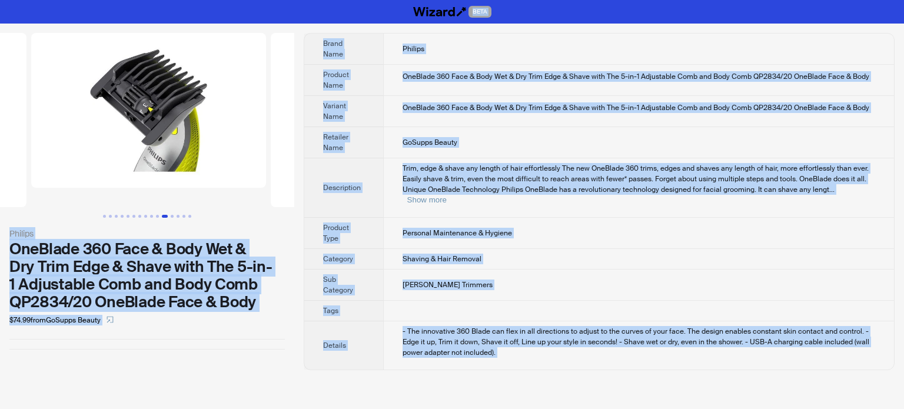
scroll to position [0, 2525]
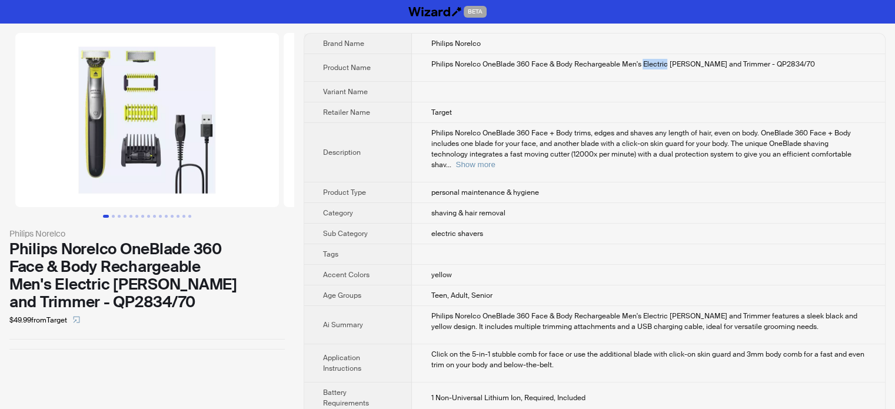
drag, startPoint x: 633, startPoint y: 59, endPoint x: 657, endPoint y: 61, distance: 24.2
type textarea "********"
click at [657, 61] on div "Philips Norelco OneBlade 360 Face & Body Rechargeable Men's Electric [PERSON_NA…" at bounding box center [649, 64] width 436 height 11
copy div "Electric"
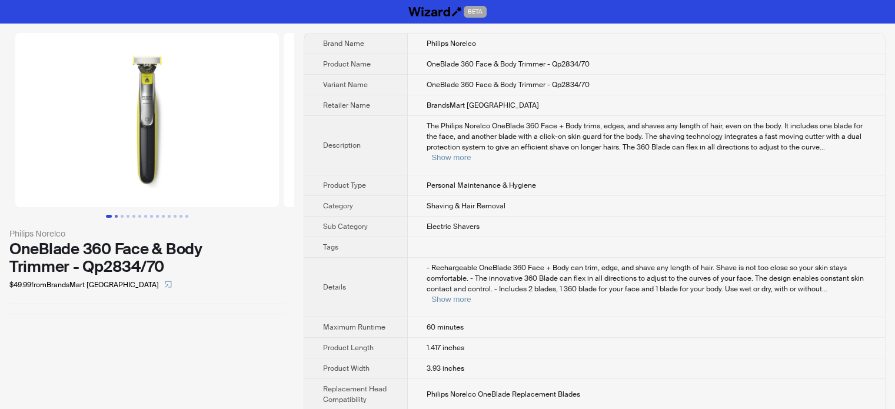
click at [115, 216] on button "Go to slide 2" at bounding box center [116, 216] width 3 height 3
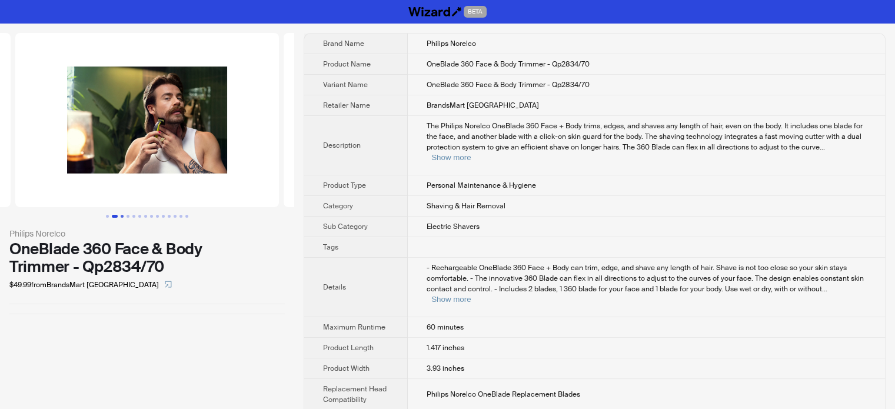
click at [123, 215] on button "Go to slide 3" at bounding box center [122, 216] width 3 height 3
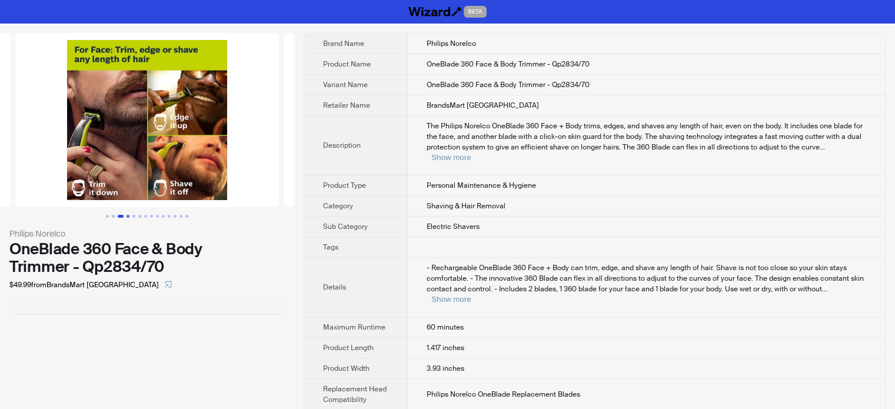
click at [127, 215] on button "Go to slide 4" at bounding box center [128, 216] width 3 height 3
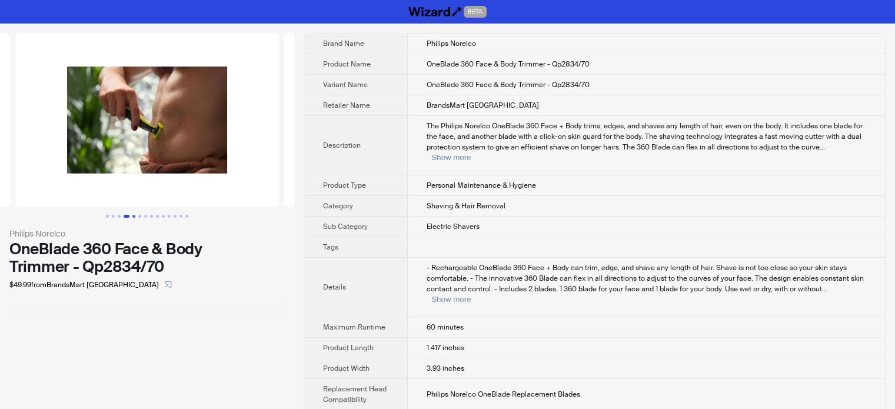
click at [135, 215] on button "Go to slide 5" at bounding box center [133, 216] width 3 height 3
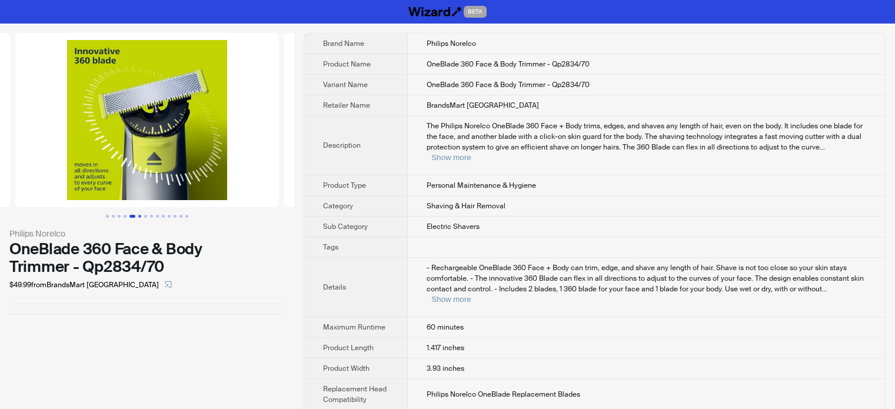
click at [139, 215] on button "Go to slide 6" at bounding box center [139, 216] width 3 height 3
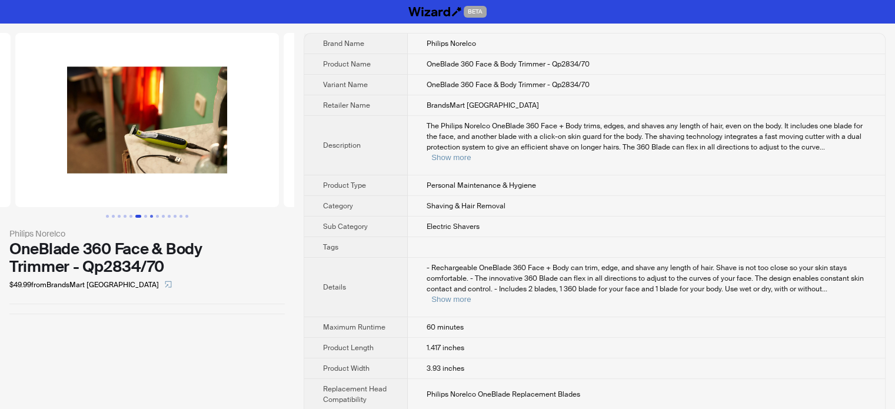
click at [150, 217] on button "Go to slide 8" at bounding box center [151, 216] width 3 height 3
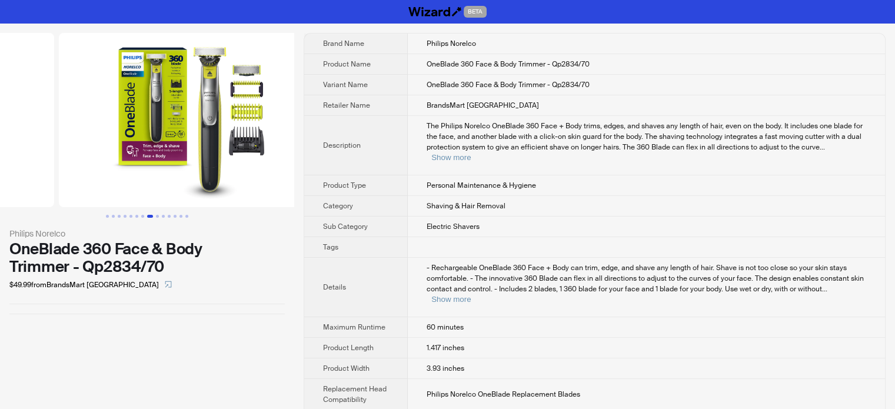
scroll to position [0, 1879]
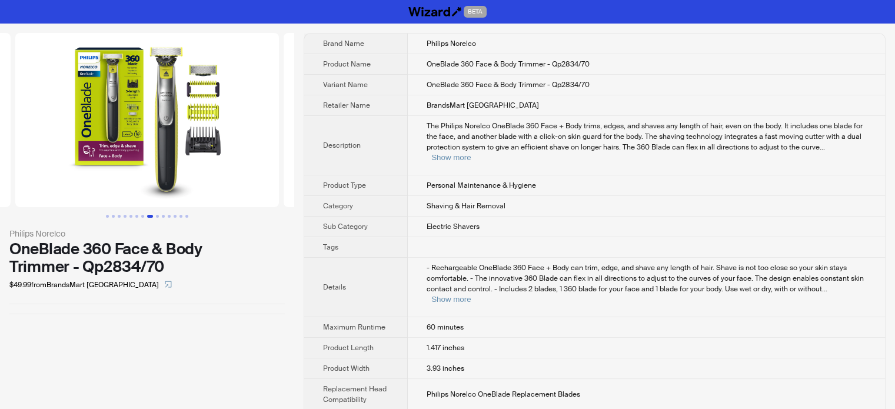
click at [379, 175] on th "Product Type" at bounding box center [356, 185] width 104 height 21
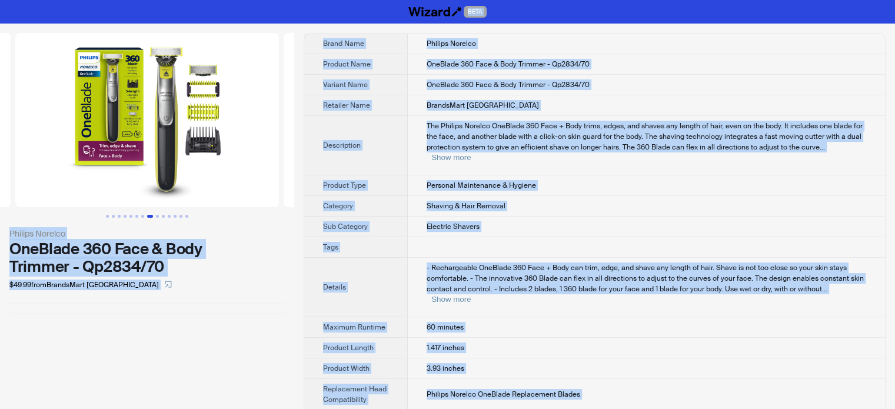
copy body "BETA Philips Norelco OneBlade 360 Face & Body Trimmer - Qp2834/70 $49.99 from B…"
type textarea "**********"
click at [443, 157] on td "The Philips Norelco OneBlade 360 Face + Body trims, edges, and shaves any lengt…" at bounding box center [646, 145] width 477 height 59
click at [450, 116] on td "The Philips Norelco OneBlade 360 Face + Body trims, edges, and shaves any lengt…" at bounding box center [646, 145] width 477 height 59
click at [455, 108] on span "BrandsMart USA" at bounding box center [483, 105] width 112 height 9
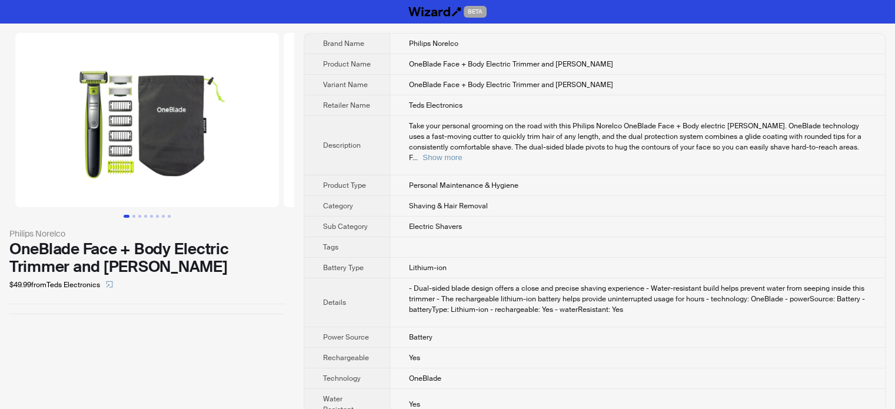
click at [322, 138] on th "Description" at bounding box center [347, 145] width 86 height 59
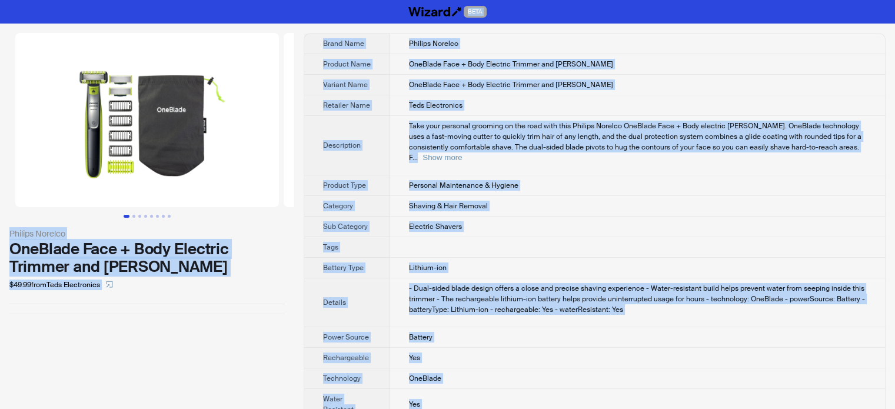
copy body "BETA Philips Norelco OneBlade Face + Body Electric Trimmer and [PERSON_NAME] $4…"
type textarea "**********"
click at [459, 150] on span "Take your personal grooming on the road with this Philips Norelco OneBlade Face…" at bounding box center [635, 141] width 453 height 41
copy body "BETA Philips Norelco OneBlade Face + Body Electric Trimmer and [PERSON_NAME] $4…"
click at [495, 73] on tbody "Brand Name Philips Norelco Product Name OneBlade Face + Body Electric Trimmer a…" at bounding box center [594, 227] width 581 height 386
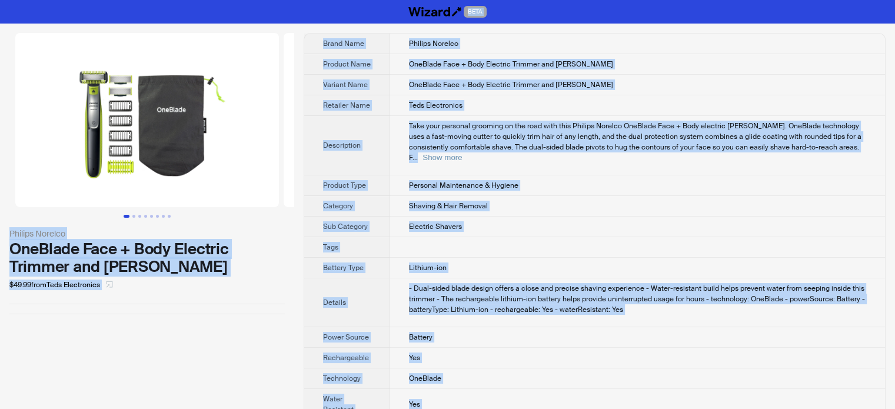
click at [113, 282] on icon "select" at bounding box center [109, 284] width 7 height 7
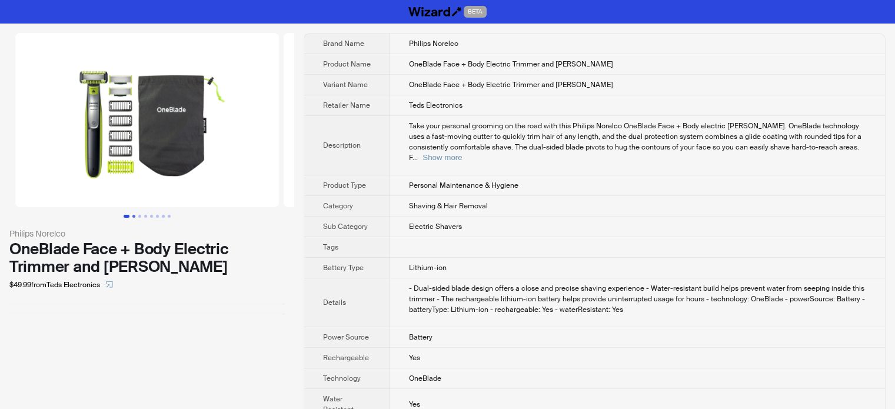
click at [132, 217] on button "Go to slide 2" at bounding box center [133, 216] width 3 height 3
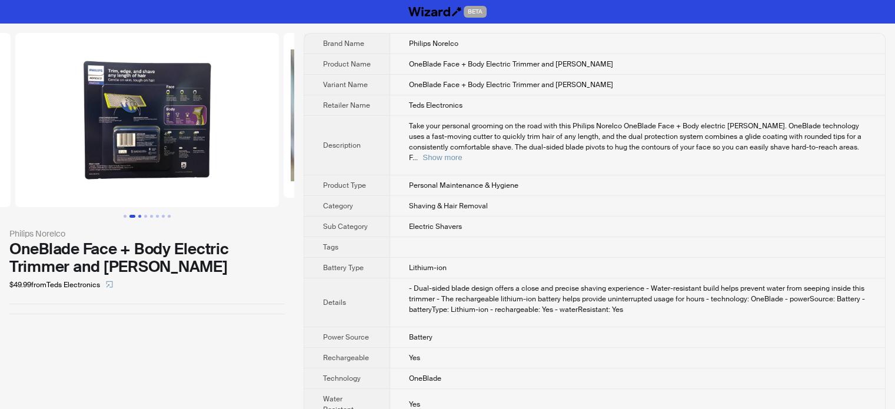
click at [138, 215] on button "Go to slide 3" at bounding box center [139, 216] width 3 height 3
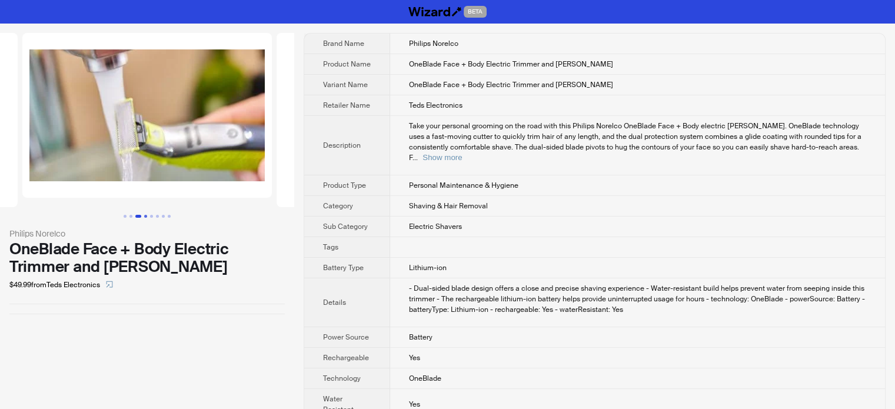
click at [146, 215] on button "Go to slide 4" at bounding box center [145, 216] width 3 height 3
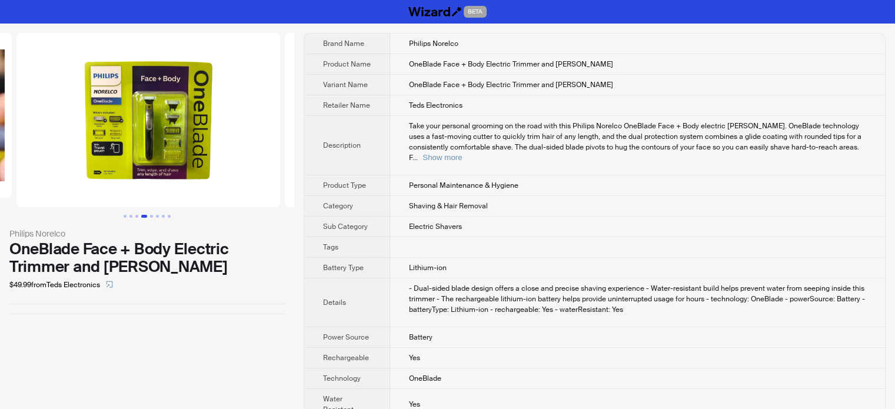
scroll to position [0, 791]
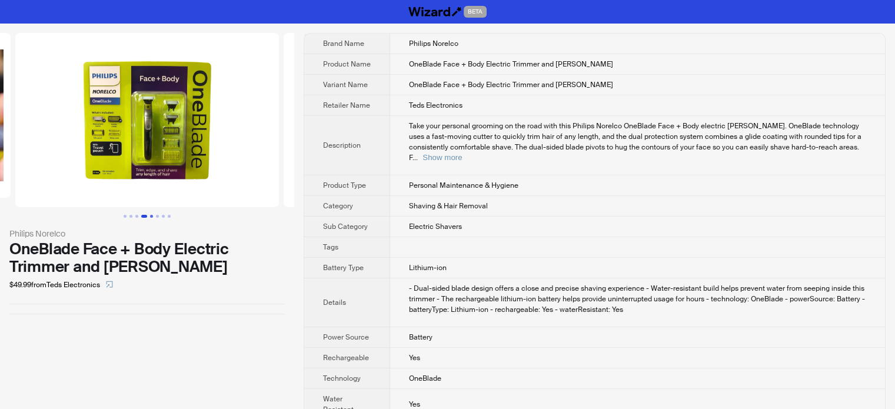
click at [152, 215] on button "Go to slide 5" at bounding box center [151, 216] width 3 height 3
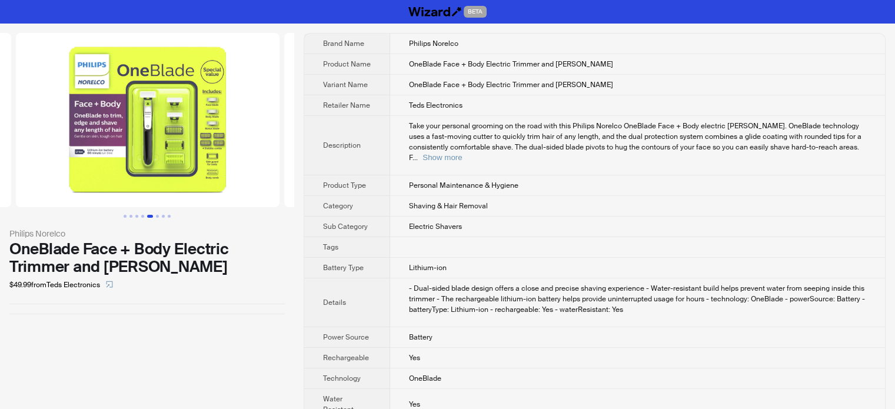
scroll to position [0, 1060]
click at [157, 215] on button "Go to slide 6" at bounding box center [157, 216] width 3 height 3
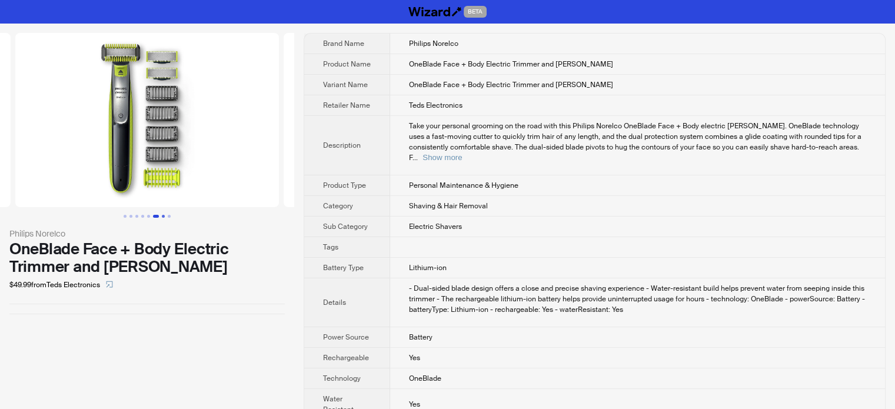
click at [164, 215] on button "Go to slide 7" at bounding box center [163, 216] width 3 height 3
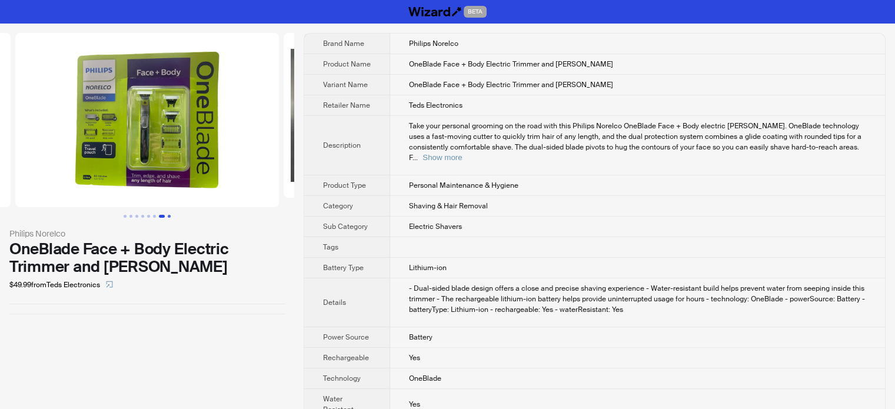
click at [170, 215] on button "Go to slide 8" at bounding box center [169, 216] width 3 height 3
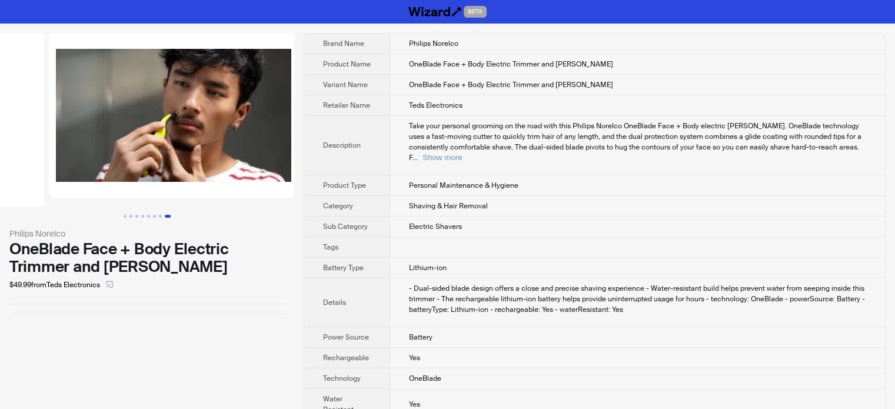
scroll to position [0, 1851]
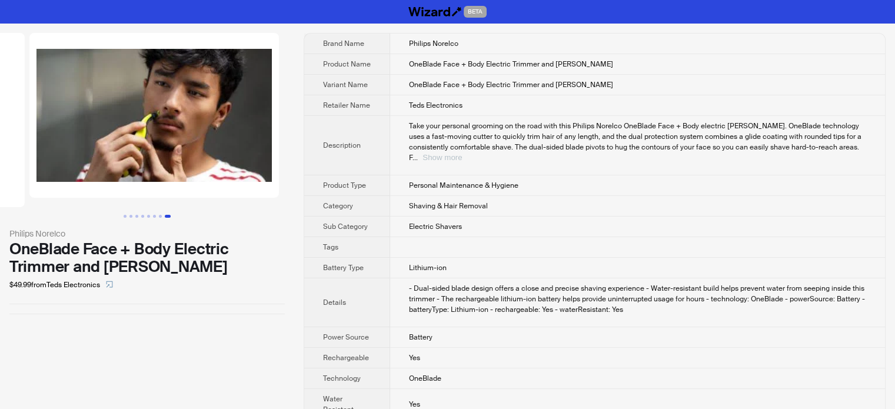
click at [462, 153] on button "Show more" at bounding box center [442, 157] width 39 height 9
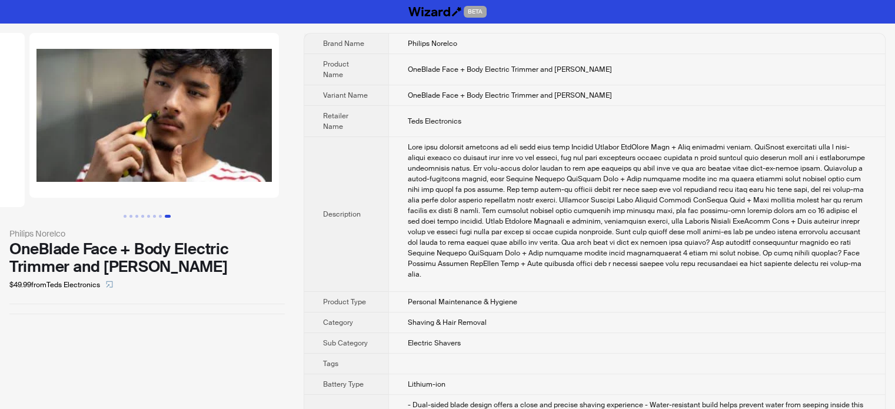
scroll to position [0, 0]
click at [372, 270] on th "Description" at bounding box center [346, 214] width 84 height 155
